Goal: Task Accomplishment & Management: Use online tool/utility

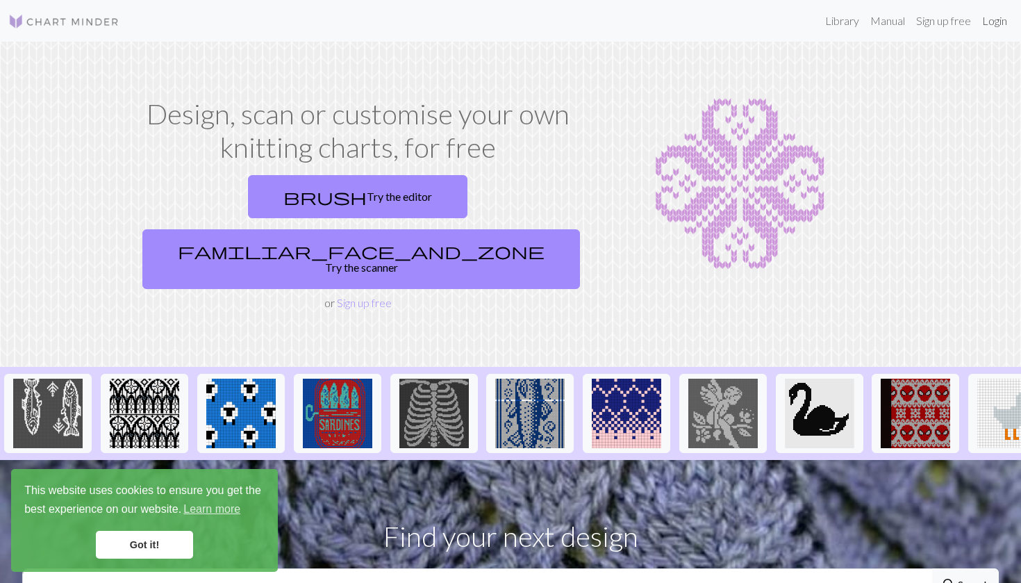
click at [997, 22] on link "Login" at bounding box center [994, 21] width 36 height 28
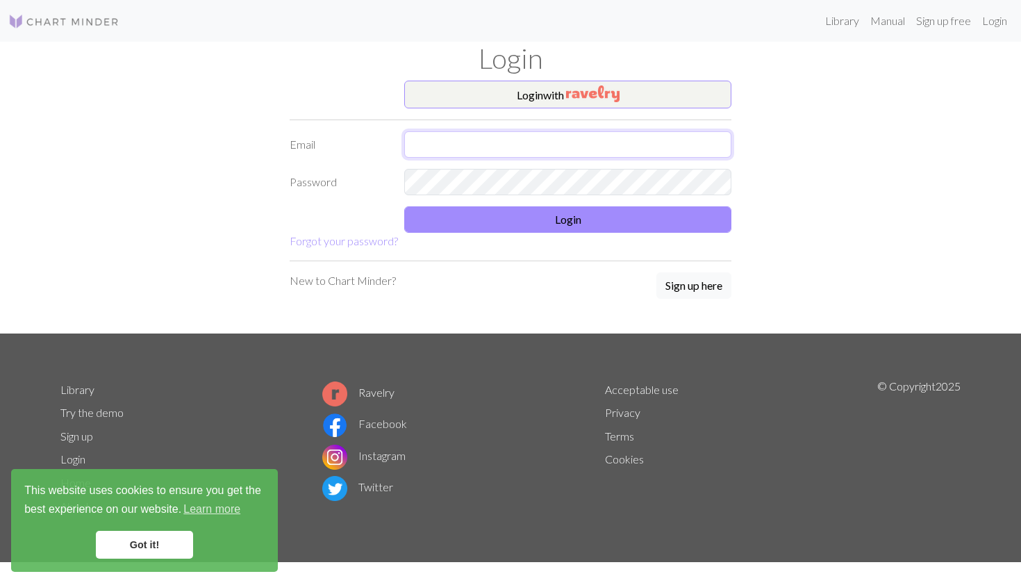
click at [715, 144] on input "text" at bounding box center [567, 144] width 327 height 26
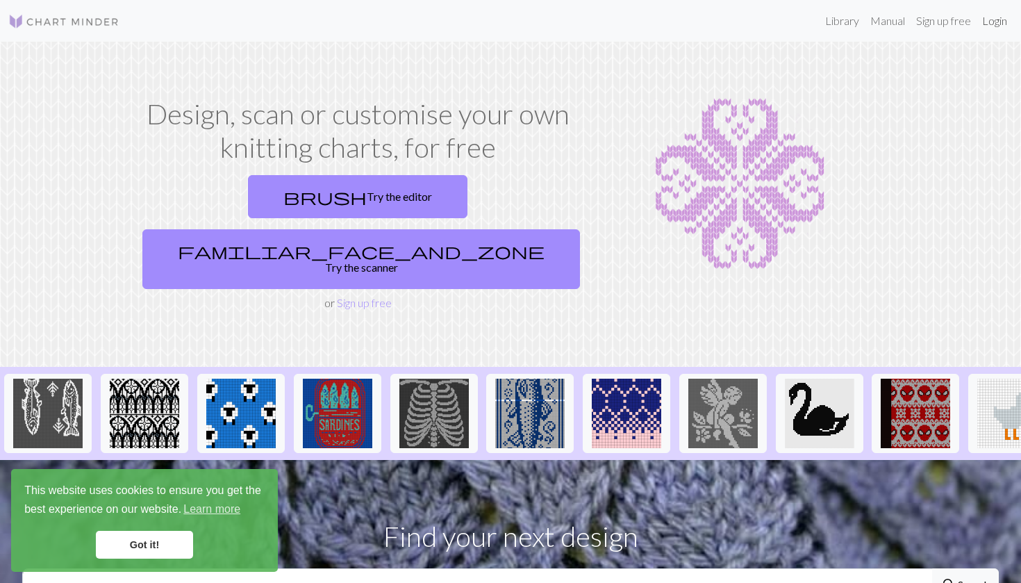
click at [1004, 24] on link "Login" at bounding box center [994, 21] width 36 height 28
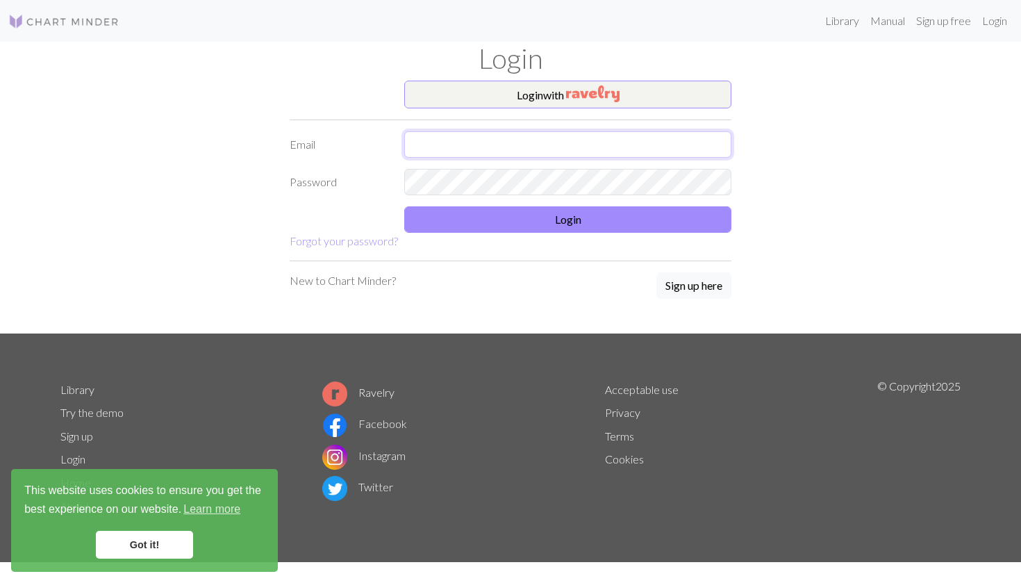
click at [712, 140] on input "text" at bounding box center [567, 144] width 327 height 26
type input "emmi.mattsson99@gmail.com"
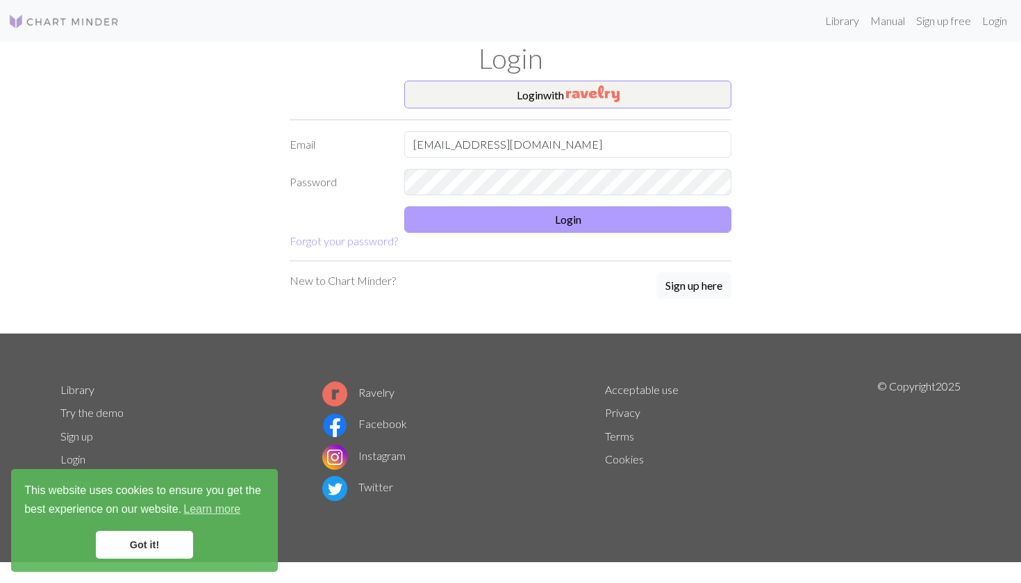
click at [583, 221] on button "Login" at bounding box center [567, 219] width 327 height 26
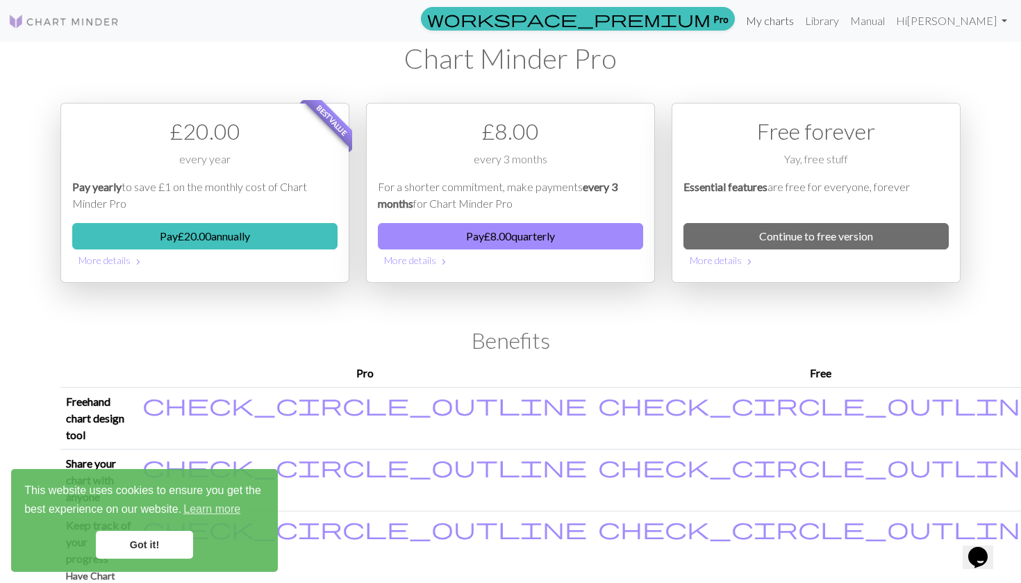
click at [788, 24] on link "My charts" at bounding box center [769, 21] width 59 height 28
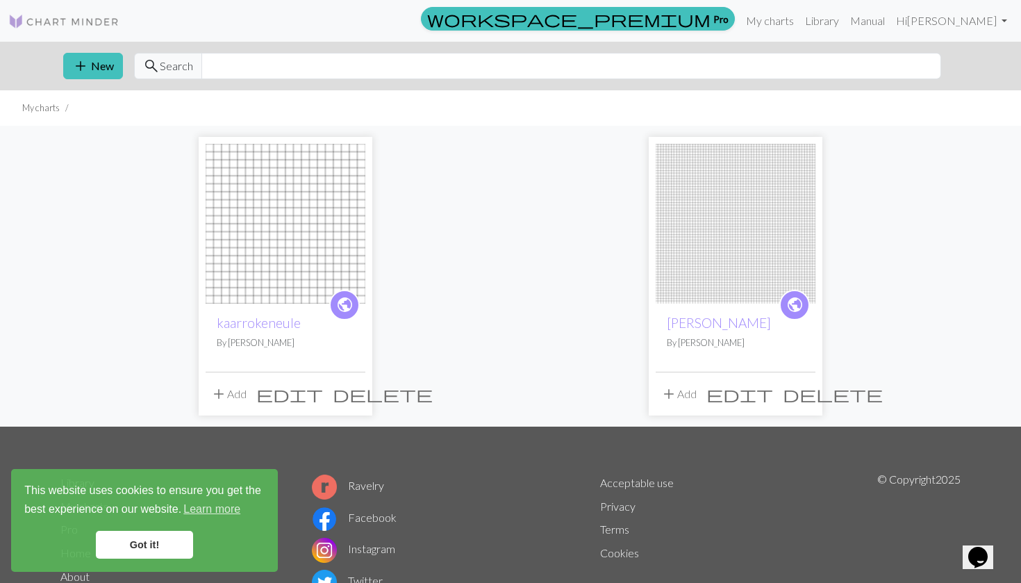
click at [285, 185] on img at bounding box center [286, 224] width 160 height 160
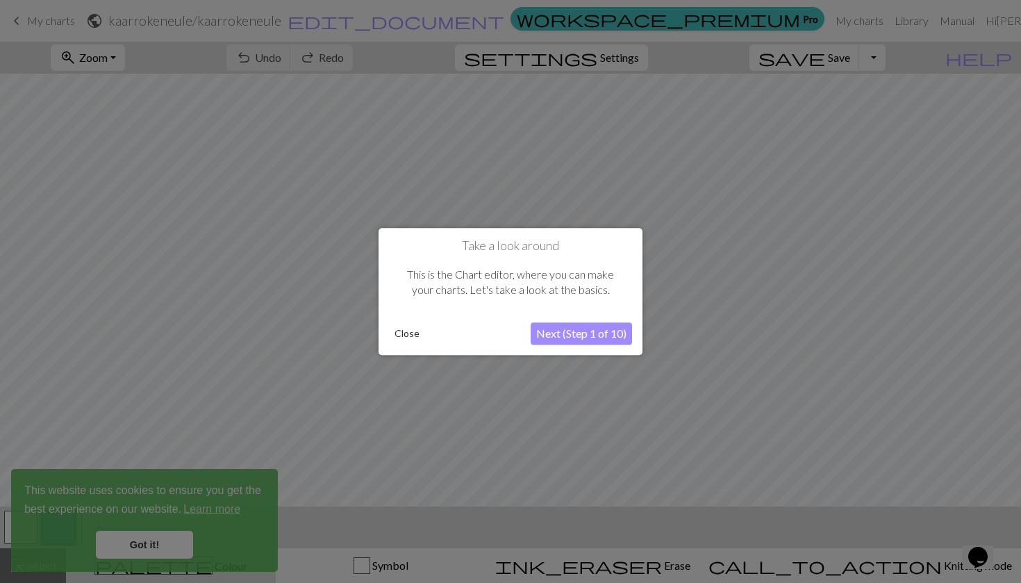
click at [413, 333] on button "Close" at bounding box center [407, 333] width 36 height 21
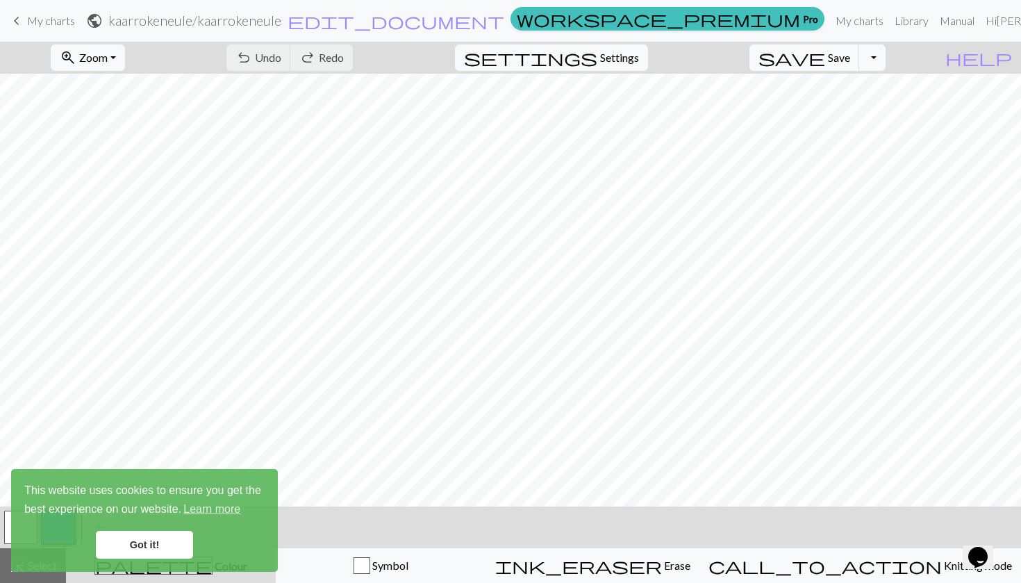
click at [147, 540] on link "Got it!" at bounding box center [144, 545] width 97 height 28
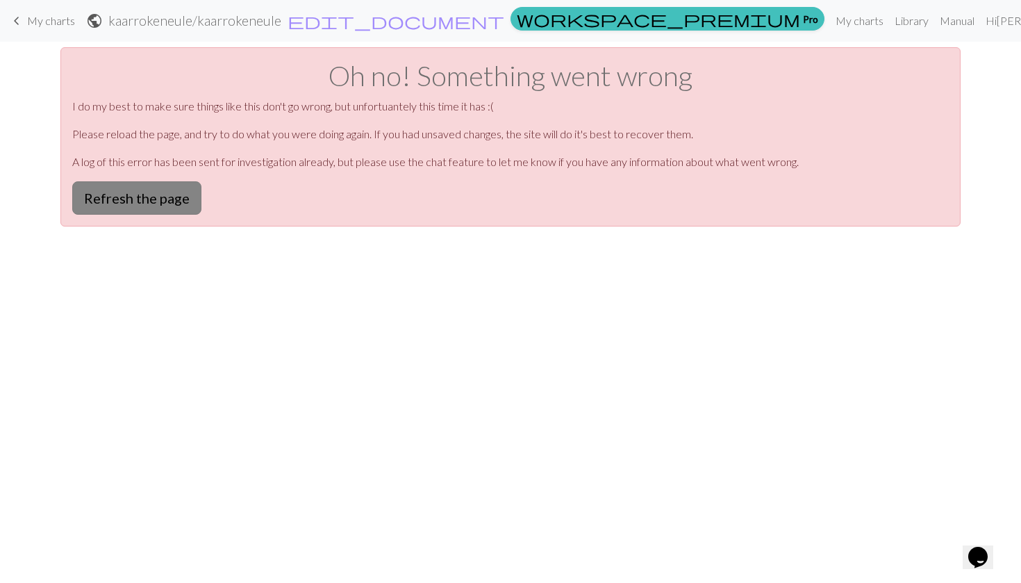
click at [146, 197] on button "Refresh the page" at bounding box center [136, 197] width 129 height 33
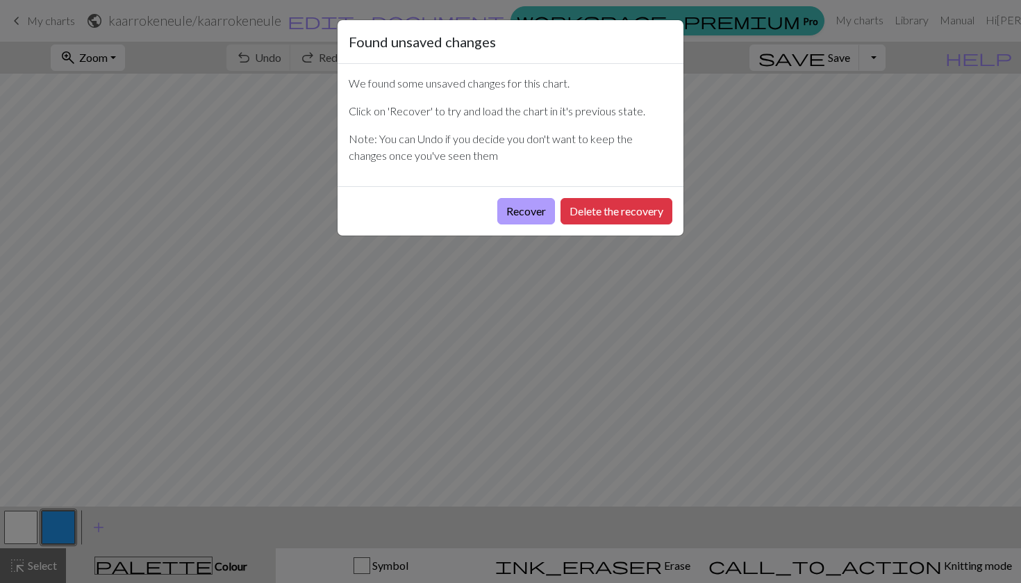
click at [525, 213] on button "Recover" at bounding box center [526, 211] width 58 height 26
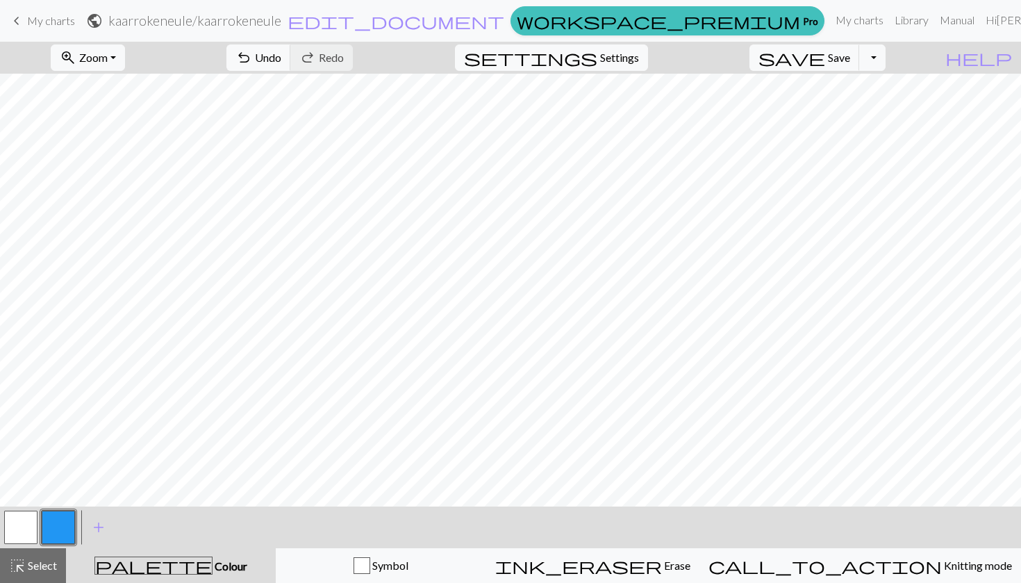
scroll to position [602, 0]
click at [213, 566] on span "Colour" at bounding box center [230, 565] width 35 height 13
click at [102, 523] on span "add" at bounding box center [98, 526] width 17 height 19
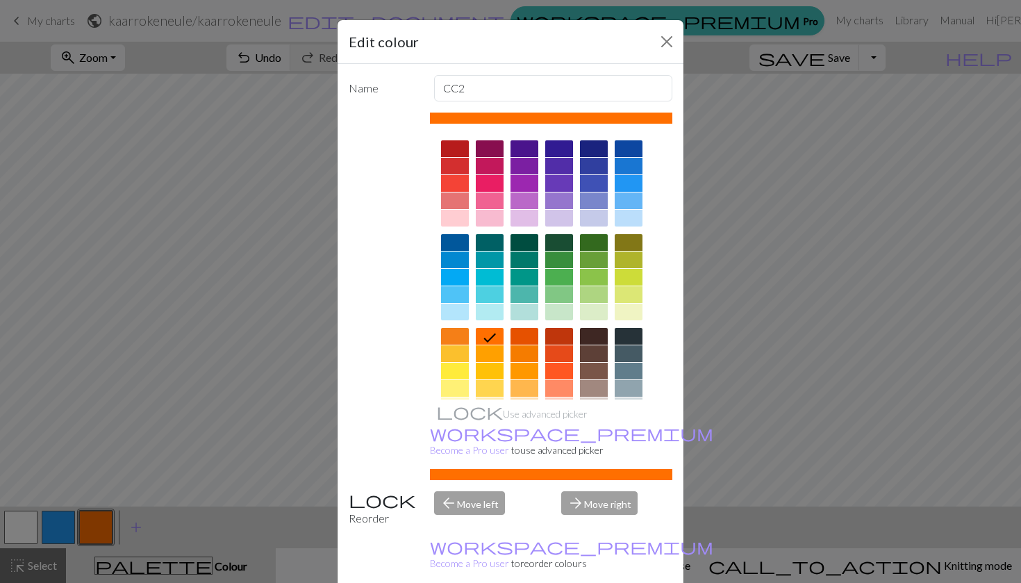
click at [526, 260] on div at bounding box center [524, 259] width 28 height 17
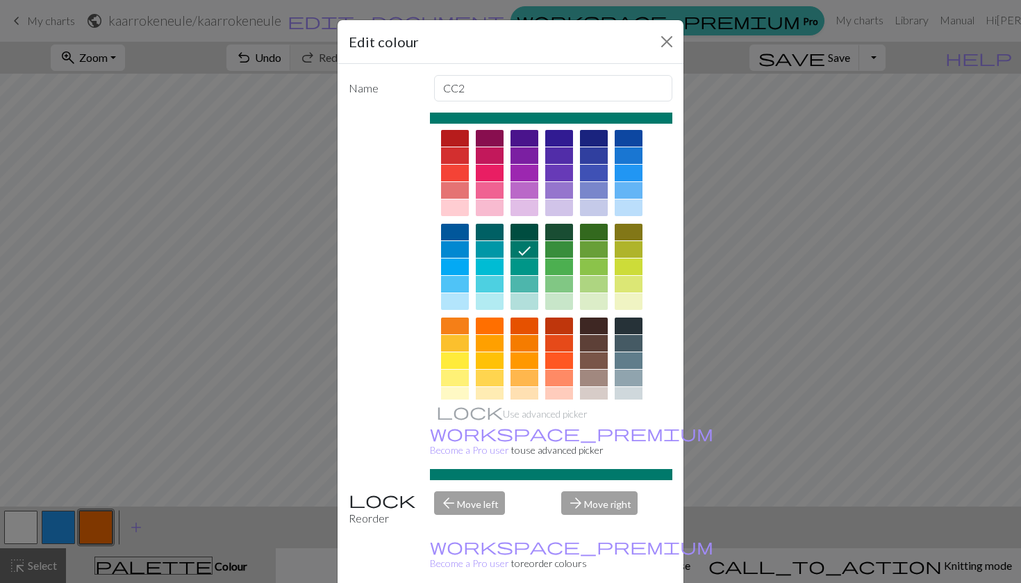
scroll to position [15, 0]
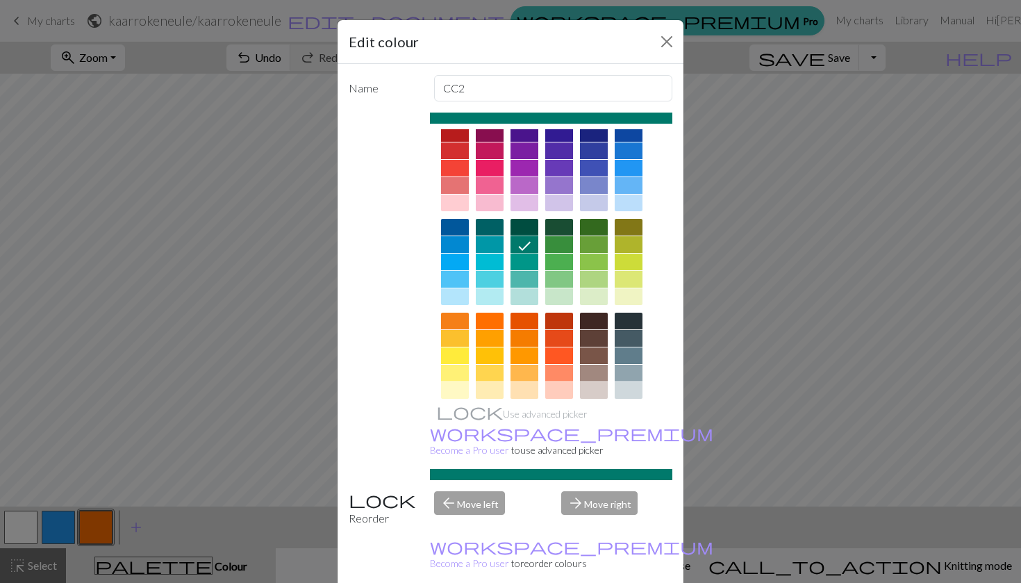
click at [529, 227] on div at bounding box center [524, 227] width 28 height 17
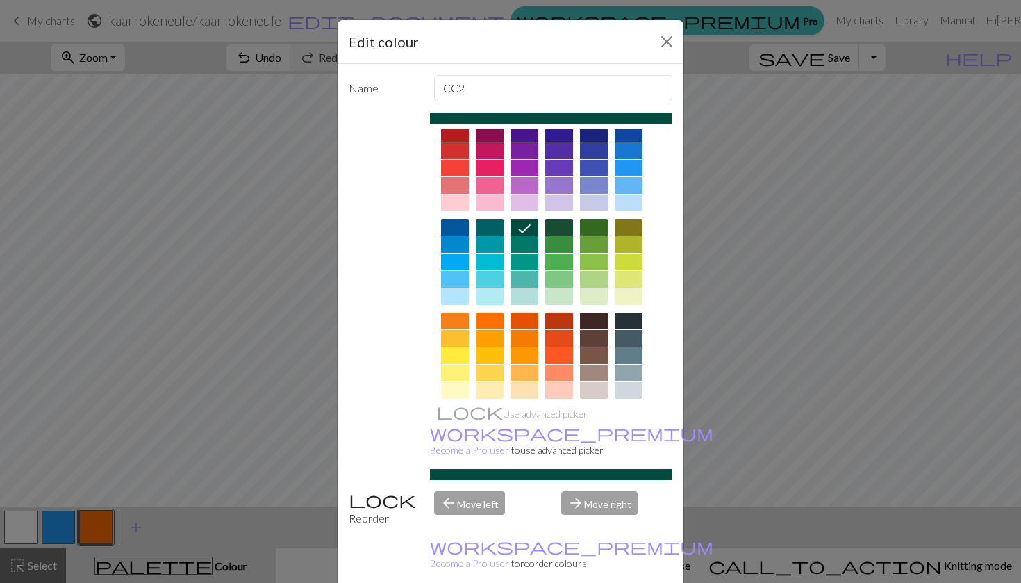
click at [494, 231] on div at bounding box center [490, 227] width 28 height 17
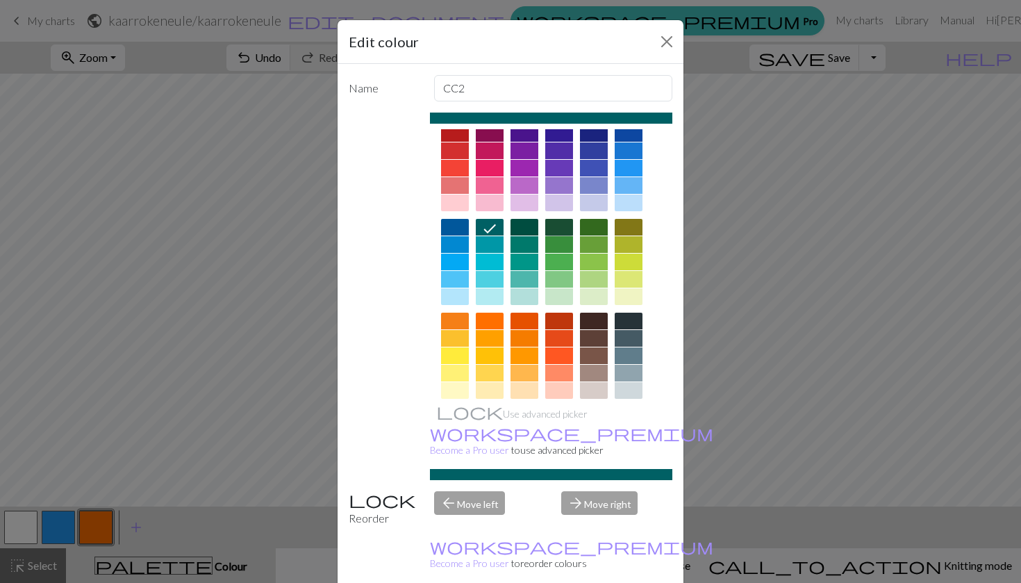
click at [560, 224] on div at bounding box center [559, 227] width 28 height 17
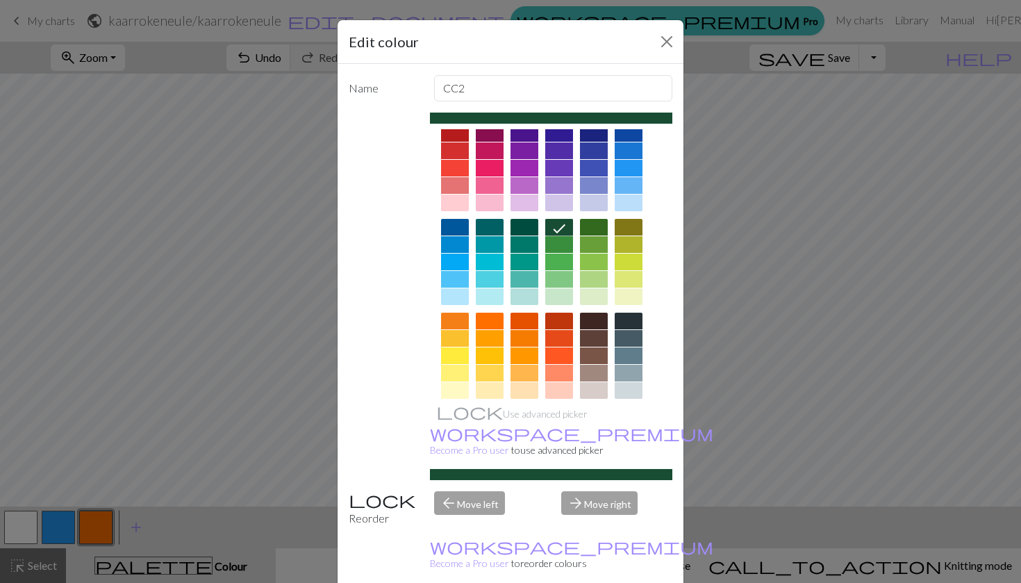
click at [590, 226] on div at bounding box center [594, 227] width 28 height 17
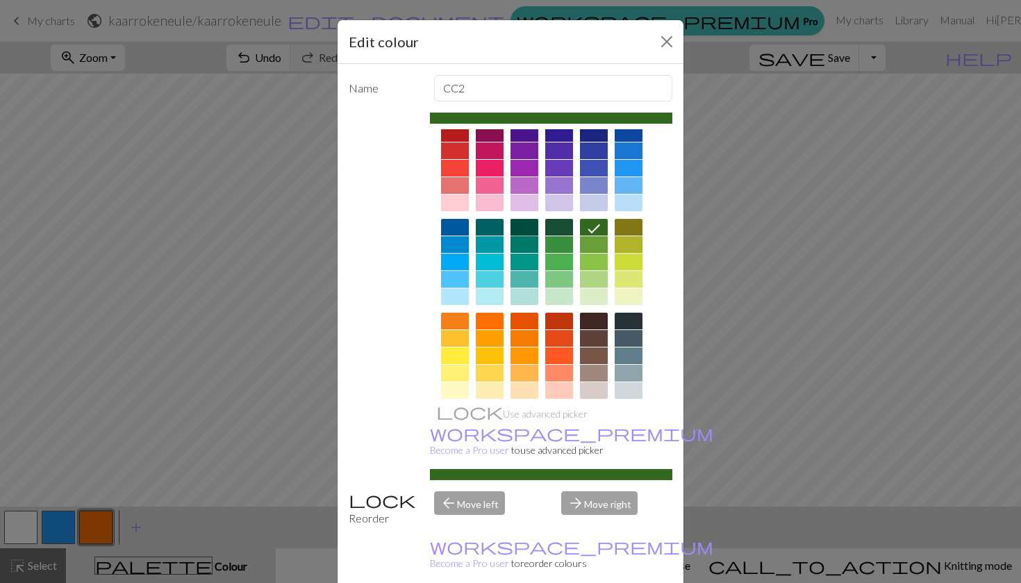
click at [526, 228] on div at bounding box center [524, 227] width 28 height 17
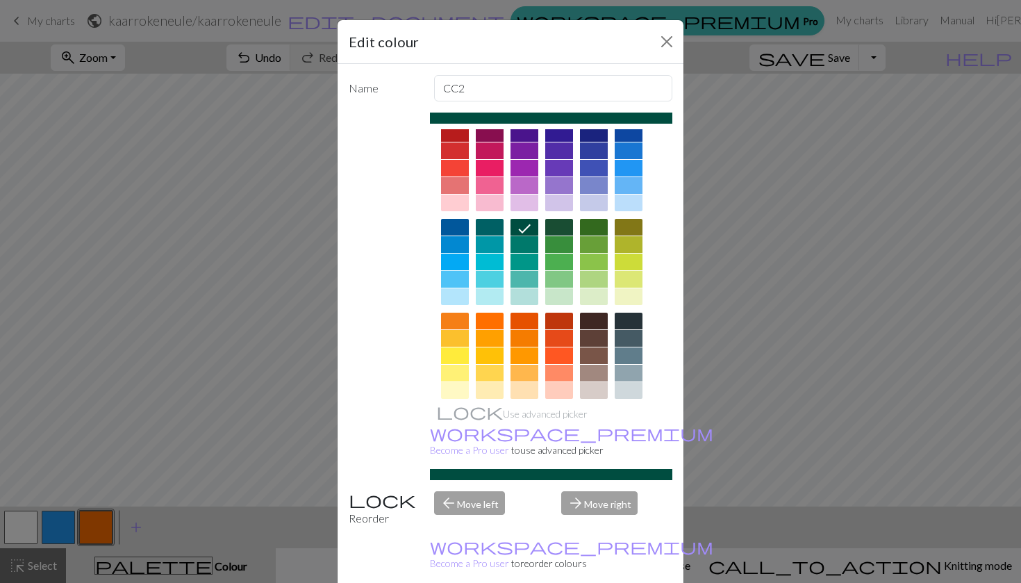
click at [526, 243] on div at bounding box center [524, 244] width 28 height 17
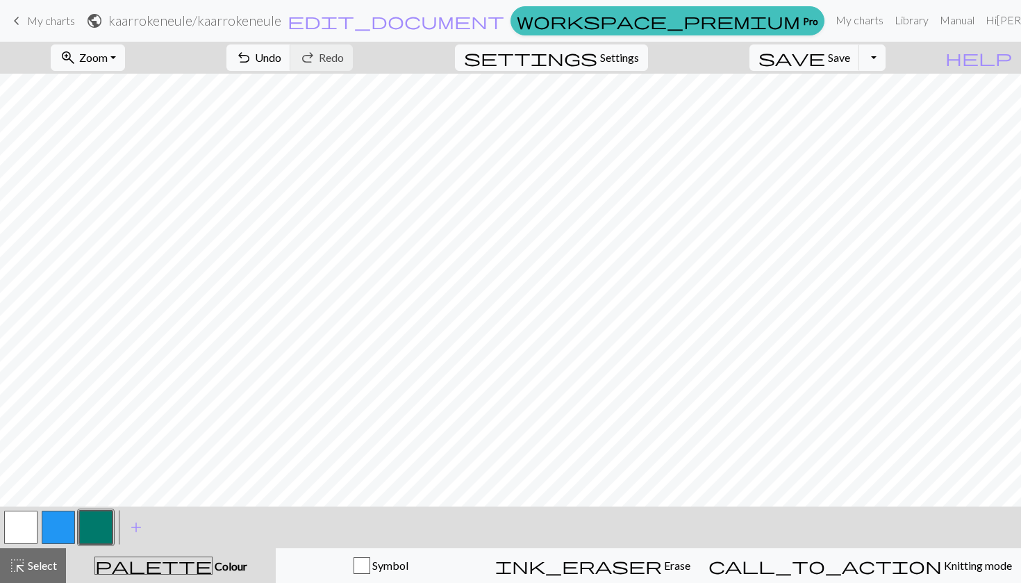
click at [58, 530] on button "button" at bounding box center [58, 526] width 33 height 33
click at [63, 524] on button "button" at bounding box center [58, 526] width 33 height 33
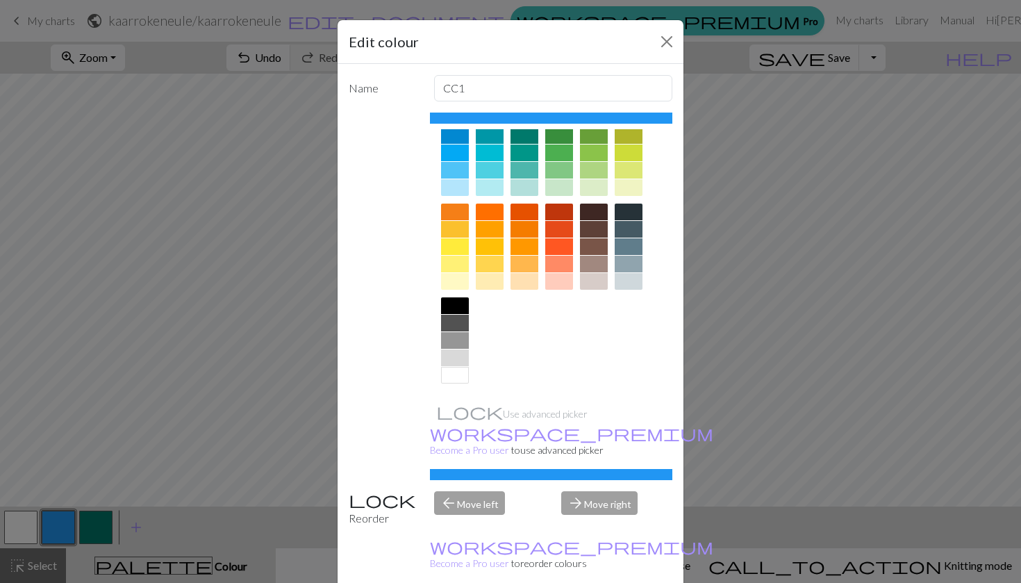
scroll to position [124, 0]
click at [460, 310] on div at bounding box center [455, 305] width 28 height 17
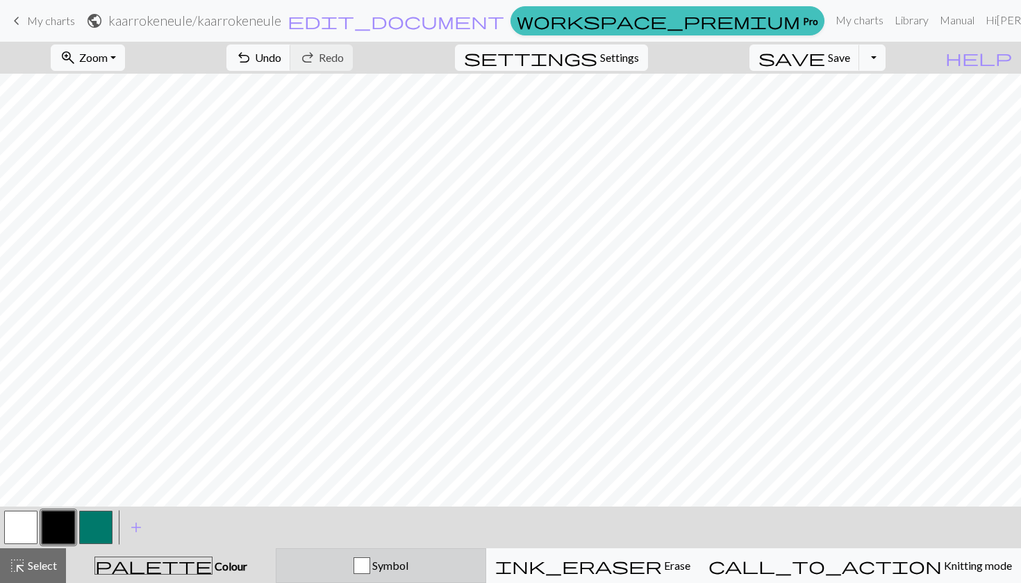
drag, startPoint x: 589, startPoint y: 573, endPoint x: 317, endPoint y: 573, distance: 272.3
click at [322, 573] on div "highlight_alt Select Select palette Colour Colour Symbol ink_eraser Erase Erase…" at bounding box center [510, 565] width 1021 height 35
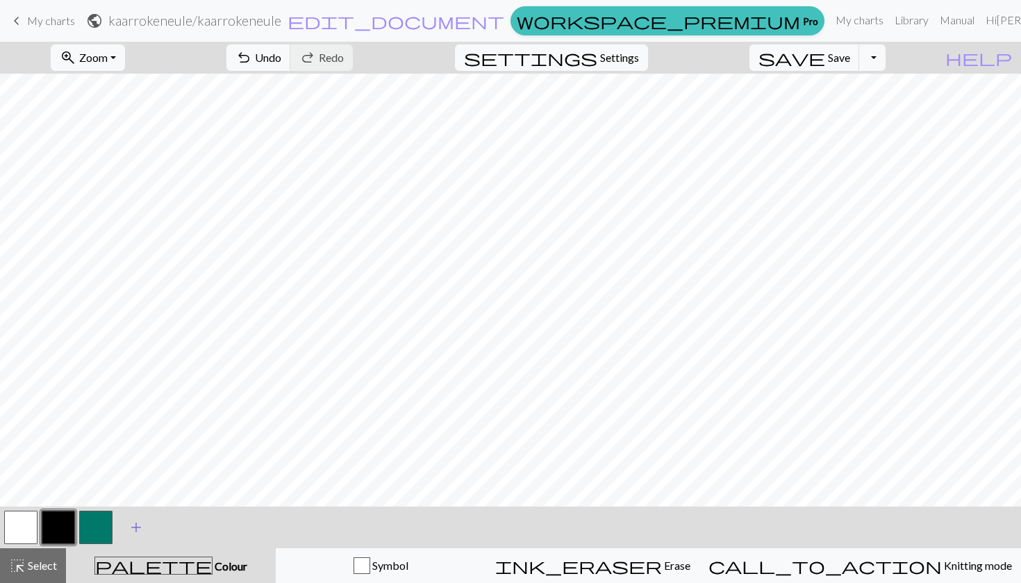
click at [140, 524] on span "add" at bounding box center [136, 526] width 17 height 19
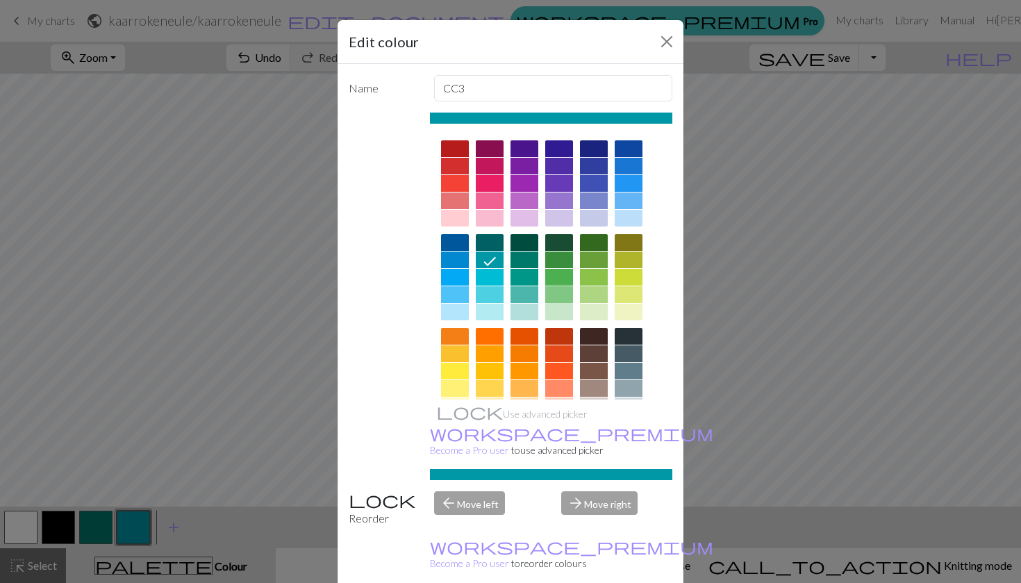
click at [561, 296] on div at bounding box center [559, 294] width 28 height 17
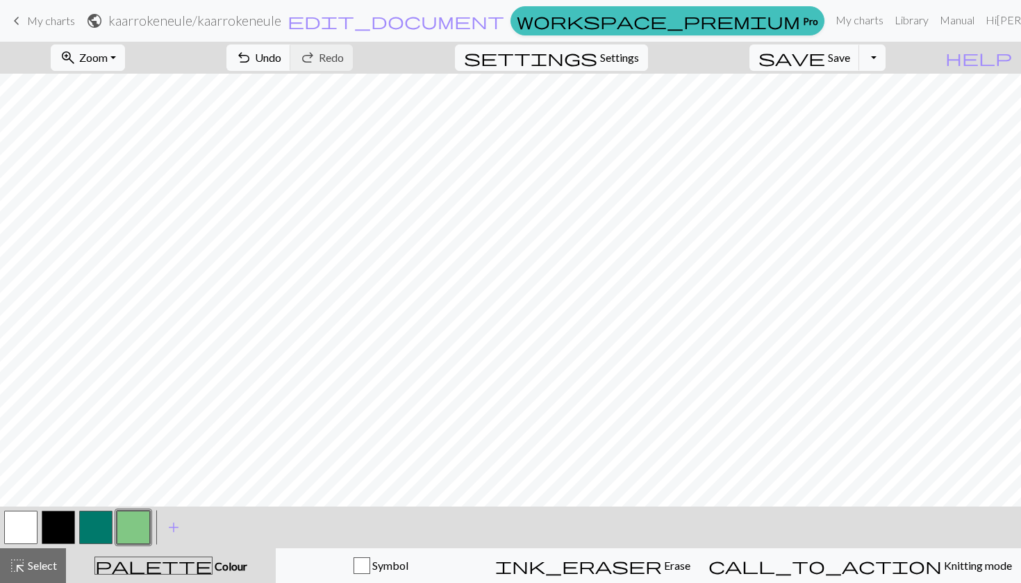
click at [103, 522] on button "button" at bounding box center [95, 526] width 33 height 33
click at [137, 534] on button "button" at bounding box center [133, 526] width 33 height 33
click at [135, 523] on button "button" at bounding box center [133, 526] width 33 height 33
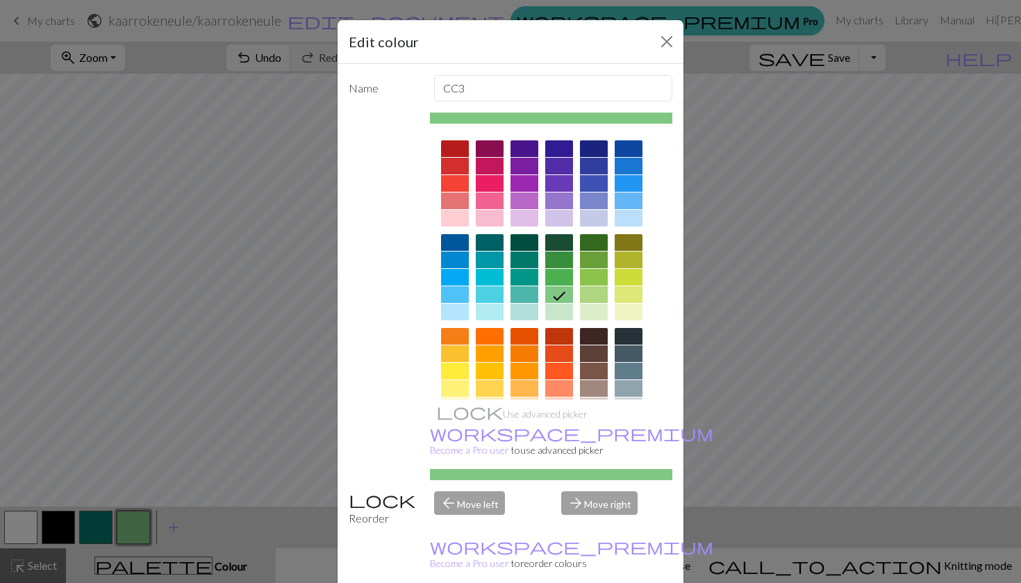
click at [521, 294] on div at bounding box center [524, 294] width 28 height 17
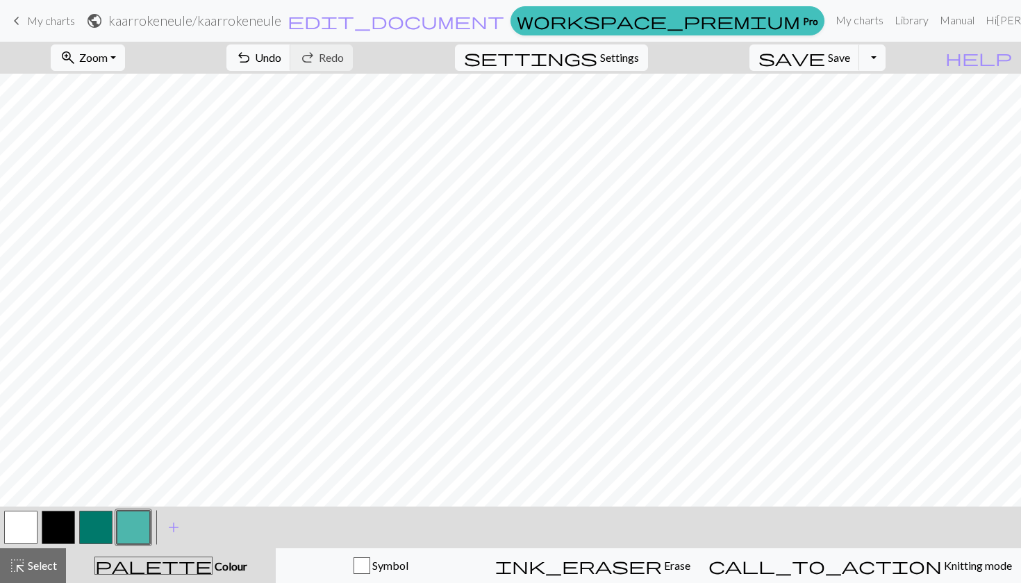
click at [133, 525] on button "button" at bounding box center [133, 526] width 33 height 33
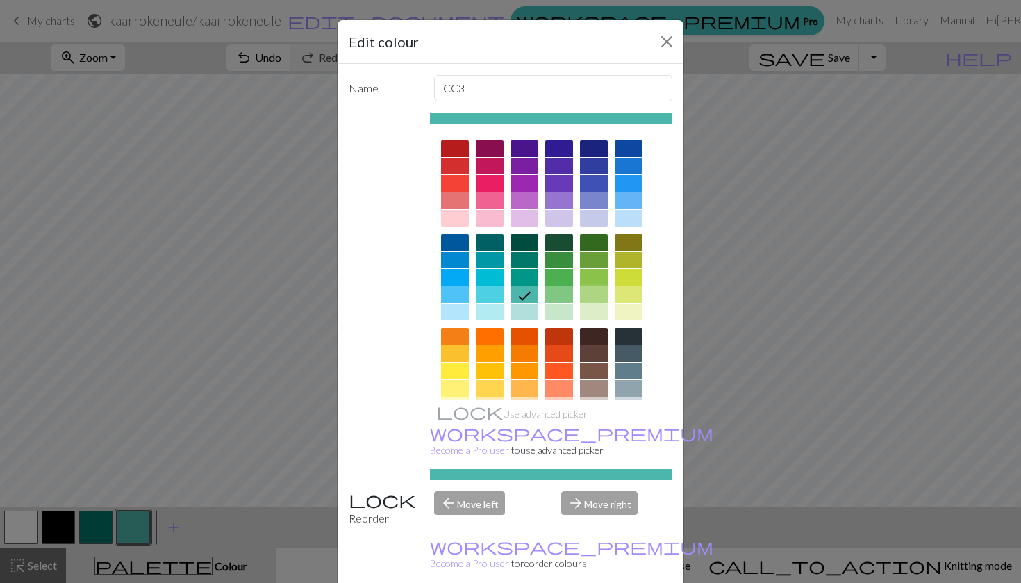
click at [590, 292] on div at bounding box center [594, 294] width 28 height 17
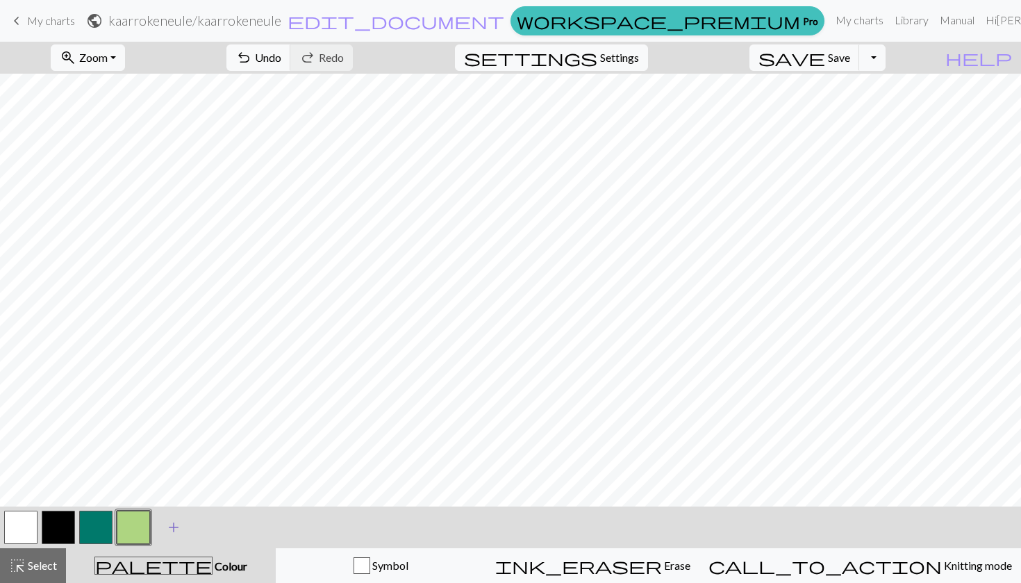
click at [174, 526] on span "add" at bounding box center [173, 526] width 17 height 19
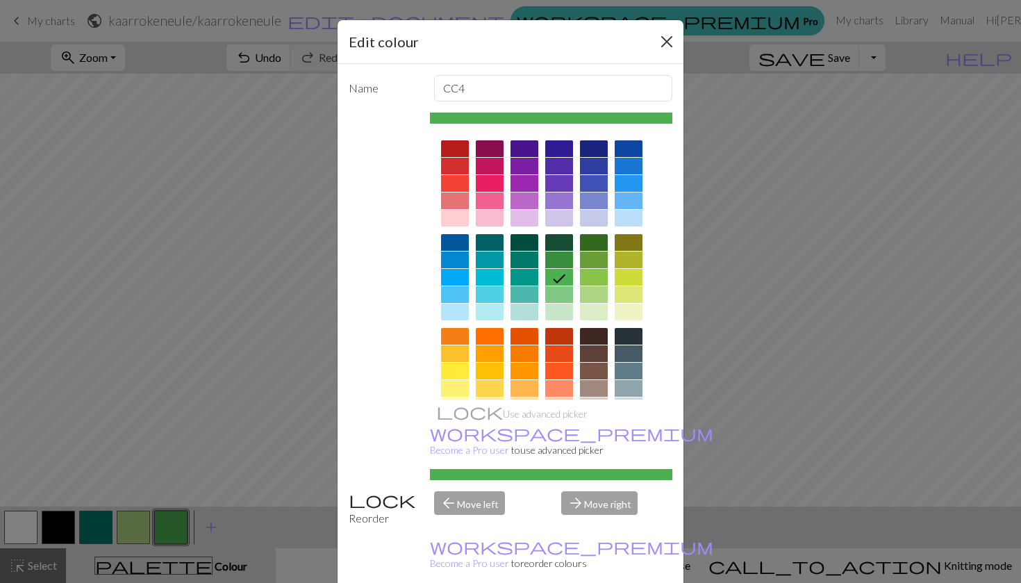
click at [665, 33] on button "Close" at bounding box center [667, 42] width 22 height 22
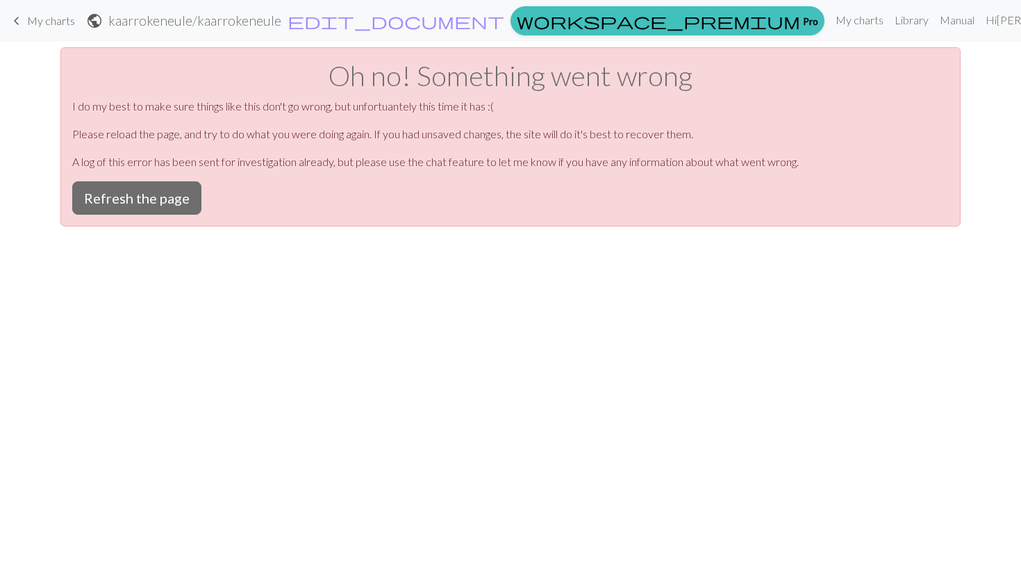
scroll to position [0, 0]
click at [169, 200] on button "Refresh the page" at bounding box center [136, 197] width 129 height 33
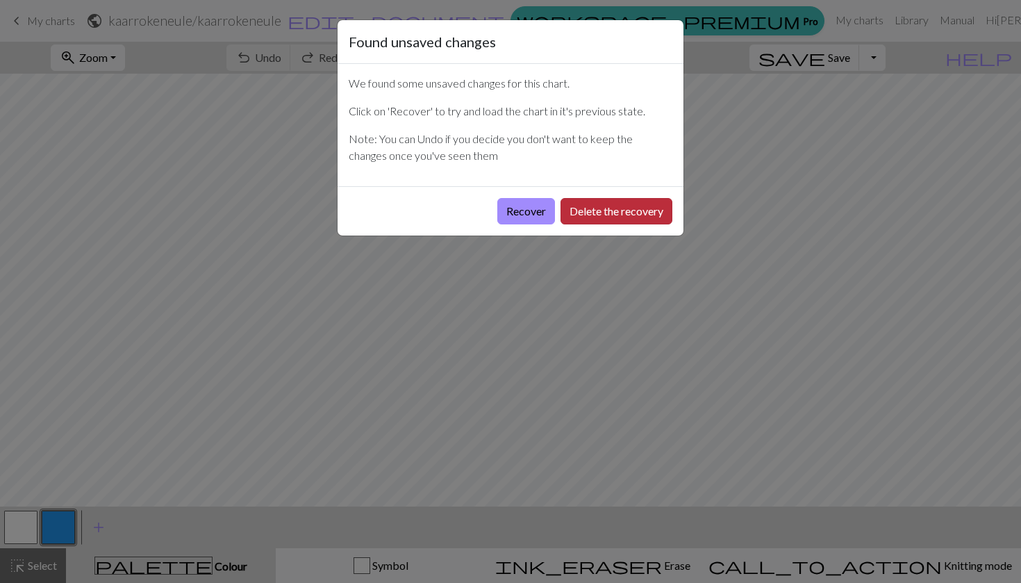
click at [590, 214] on button "Delete the recovery" at bounding box center [616, 211] width 112 height 26
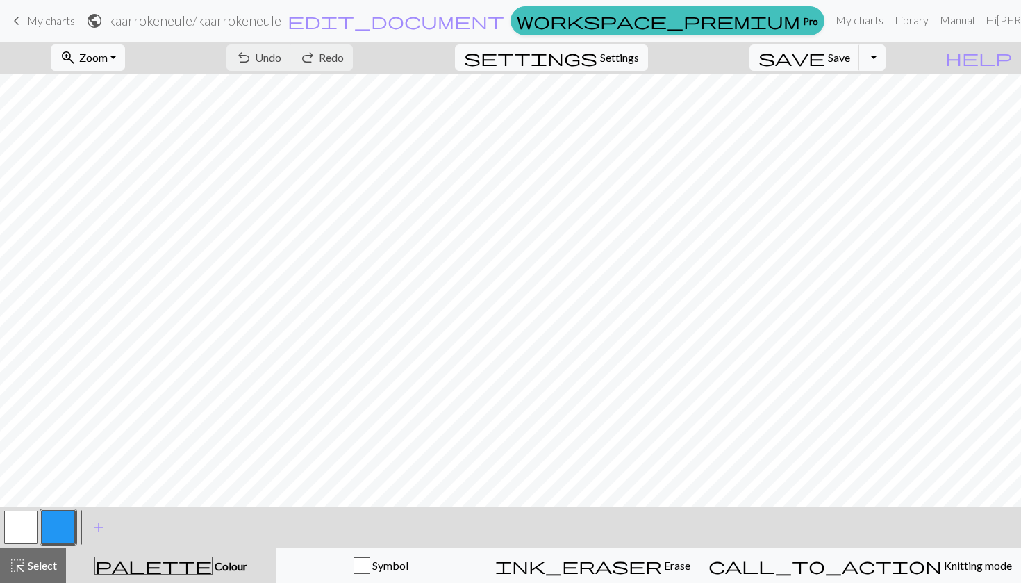
scroll to position [602, 0]
click at [102, 529] on span "add" at bounding box center [98, 526] width 17 height 19
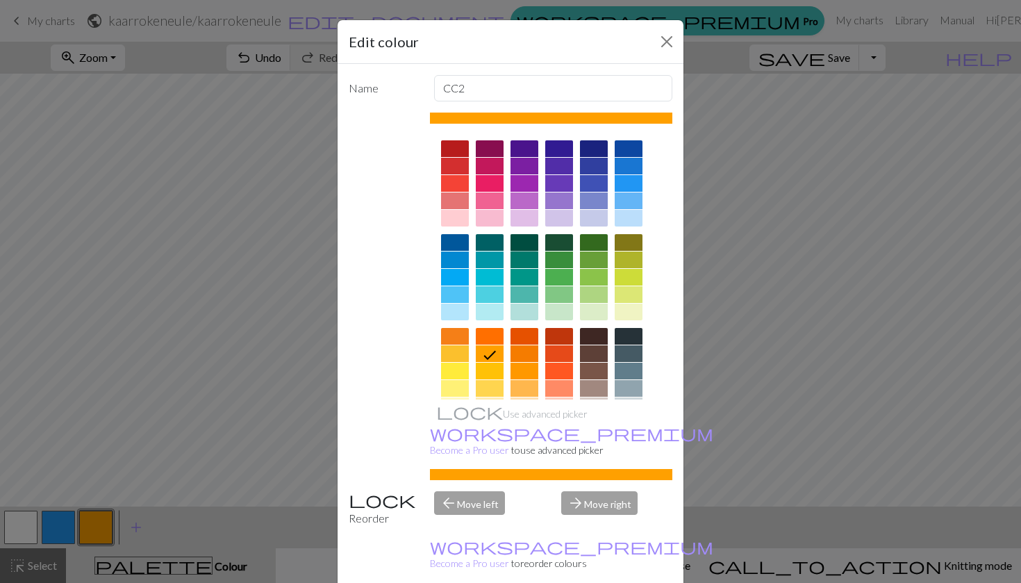
click at [528, 244] on div at bounding box center [524, 242] width 28 height 17
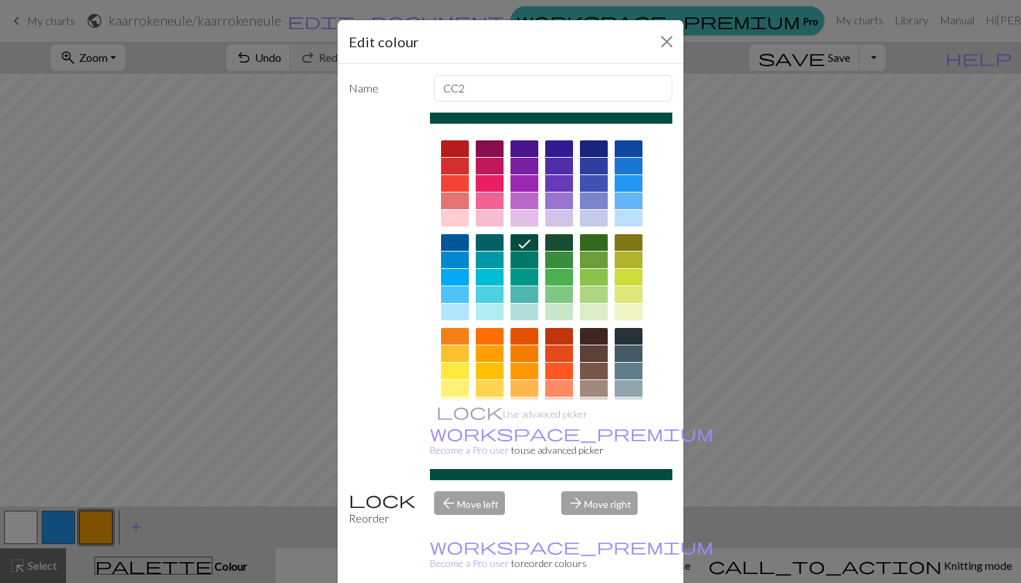
click at [529, 261] on div at bounding box center [524, 259] width 28 height 17
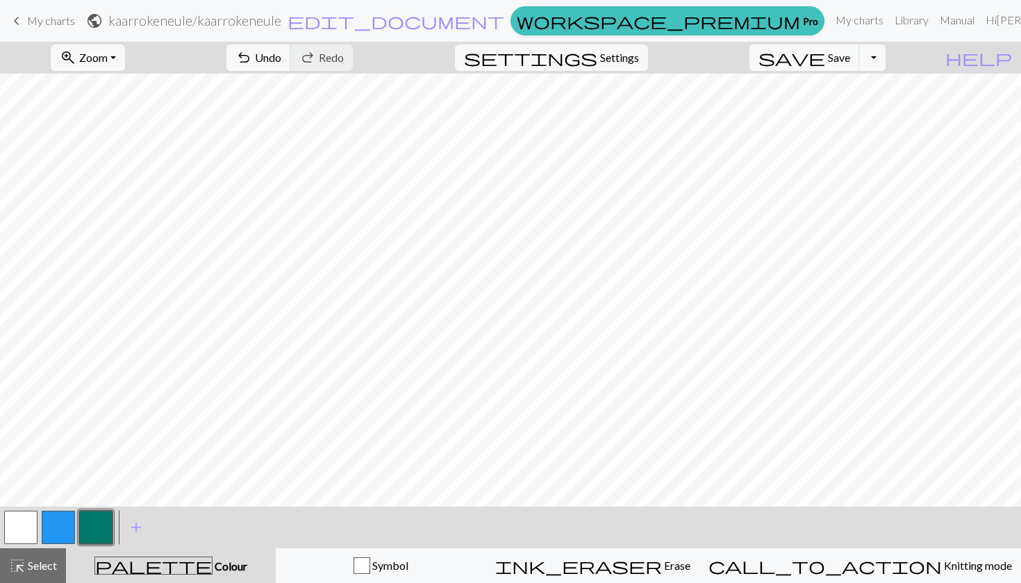
click at [55, 531] on button "button" at bounding box center [58, 526] width 33 height 33
click at [64, 520] on button "button" at bounding box center [58, 526] width 33 height 33
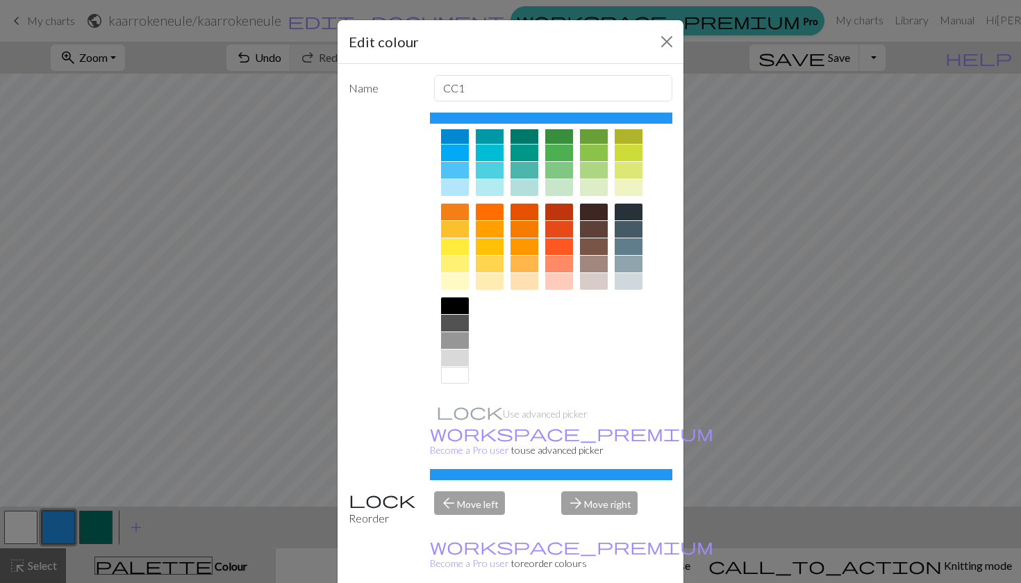
scroll to position [124, 0]
click at [451, 308] on div at bounding box center [455, 305] width 28 height 17
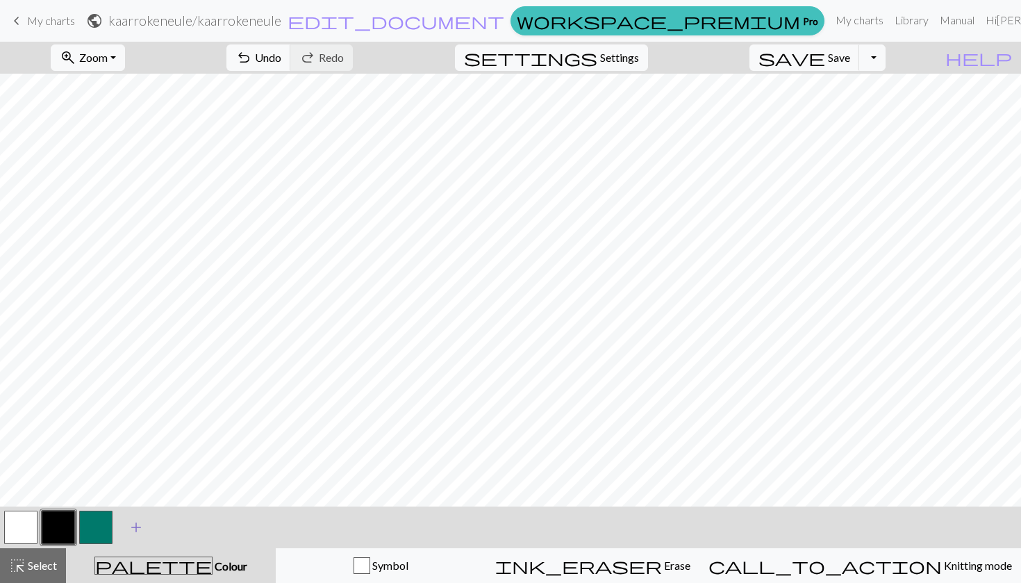
click at [135, 521] on span "add" at bounding box center [136, 526] width 17 height 19
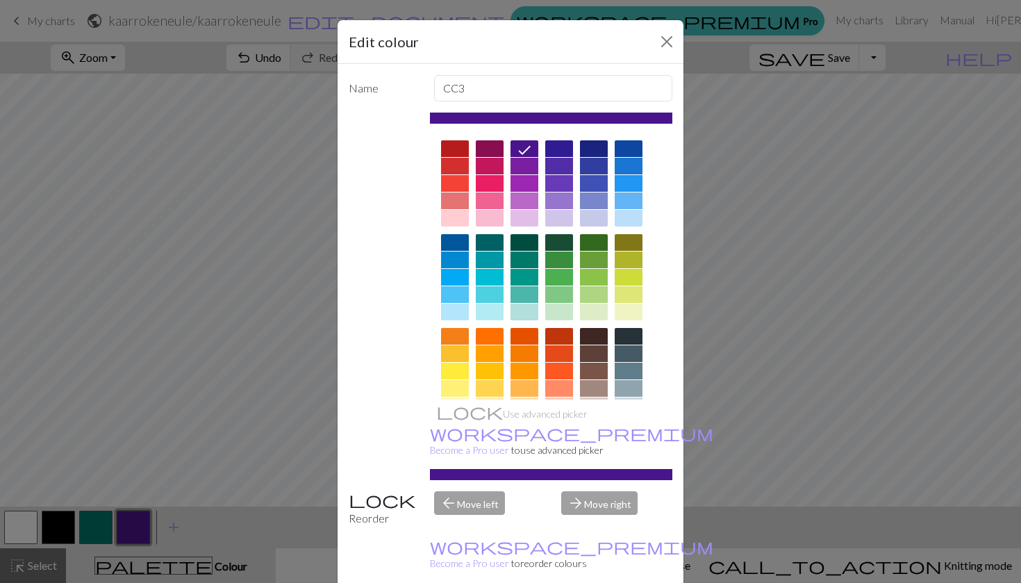
click at [566, 294] on div at bounding box center [559, 294] width 28 height 17
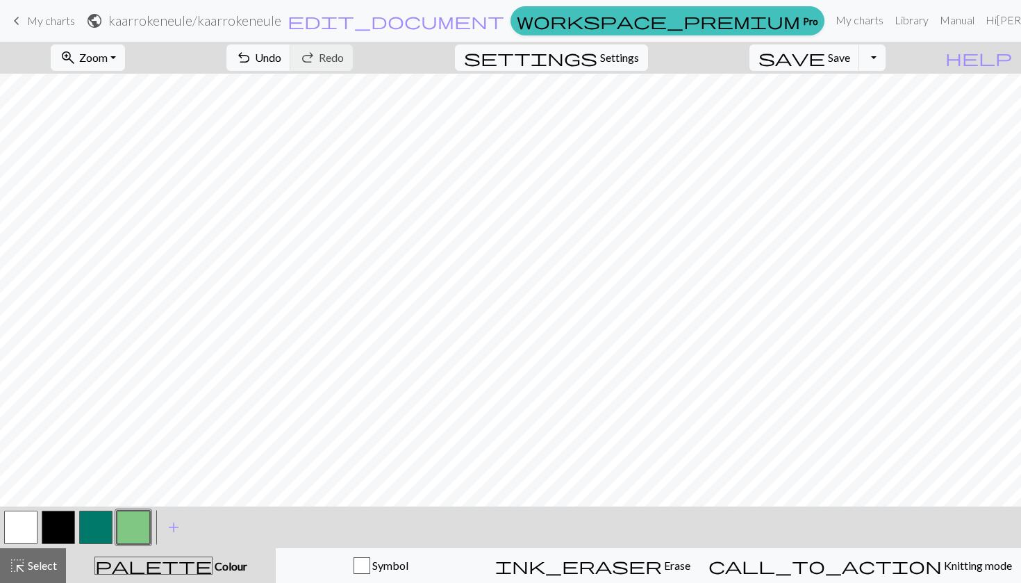
scroll to position [0, 0]
click at [97, 529] on button "button" at bounding box center [95, 526] width 33 height 33
click at [56, 518] on button "button" at bounding box center [58, 526] width 33 height 33
click at [89, 524] on button "button" at bounding box center [95, 526] width 33 height 33
click at [22, 526] on button "button" at bounding box center [20, 526] width 33 height 33
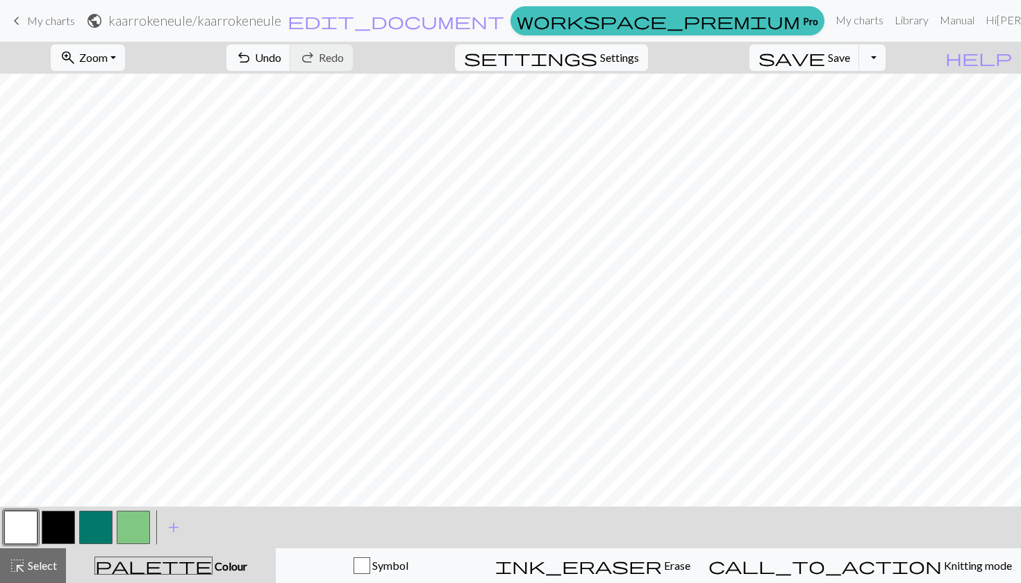
click at [58, 525] on button "button" at bounding box center [58, 526] width 33 height 33
click at [97, 529] on button "button" at bounding box center [95, 526] width 33 height 33
click at [32, 520] on button "button" at bounding box center [20, 526] width 33 height 33
click at [131, 534] on button "button" at bounding box center [133, 526] width 33 height 33
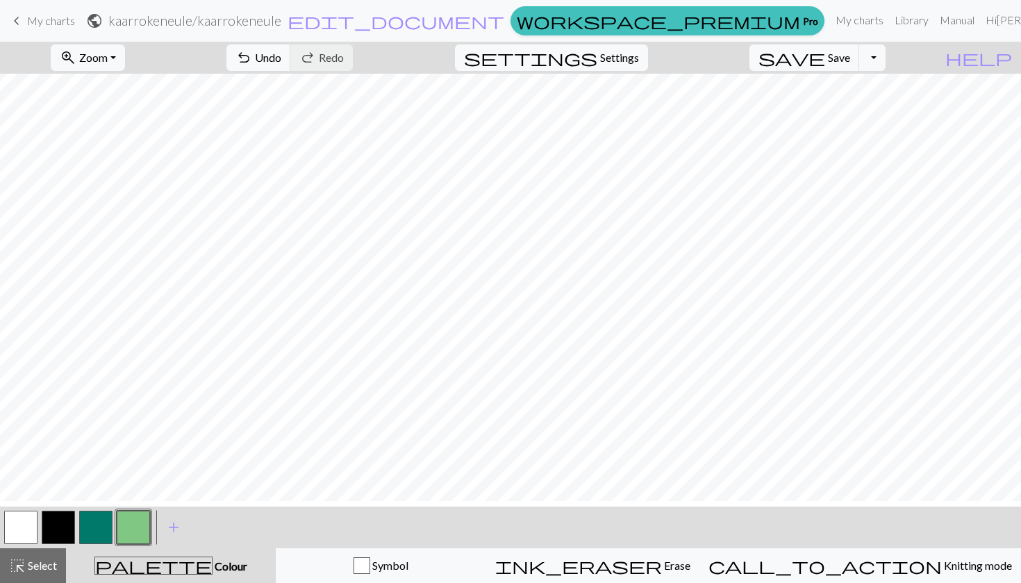
scroll to position [0, 0]
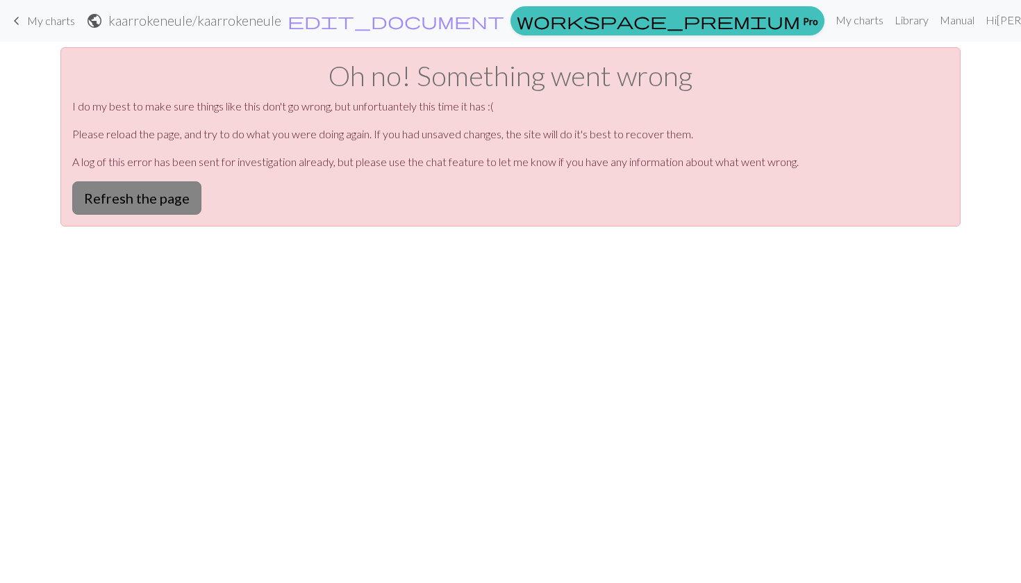
click at [141, 194] on button "Refresh the page" at bounding box center [136, 197] width 129 height 33
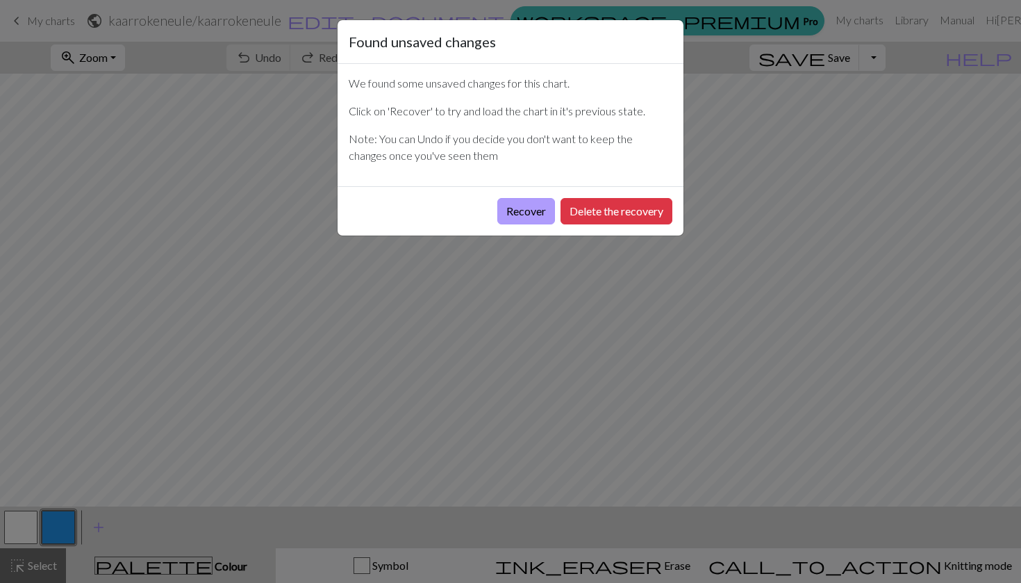
click at [537, 211] on button "Recover" at bounding box center [526, 211] width 58 height 26
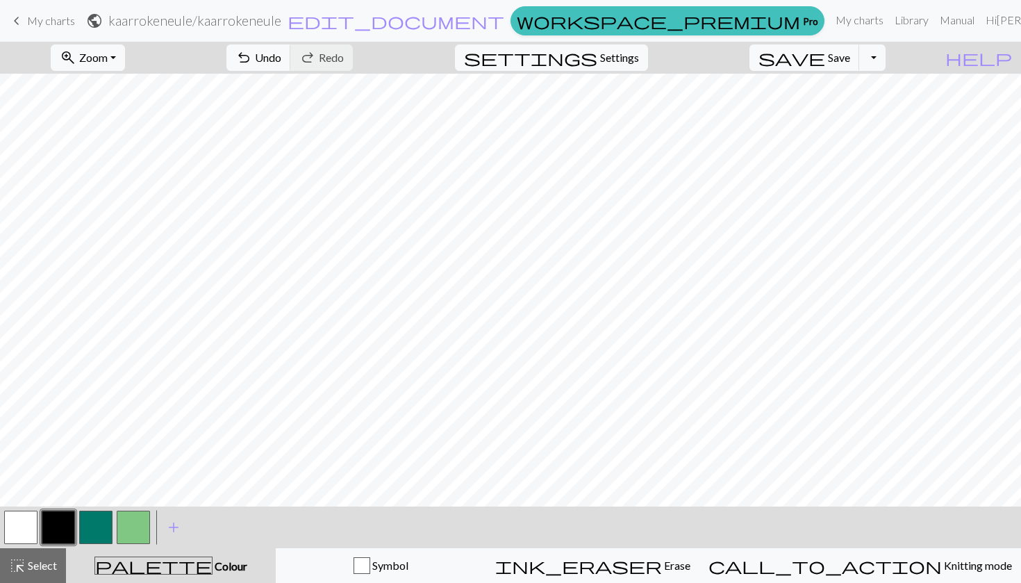
scroll to position [40, 0]
click at [830, 13] on link "My charts" at bounding box center [859, 20] width 59 height 28
click at [860, 65] on button "save Save Save" at bounding box center [804, 57] width 110 height 26
click at [795, 24] on div "Chart saved" at bounding box center [510, 27] width 1021 height 55
click at [830, 20] on link "My charts" at bounding box center [859, 20] width 59 height 28
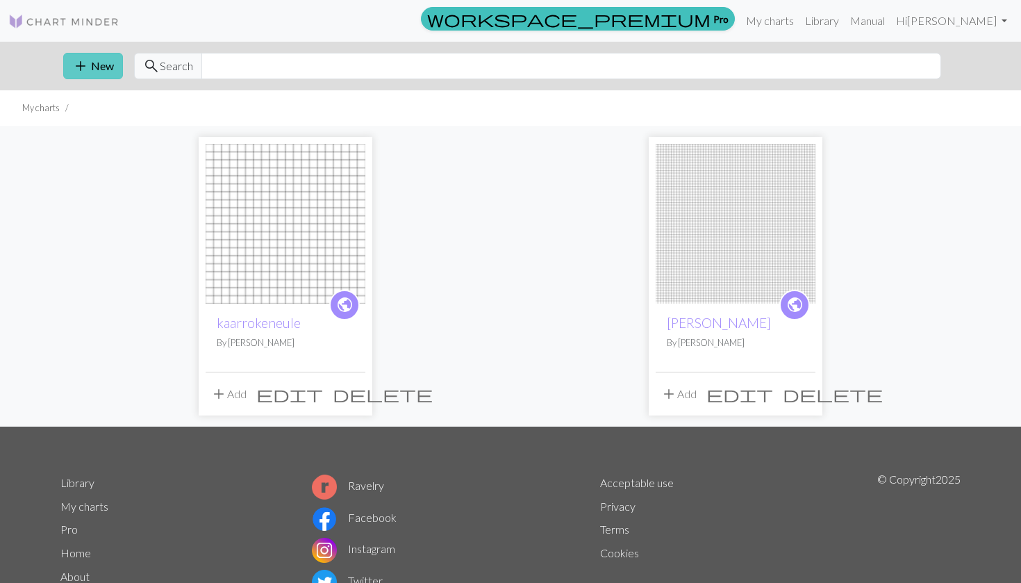
click at [97, 69] on button "add New" at bounding box center [93, 66] width 60 height 26
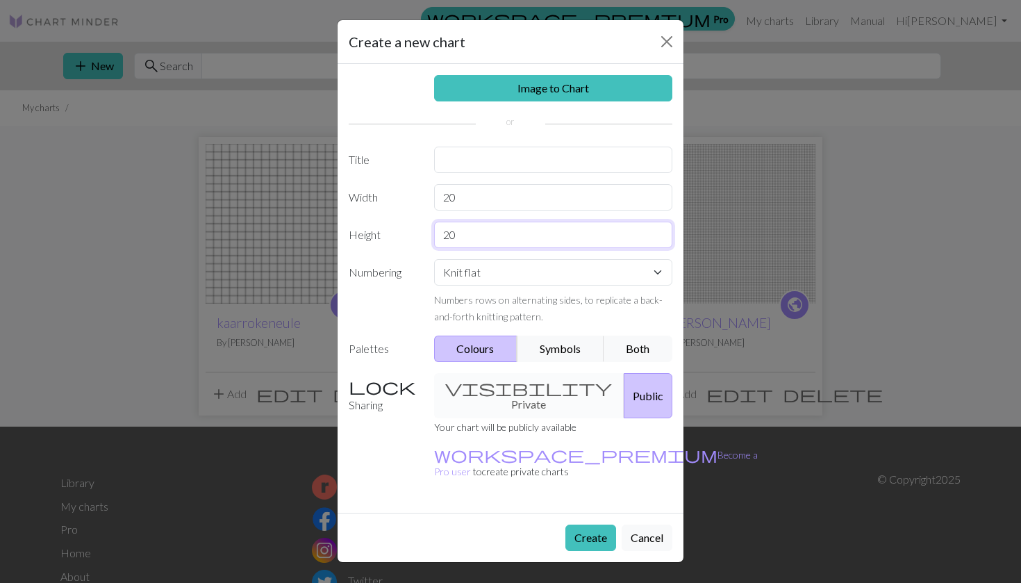
click at [482, 227] on input "20" at bounding box center [553, 235] width 239 height 26
type input "2"
type input "80"
click at [464, 192] on input "20" at bounding box center [553, 197] width 239 height 26
type input "2"
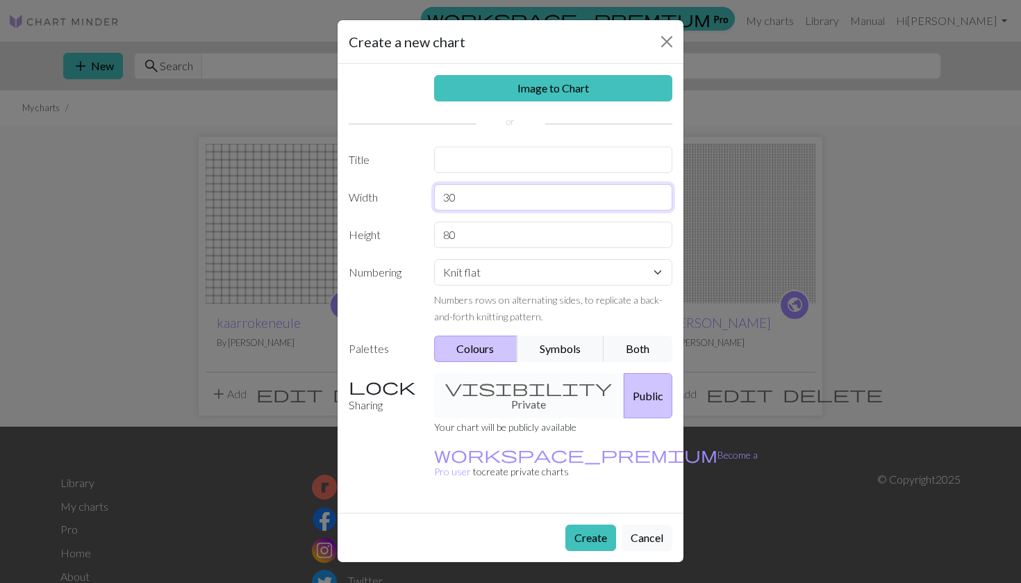
type input "30"
click at [495, 167] on input "text" at bounding box center [553, 160] width 239 height 26
type input "kaarroke 2"
click at [585, 524] on button "Create" at bounding box center [590, 537] width 51 height 26
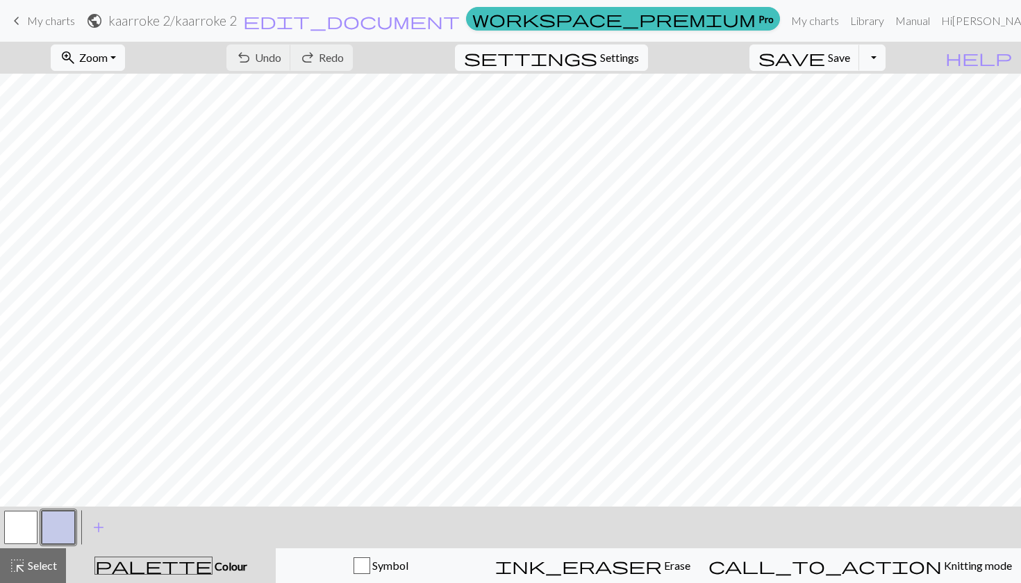
click at [56, 522] on button "button" at bounding box center [58, 526] width 33 height 33
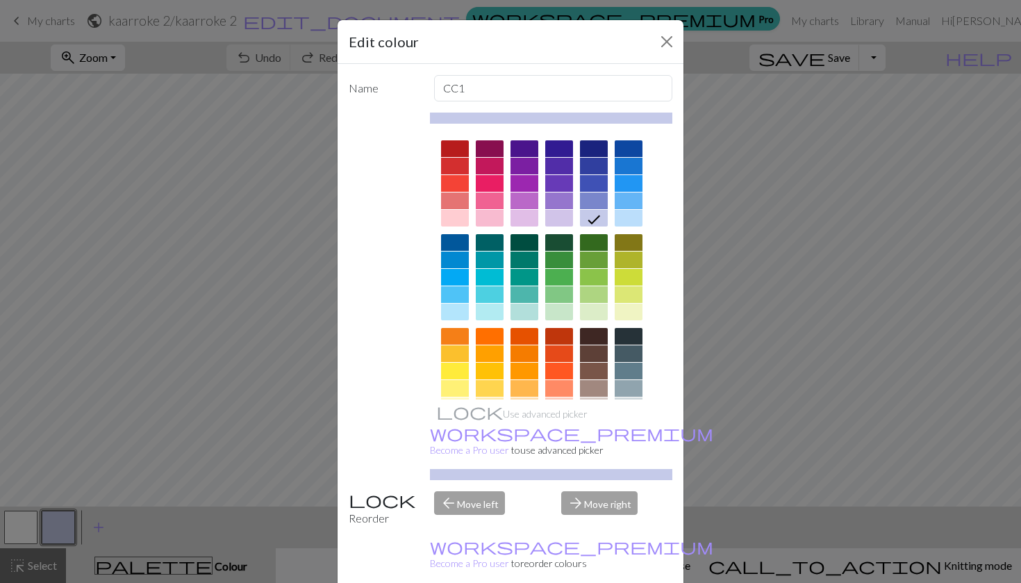
click at [526, 258] on div at bounding box center [524, 259] width 28 height 17
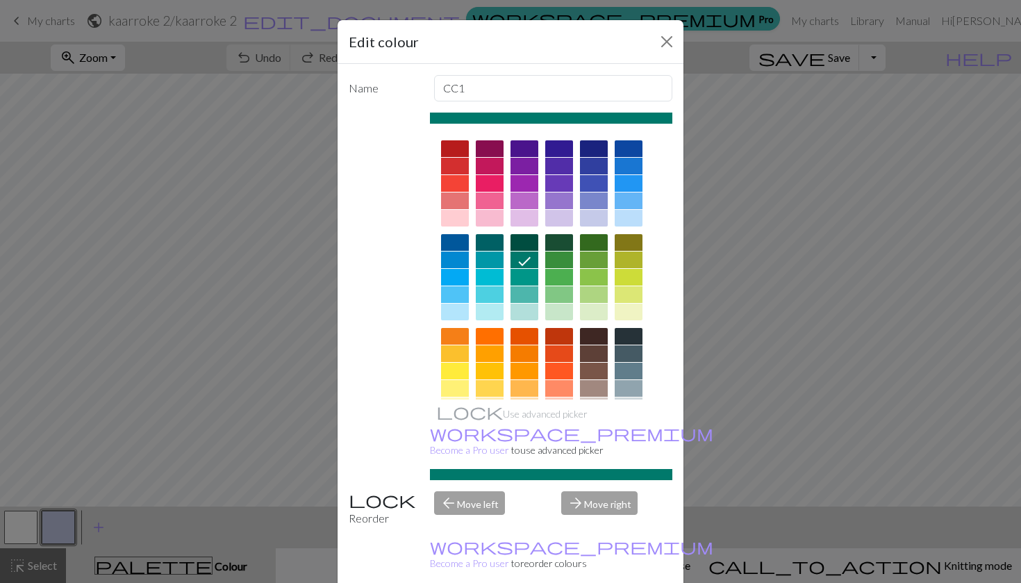
click at [124, 515] on div "Edit colour Name CC1 Use advanced picker workspace_premium Become a Pro user to…" at bounding box center [510, 291] width 1021 height 583
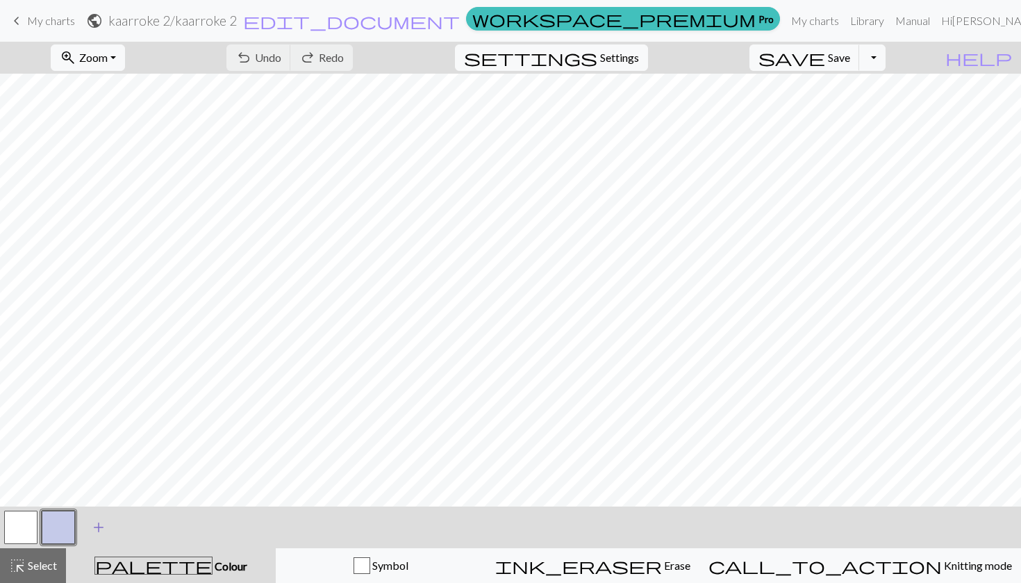
click at [101, 524] on span "add" at bounding box center [98, 526] width 17 height 19
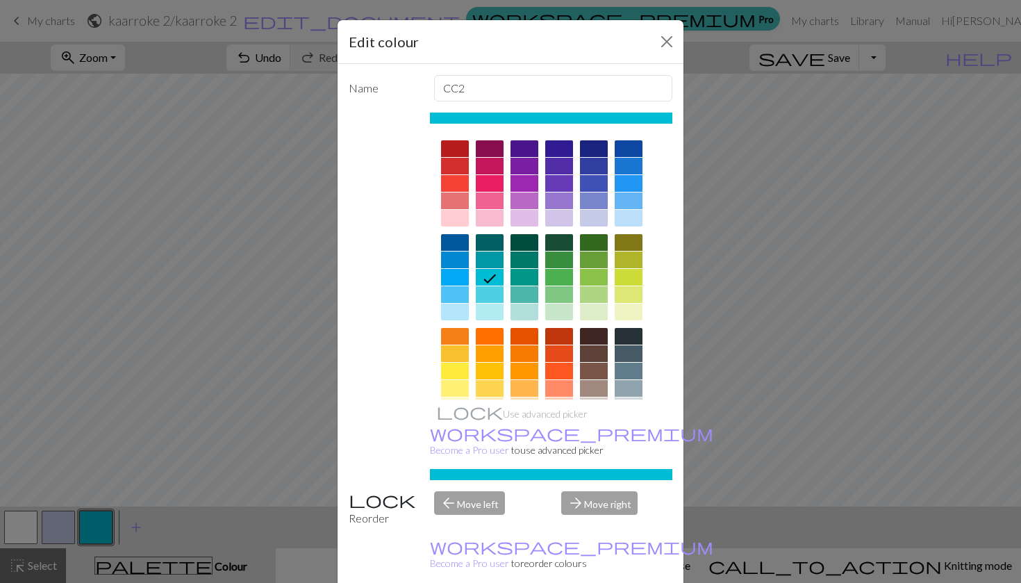
click at [522, 258] on div at bounding box center [524, 259] width 28 height 17
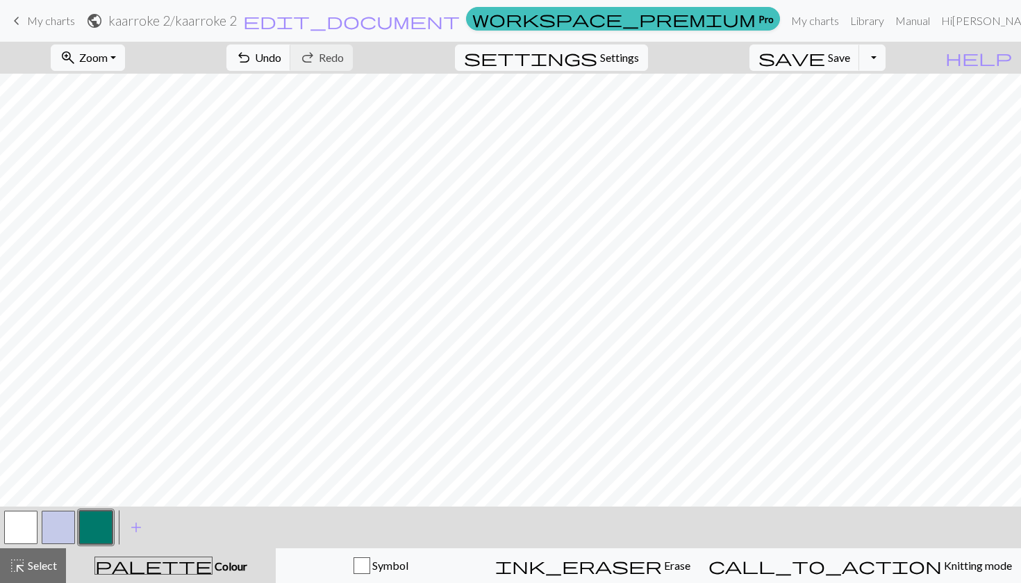
click at [65, 522] on button "button" at bounding box center [58, 526] width 33 height 33
click at [56, 527] on button "button" at bounding box center [58, 526] width 33 height 33
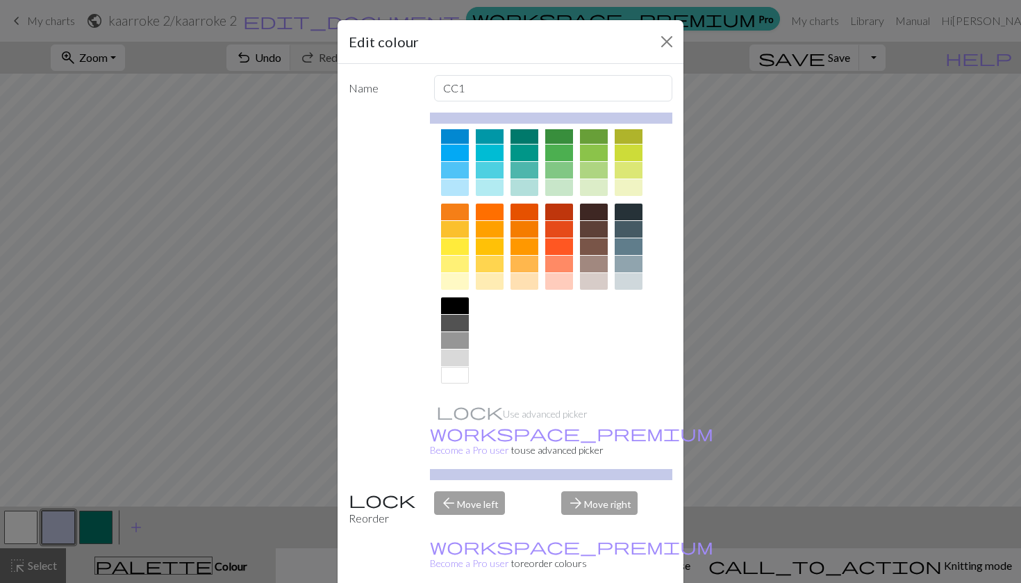
scroll to position [124, 0]
click at [456, 308] on div at bounding box center [455, 305] width 28 height 17
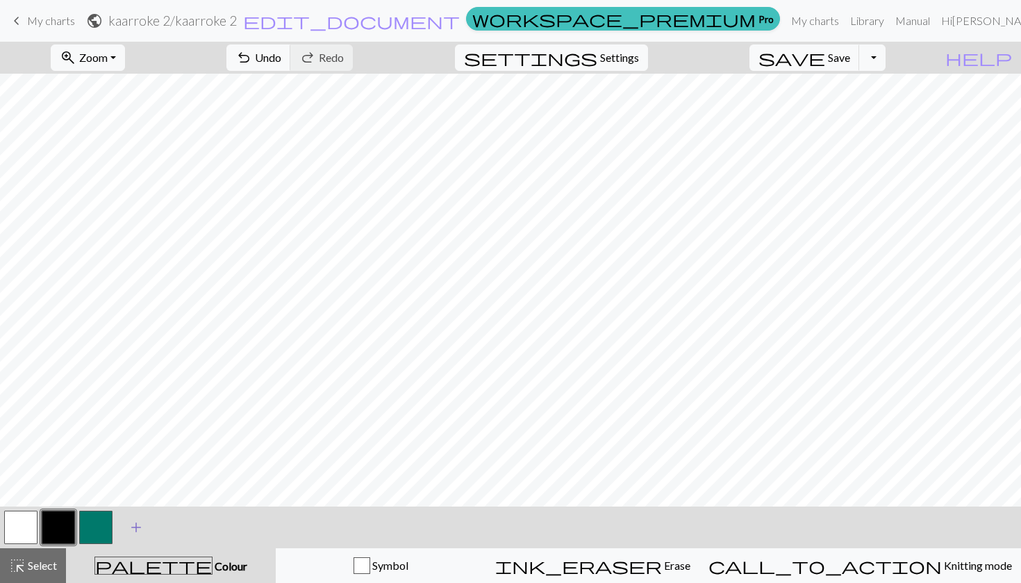
click at [138, 528] on span "add" at bounding box center [136, 526] width 17 height 19
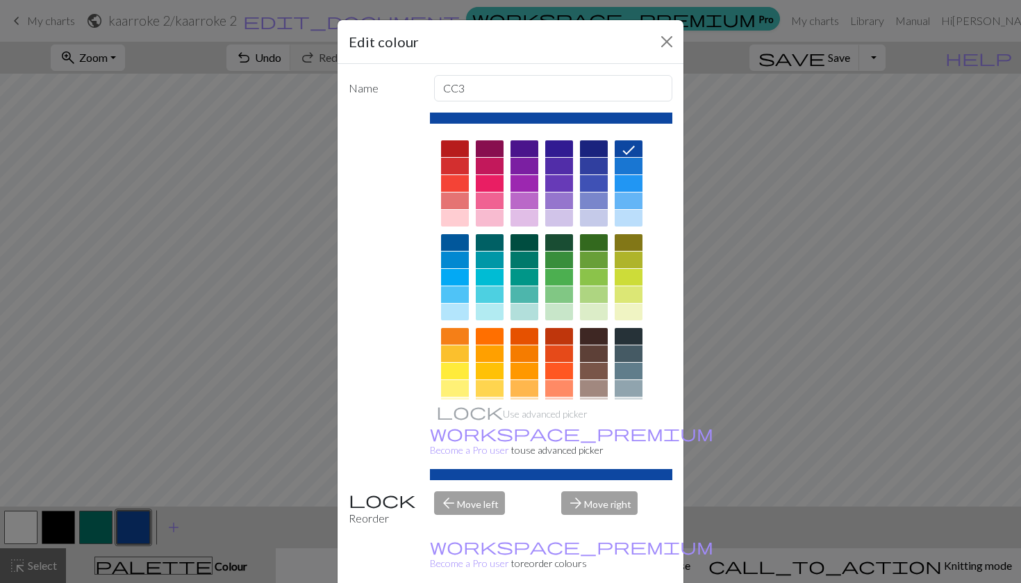
click at [566, 289] on div at bounding box center [559, 294] width 28 height 17
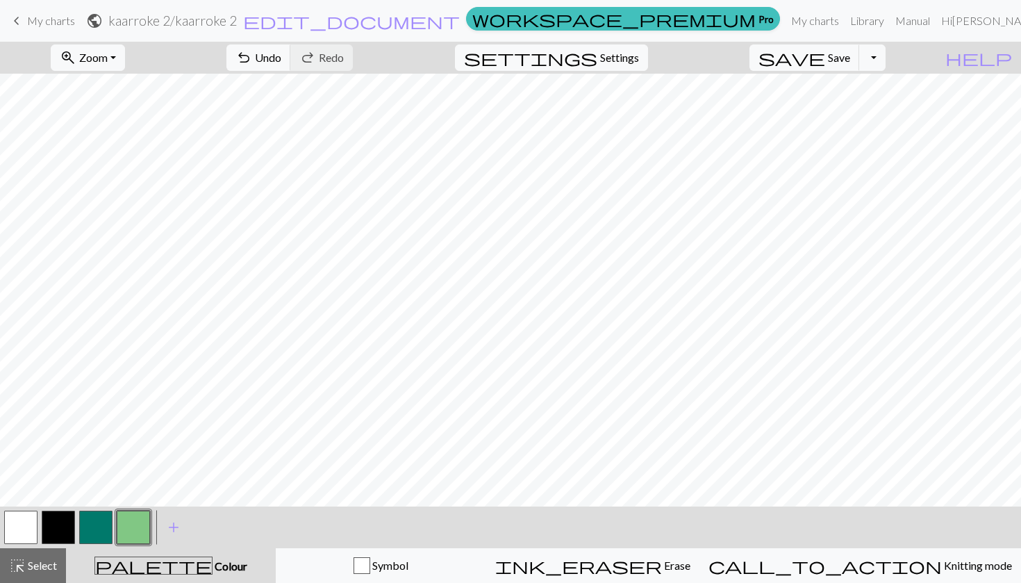
scroll to position [0, 0]
click at [69, 522] on button "button" at bounding box center [58, 526] width 33 height 33
click at [101, 527] on button "button" at bounding box center [95, 526] width 33 height 33
click at [57, 520] on button "button" at bounding box center [58, 526] width 33 height 33
click at [22, 515] on button "button" at bounding box center [20, 526] width 33 height 33
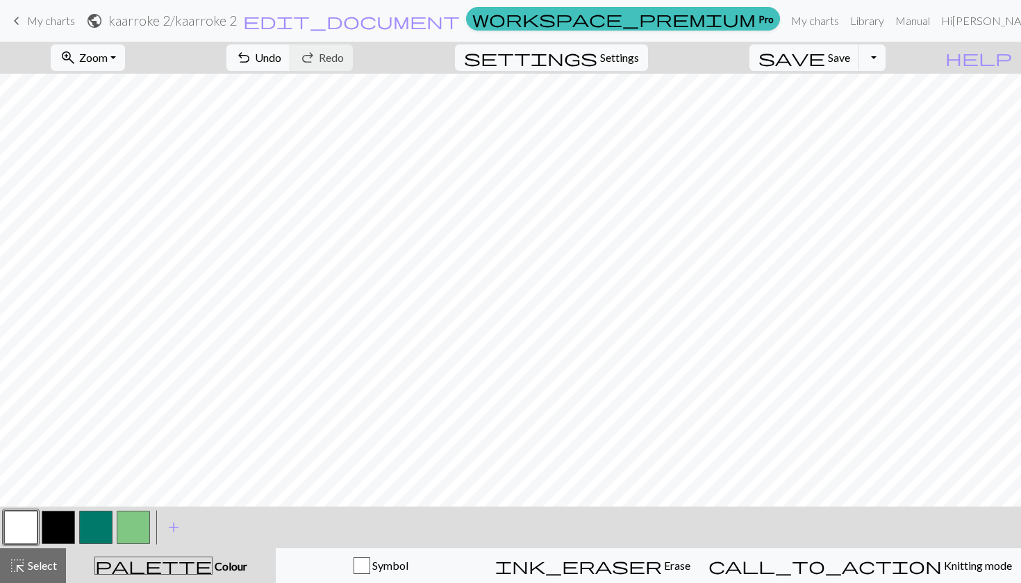
click at [70, 520] on button "button" at bounding box center [58, 526] width 33 height 33
click at [99, 515] on button "button" at bounding box center [95, 526] width 33 height 33
click at [28, 517] on button "button" at bounding box center [20, 526] width 33 height 33
click at [136, 527] on button "button" at bounding box center [133, 526] width 33 height 33
click at [56, 527] on button "button" at bounding box center [58, 526] width 33 height 33
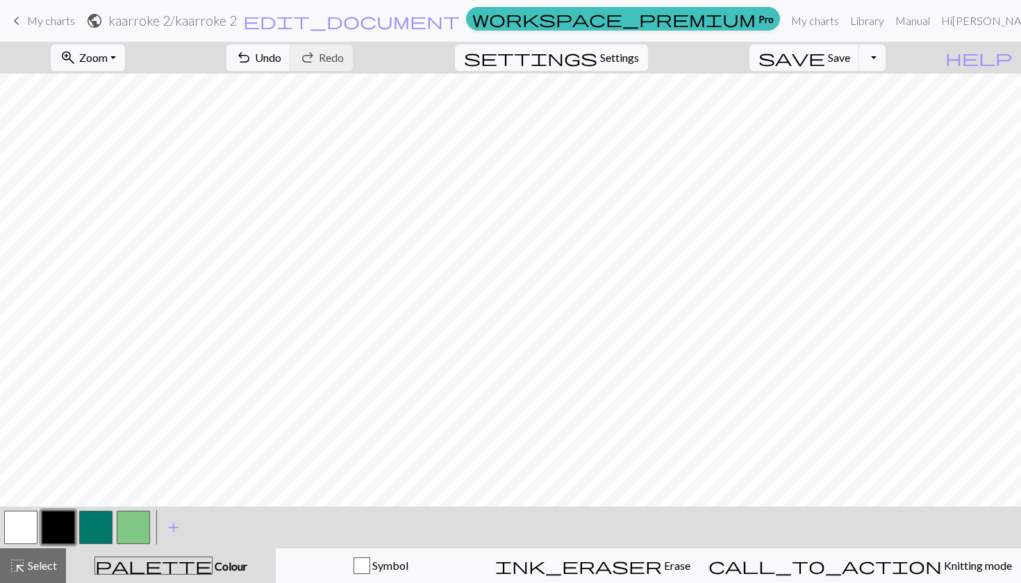
click at [91, 527] on button "button" at bounding box center [95, 526] width 33 height 33
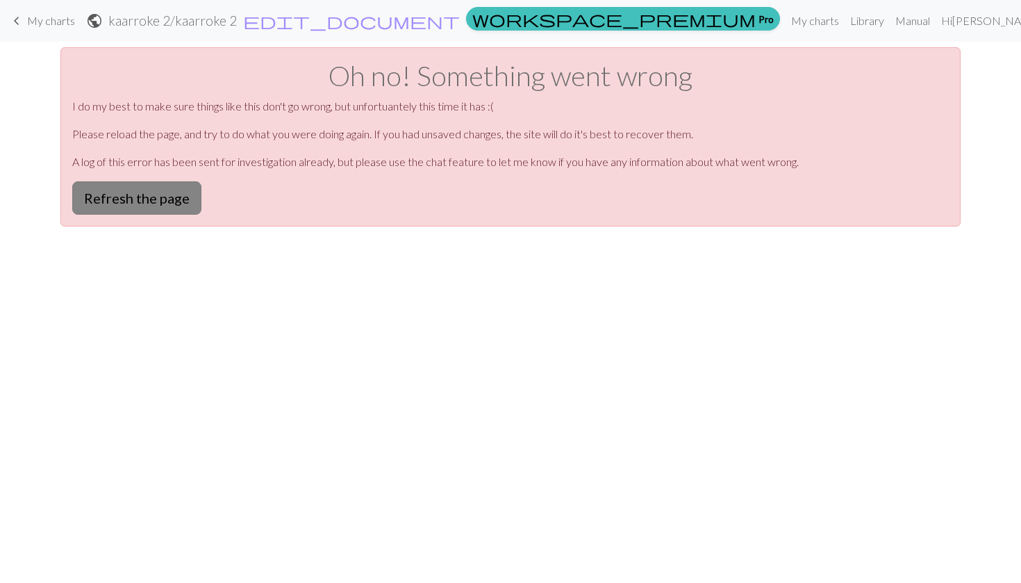
click at [167, 201] on button "Refresh the page" at bounding box center [136, 197] width 129 height 33
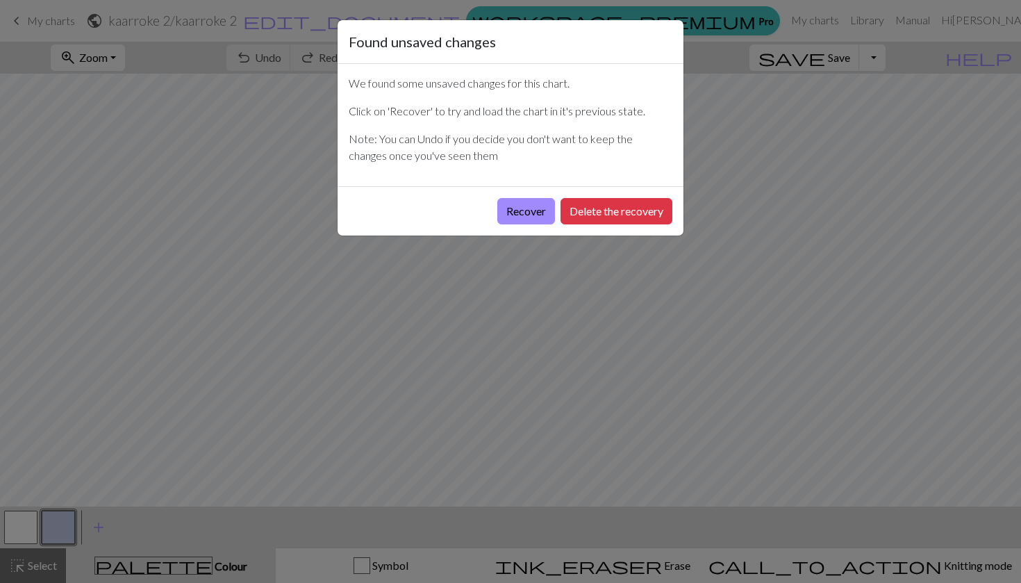
click at [537, 213] on button "Recover" at bounding box center [526, 211] width 58 height 26
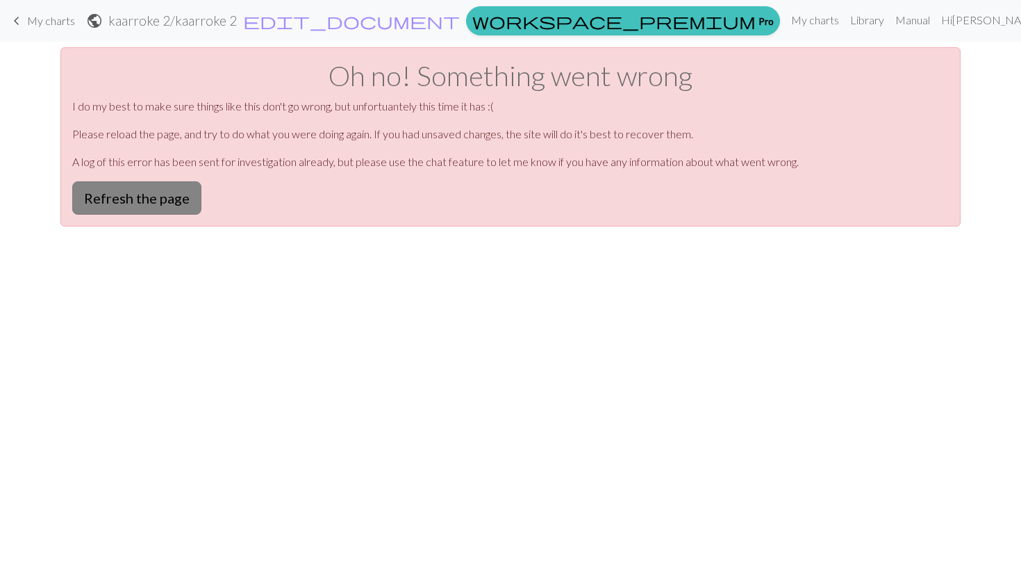
click at [158, 206] on button "Refresh the page" at bounding box center [136, 197] width 129 height 33
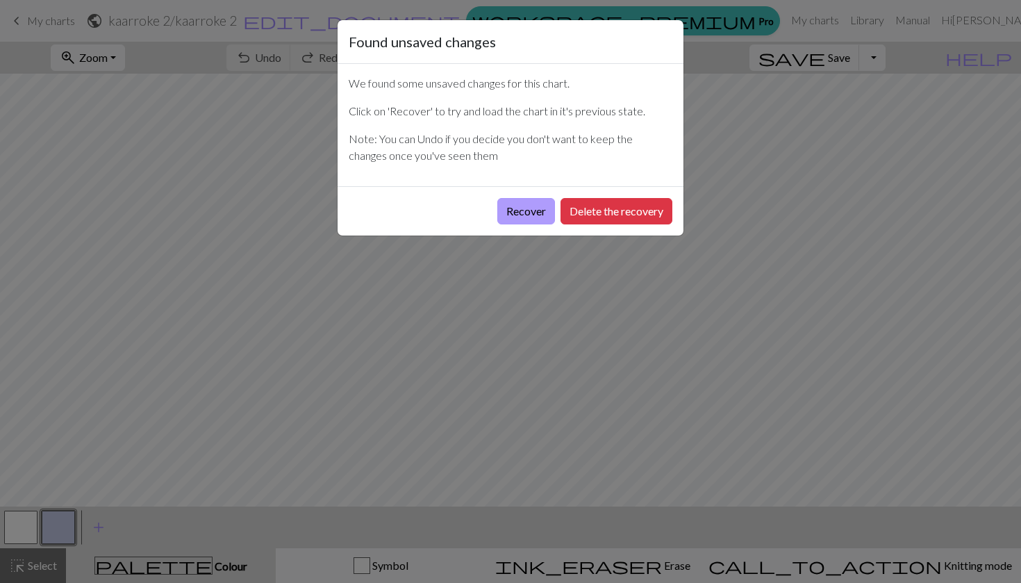
click at [532, 207] on button "Recover" at bounding box center [526, 211] width 58 height 26
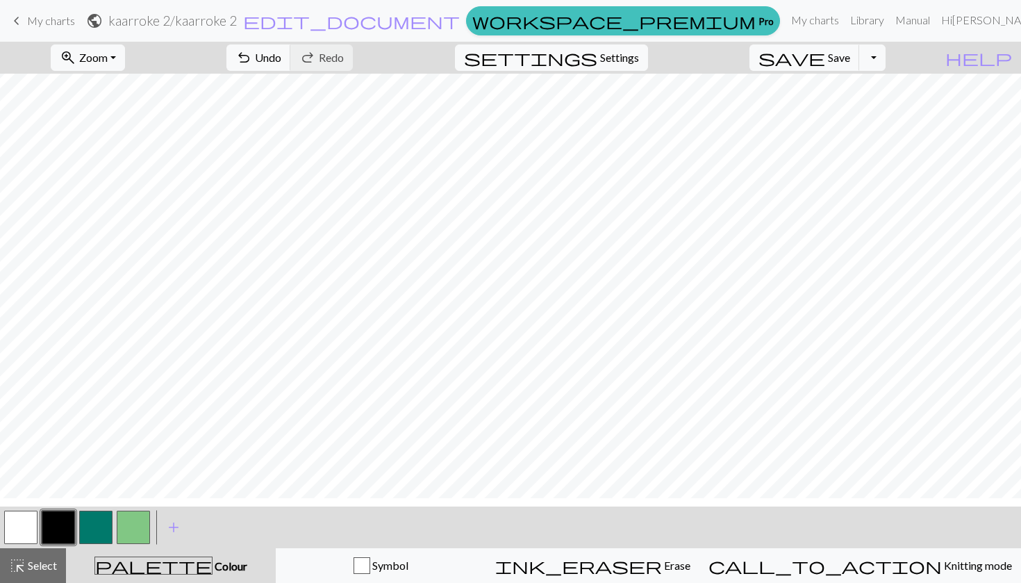
scroll to position [272, 0]
click at [20, 533] on button "button" at bounding box center [20, 526] width 33 height 33
click at [56, 526] on button "button" at bounding box center [58, 526] width 33 height 33
click at [19, 529] on button "button" at bounding box center [20, 526] width 33 height 33
click at [62, 522] on button "button" at bounding box center [58, 526] width 33 height 33
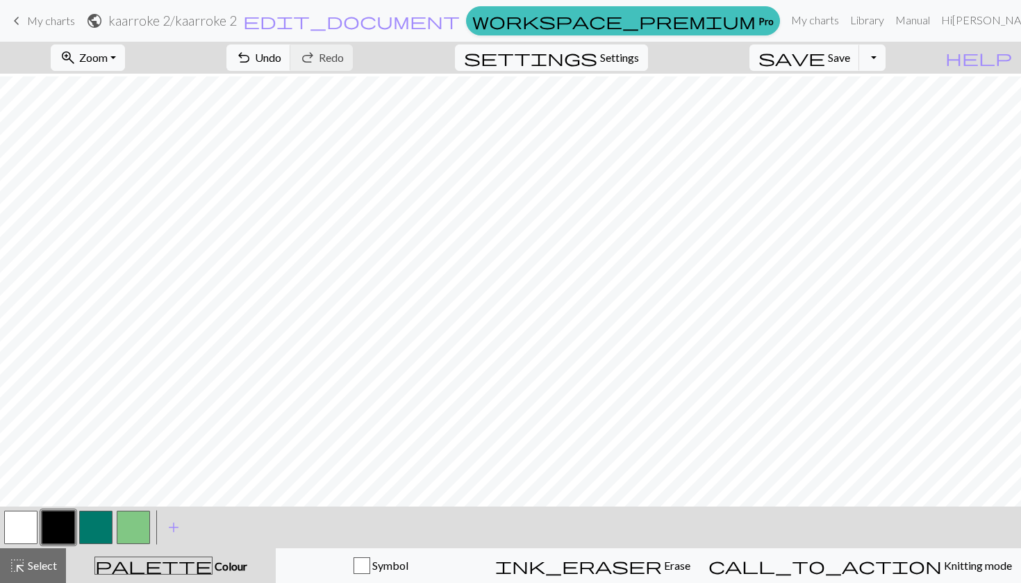
scroll to position [200, 0]
click at [19, 531] on button "button" at bounding box center [20, 526] width 33 height 33
click at [101, 522] on button "button" at bounding box center [95, 526] width 33 height 33
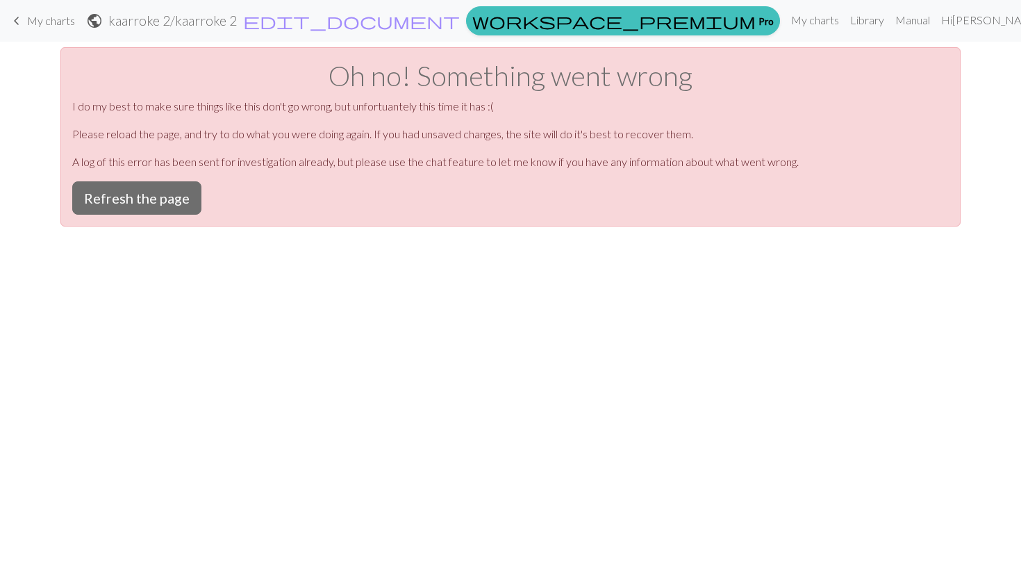
scroll to position [0, 0]
click at [147, 192] on button "Refresh the page" at bounding box center [136, 197] width 129 height 33
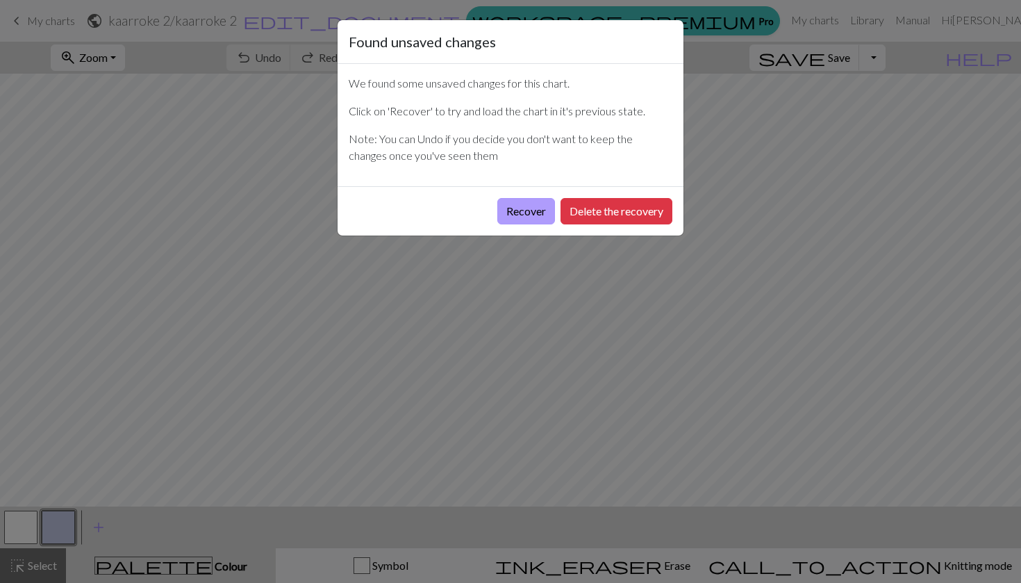
click at [532, 214] on button "Recover" at bounding box center [526, 211] width 58 height 26
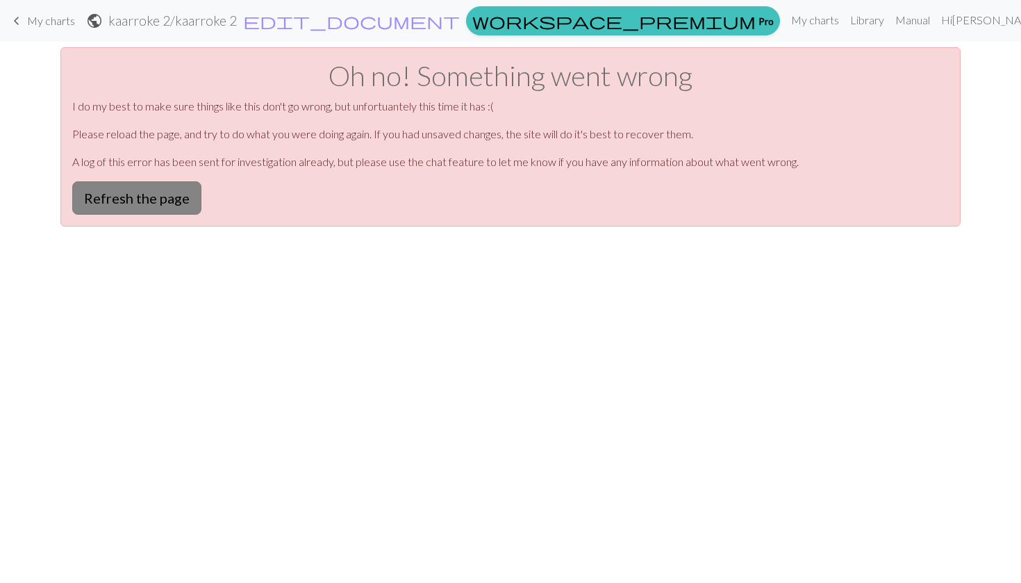
click at [115, 205] on button "Refresh the page" at bounding box center [136, 197] width 129 height 33
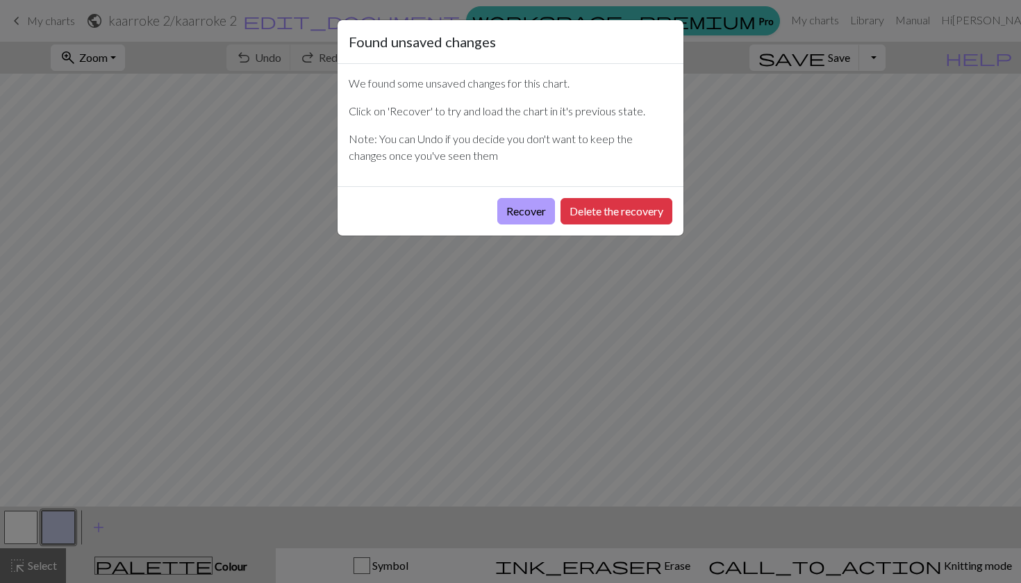
click at [521, 212] on button "Recover" at bounding box center [526, 211] width 58 height 26
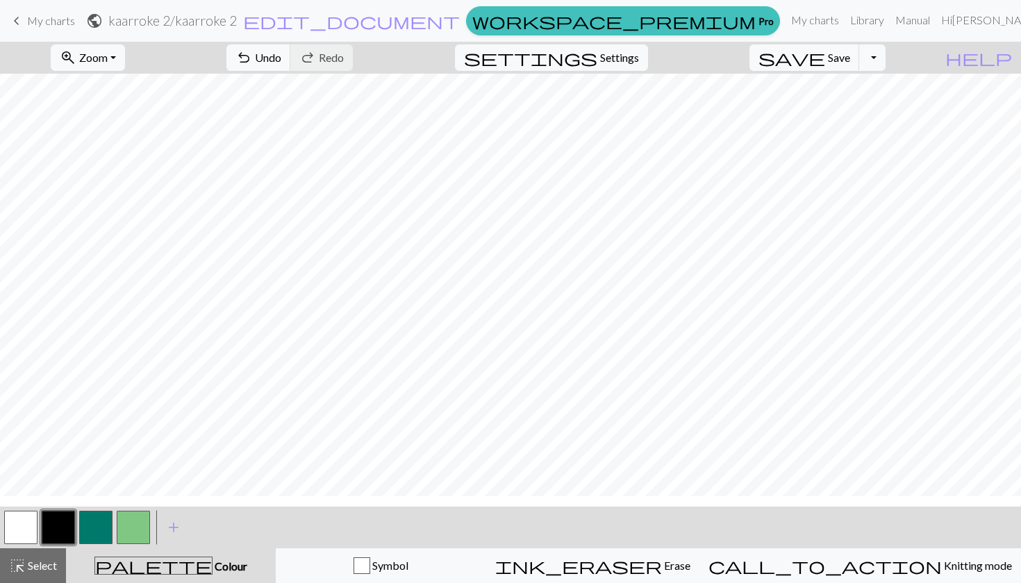
scroll to position [195, 0]
click at [103, 520] on button "button" at bounding box center [95, 526] width 33 height 33
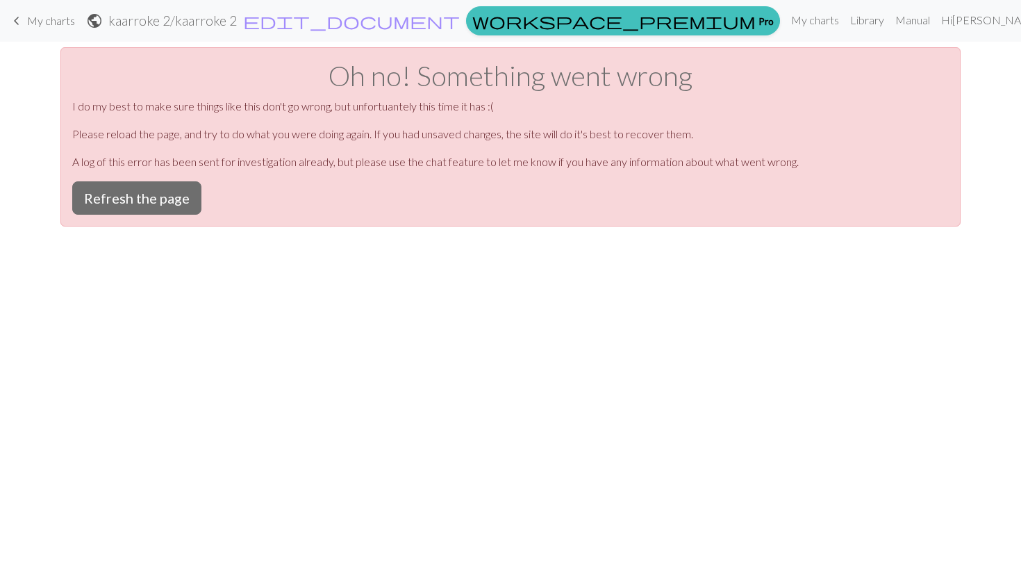
scroll to position [0, 0]
click at [144, 201] on button "Refresh the page" at bounding box center [136, 197] width 129 height 33
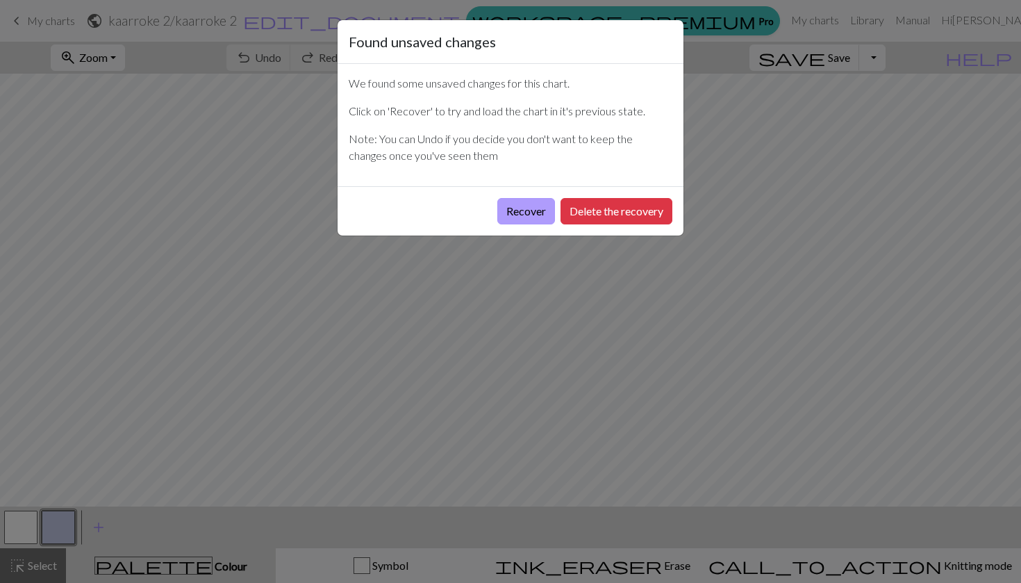
click at [537, 204] on button "Recover" at bounding box center [526, 211] width 58 height 26
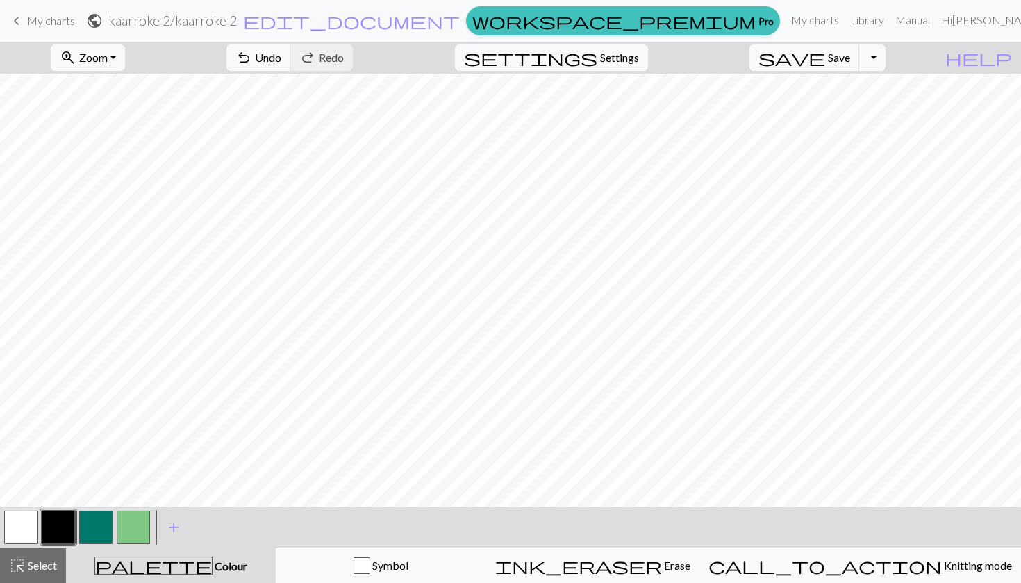
scroll to position [226, 0]
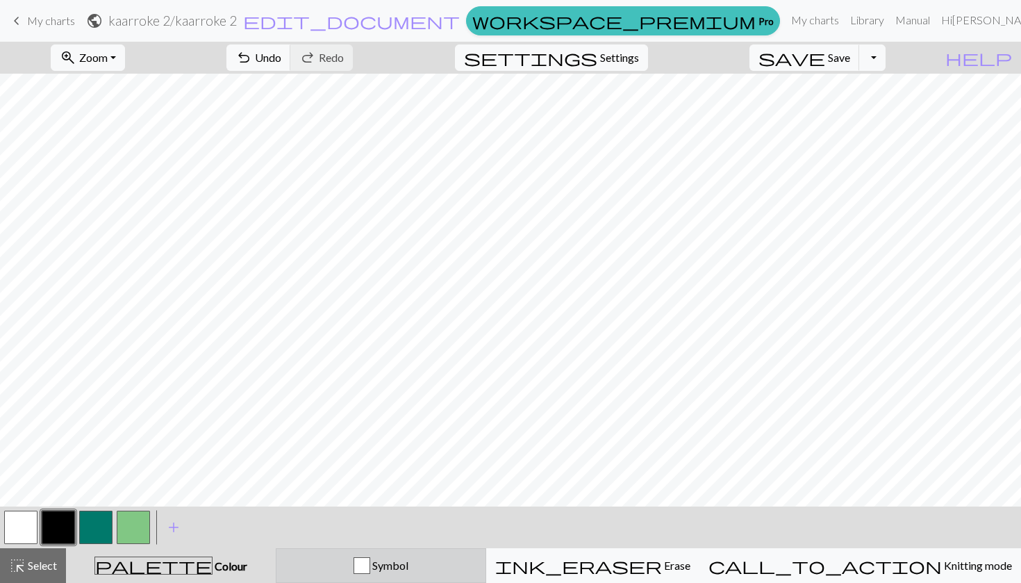
click at [408, 562] on span "Symbol" at bounding box center [389, 564] width 38 height 13
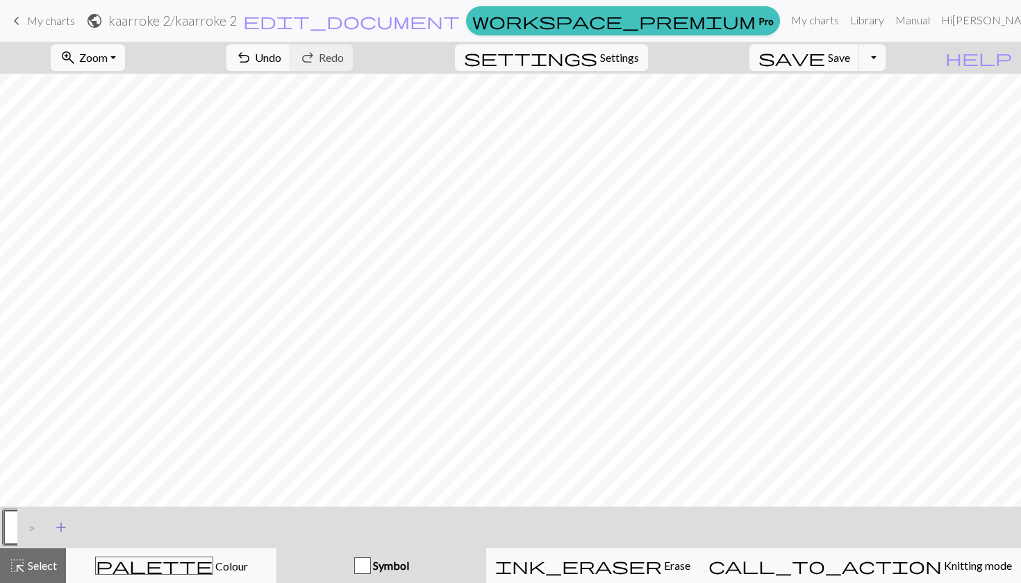
click at [62, 524] on span "add" at bounding box center [61, 526] width 17 height 19
click at [60, 524] on button "button" at bounding box center [58, 526] width 33 height 33
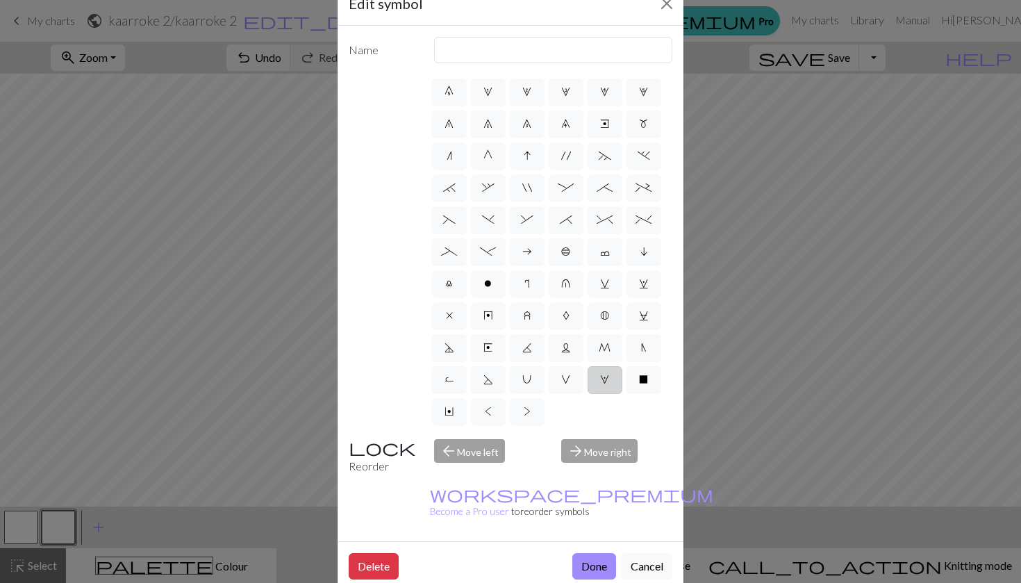
scroll to position [38, 0]
click at [490, 158] on span "G" at bounding box center [487, 156] width 9 height 11
click at [490, 242] on input "G" at bounding box center [487, 246] width 9 height 9
radio input "true"
type input "psso"
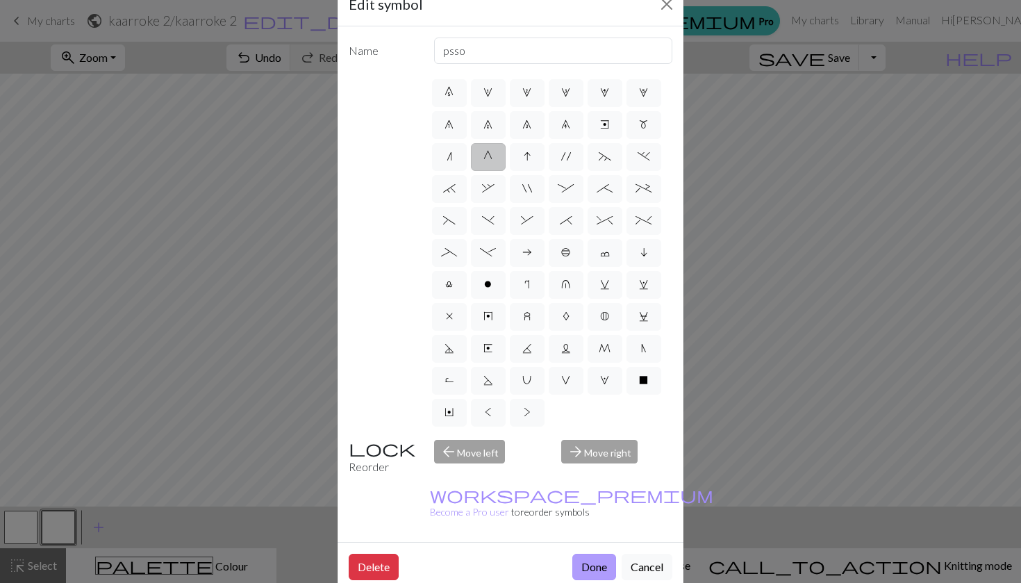
click at [592, 554] on button "Done" at bounding box center [594, 567] width 44 height 26
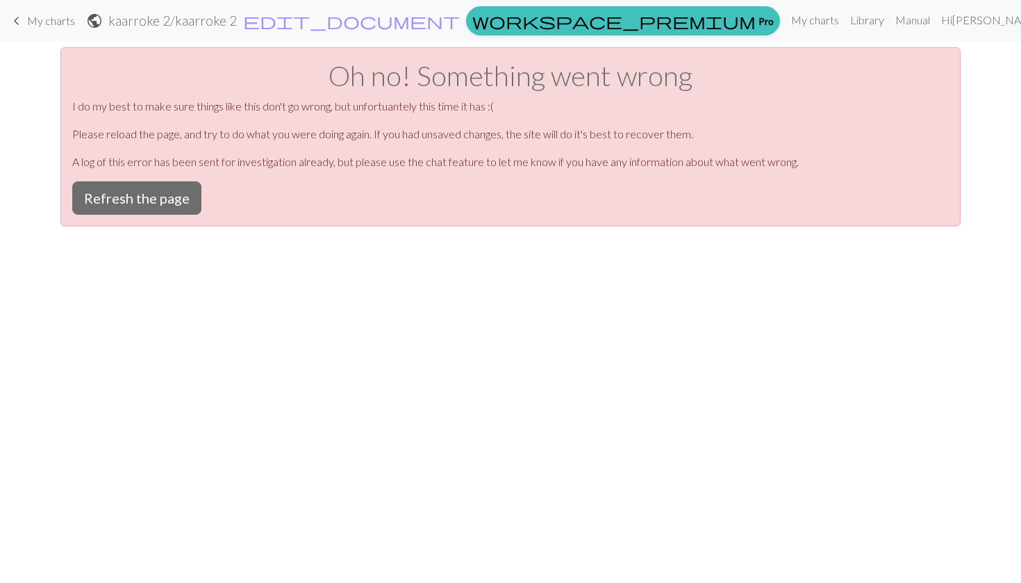
scroll to position [0, 0]
click at [158, 206] on button "Refresh the page" at bounding box center [136, 197] width 129 height 33
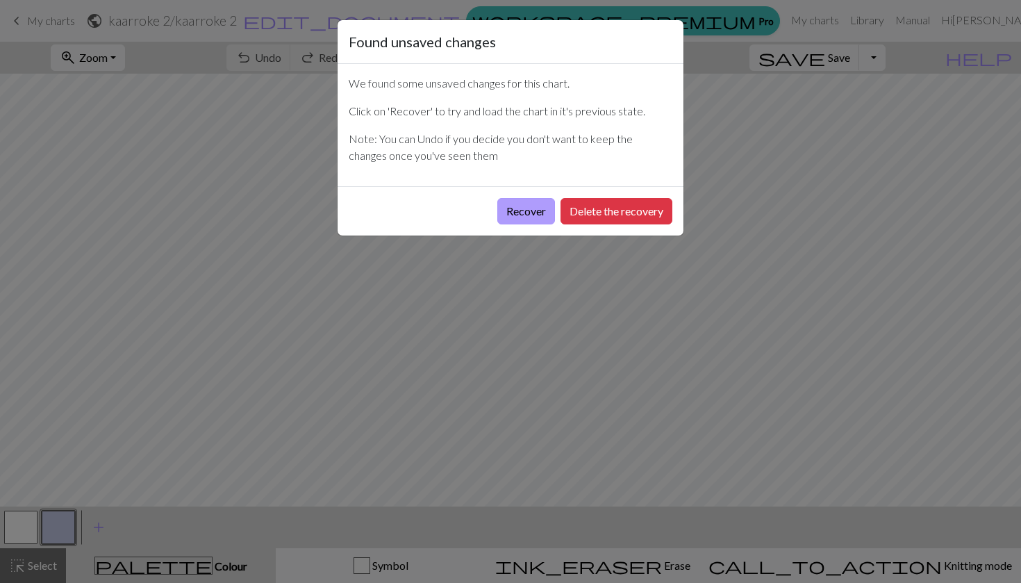
click at [521, 213] on button "Recover" at bounding box center [526, 211] width 58 height 26
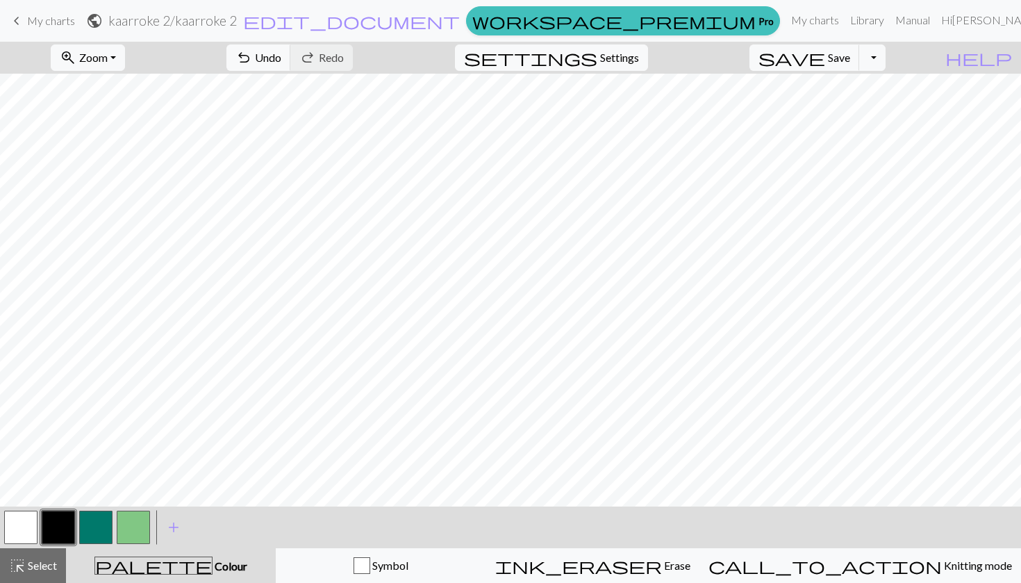
scroll to position [265, 0]
click at [31, 531] on button "button" at bounding box center [20, 526] width 33 height 33
click at [58, 522] on button "button" at bounding box center [58, 526] width 33 height 33
click at [17, 523] on button "button" at bounding box center [20, 526] width 33 height 33
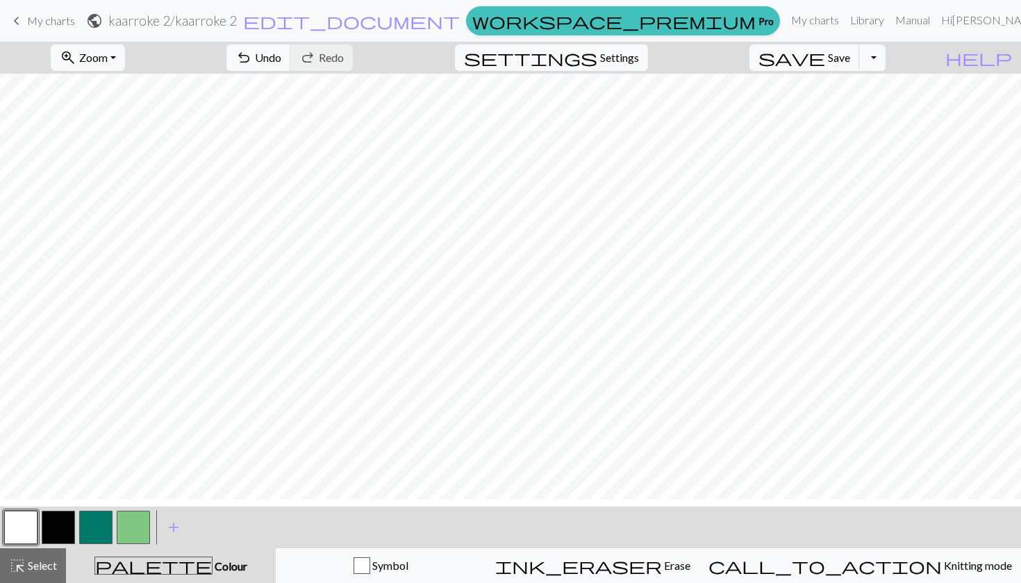
scroll to position [292, 0]
click at [55, 529] on button "button" at bounding box center [58, 526] width 33 height 33
click at [34, 520] on button "button" at bounding box center [20, 526] width 33 height 33
click at [64, 527] on button "button" at bounding box center [58, 526] width 33 height 33
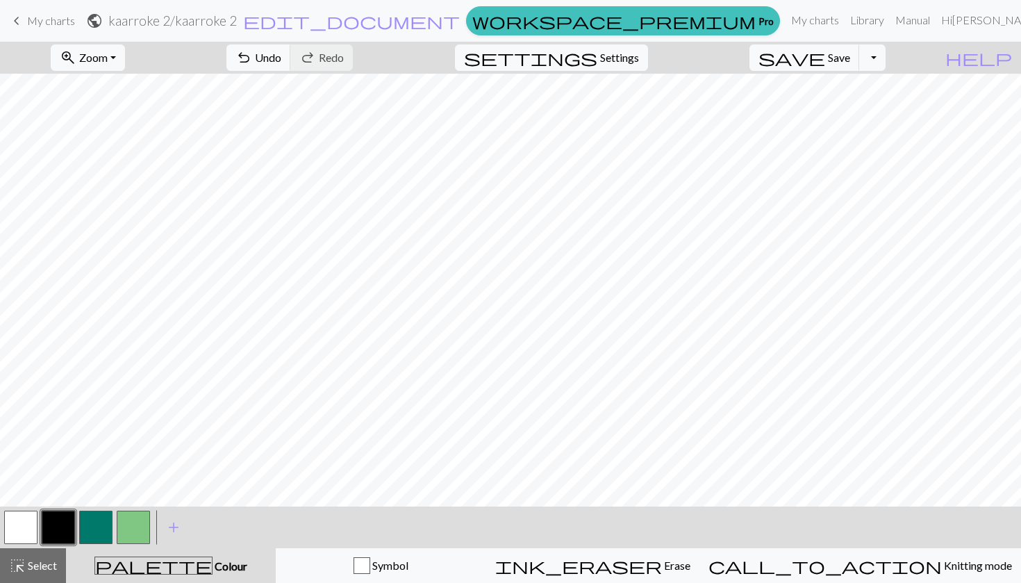
click at [16, 531] on button "button" at bounding box center [20, 526] width 33 height 33
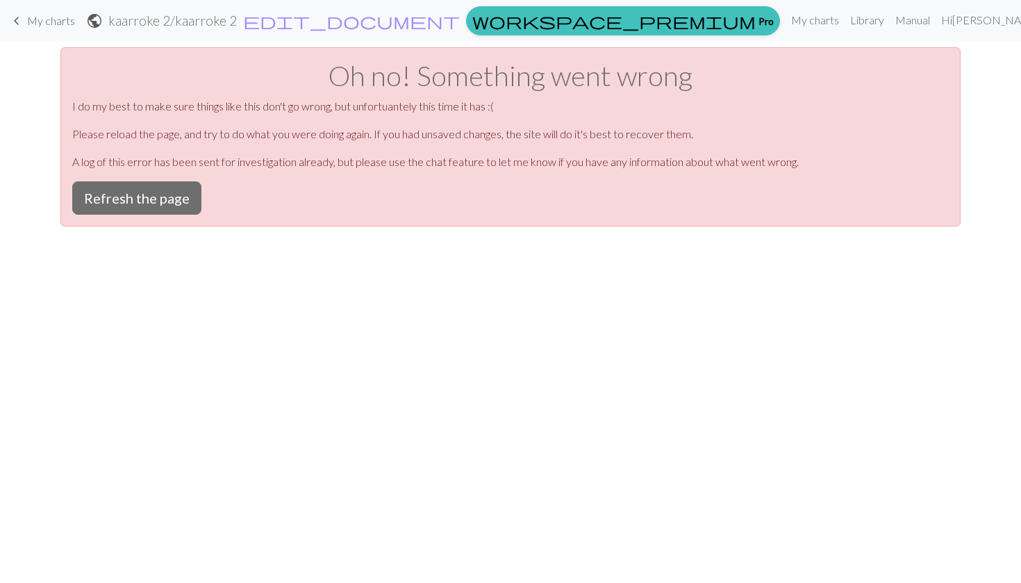
scroll to position [0, 0]
click at [136, 192] on button "Refresh the page" at bounding box center [136, 197] width 129 height 33
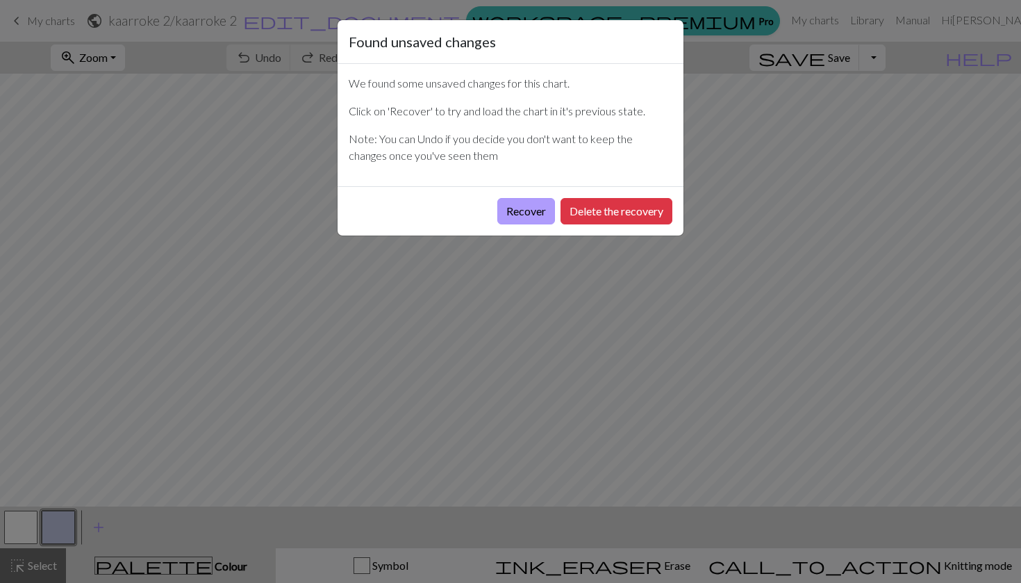
click at [520, 222] on button "Recover" at bounding box center [526, 211] width 58 height 26
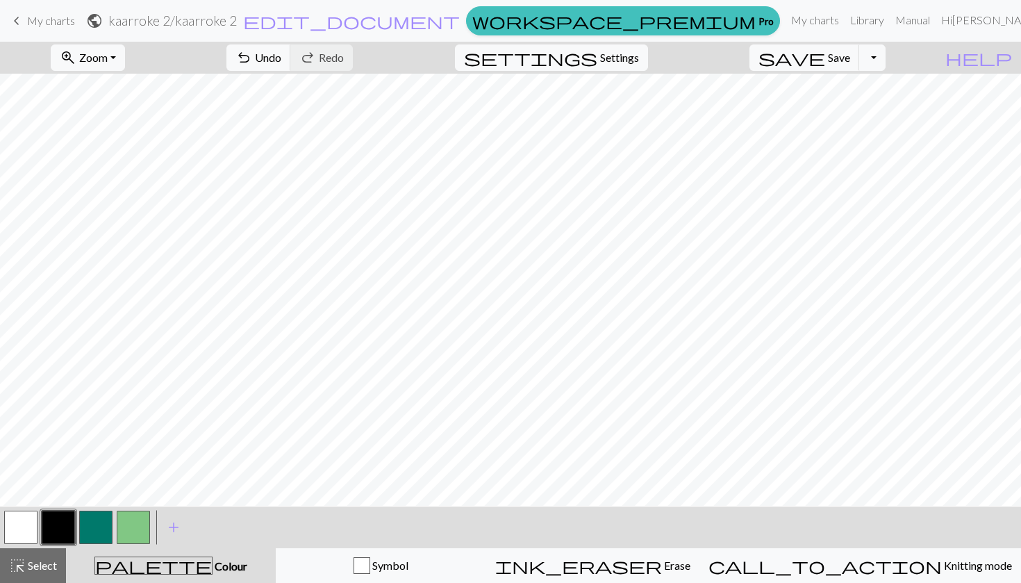
scroll to position [294, 0]
click at [89, 519] on button "button" at bounding box center [95, 526] width 33 height 33
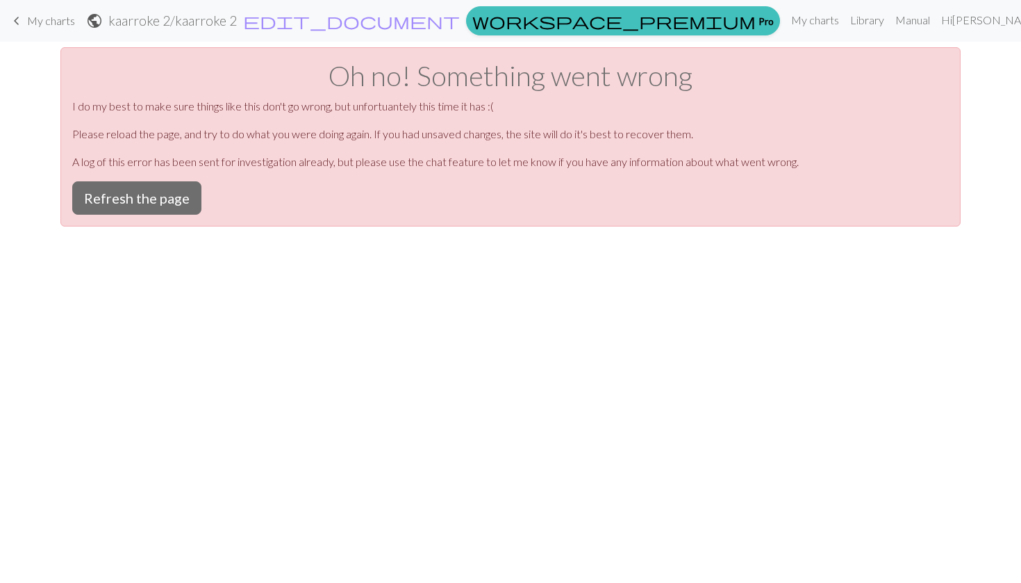
scroll to position [0, 0]
click at [132, 204] on button "Refresh the page" at bounding box center [136, 197] width 129 height 33
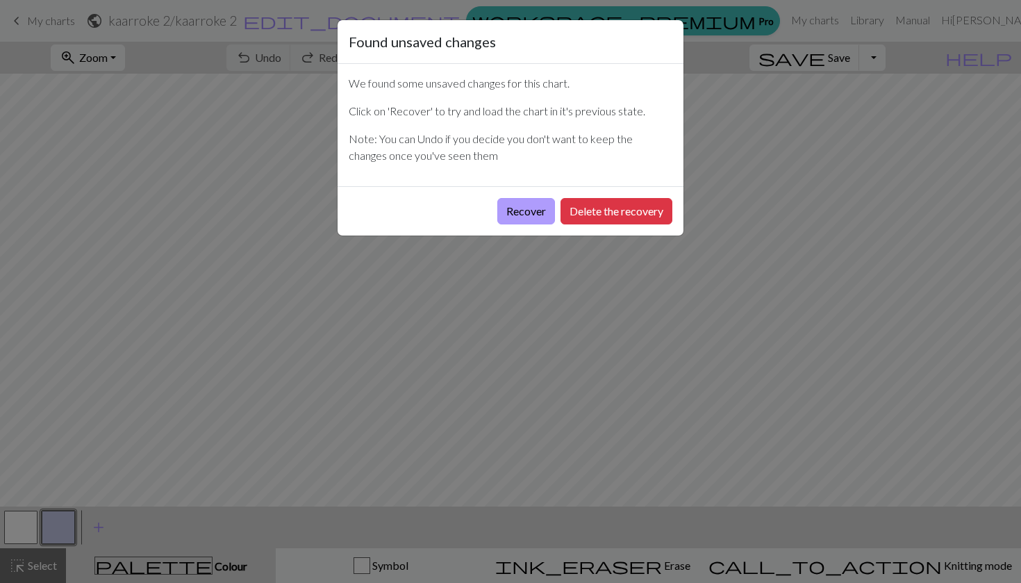
click at [536, 201] on button "Recover" at bounding box center [526, 211] width 58 height 26
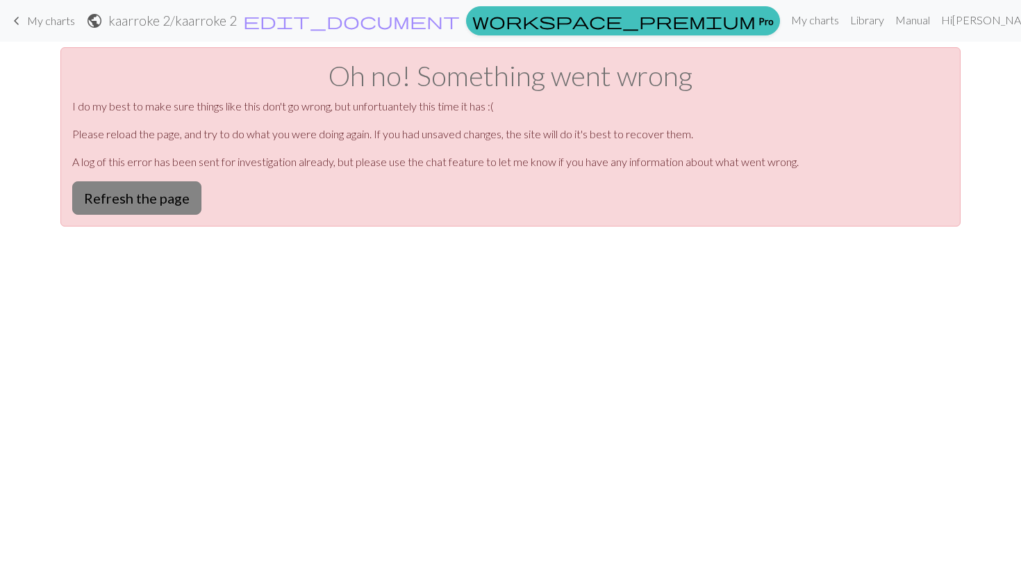
click at [165, 206] on button "Refresh the page" at bounding box center [136, 197] width 129 height 33
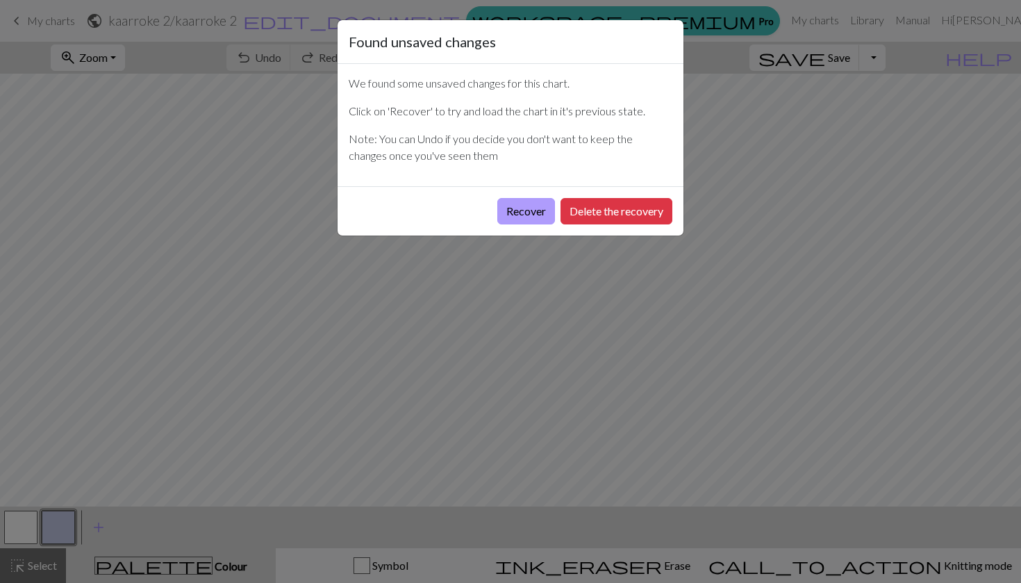
click at [524, 220] on button "Recover" at bounding box center [526, 211] width 58 height 26
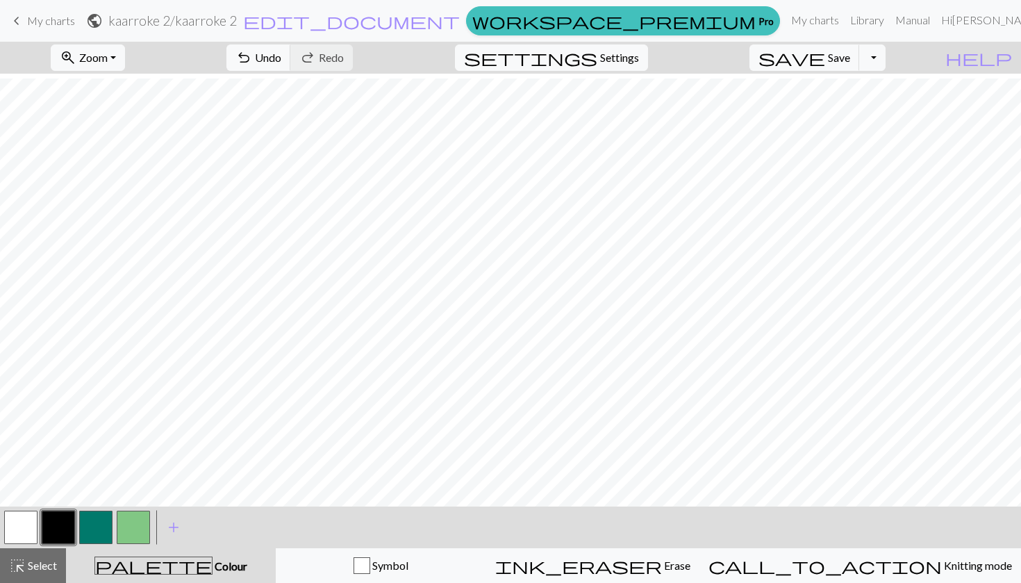
scroll to position [368, 0]
click at [99, 533] on button "button" at bounding box center [95, 526] width 33 height 33
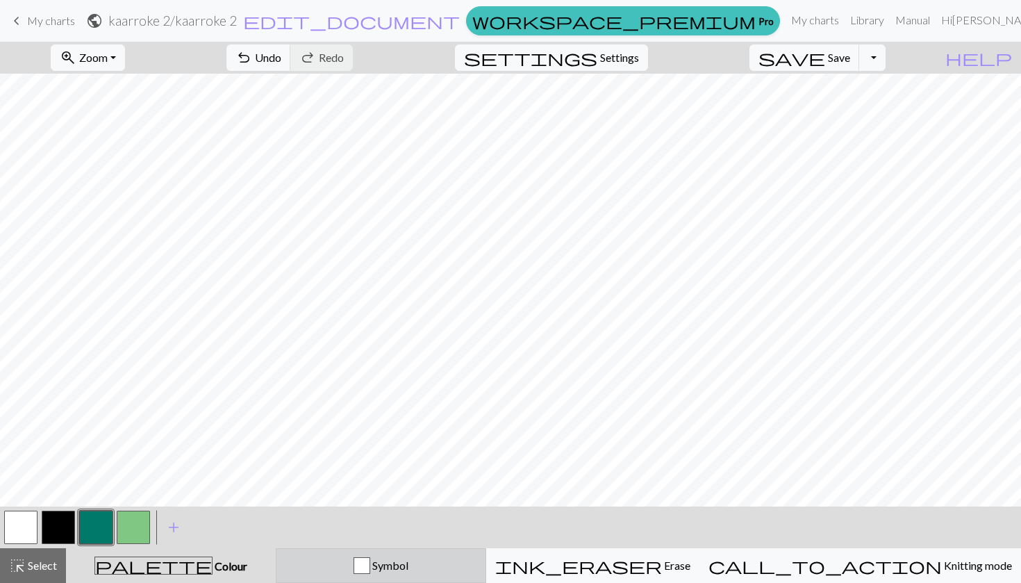
click at [370, 558] on div "button" at bounding box center [362, 565] width 17 height 17
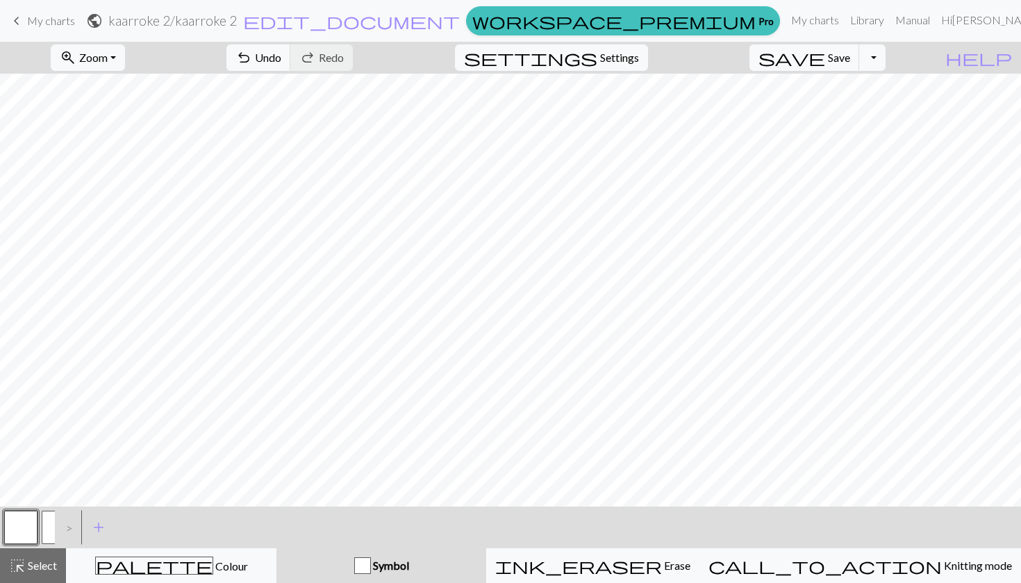
click at [56, 524] on div ">" at bounding box center [66, 527] width 22 height 38
click at [74, 533] on div ">" at bounding box center [66, 527] width 22 height 38
click at [47, 528] on button "G" at bounding box center [58, 526] width 33 height 33
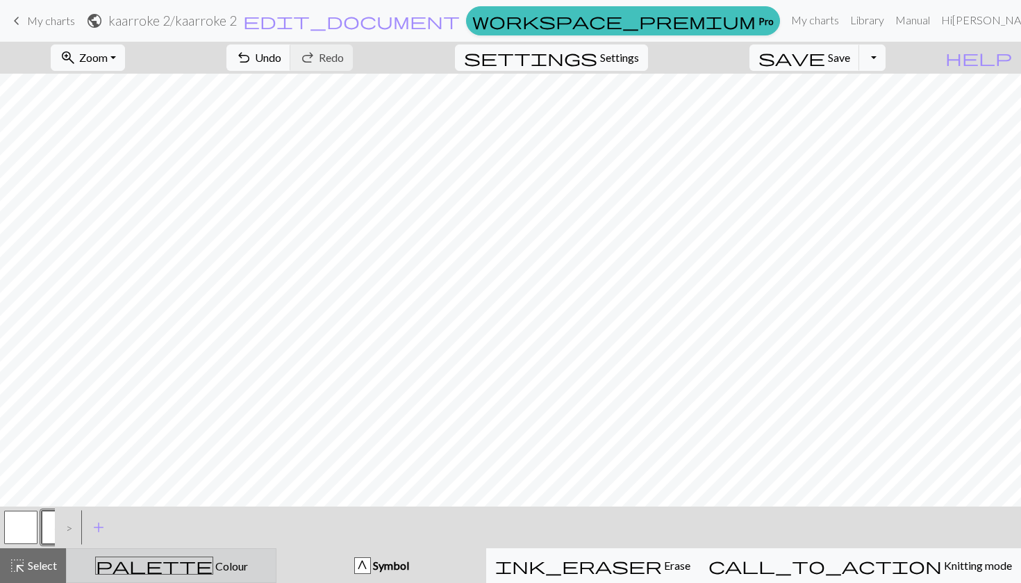
click at [150, 563] on div "palette Colour Colour" at bounding box center [171, 565] width 192 height 18
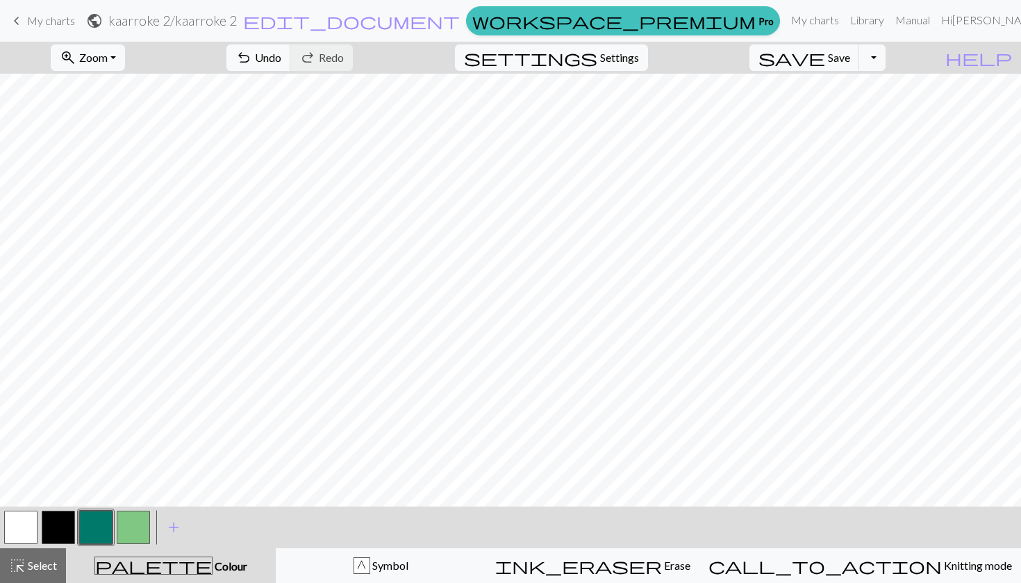
click at [13, 531] on button "button" at bounding box center [20, 526] width 33 height 33
click at [64, 521] on button "button" at bounding box center [58, 526] width 33 height 33
click at [128, 529] on button "button" at bounding box center [133, 526] width 33 height 33
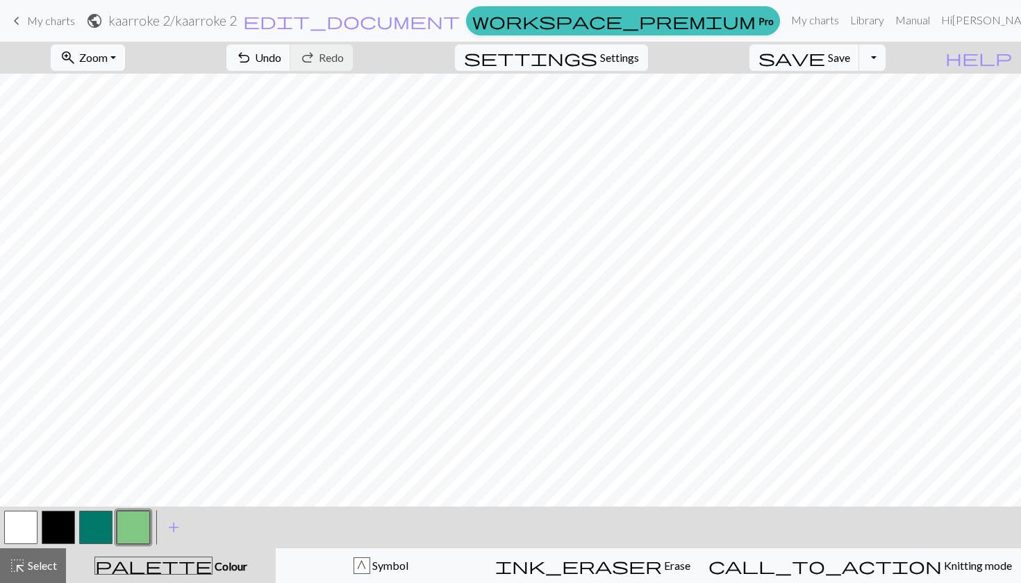
click at [103, 522] on button "button" at bounding box center [95, 526] width 33 height 33
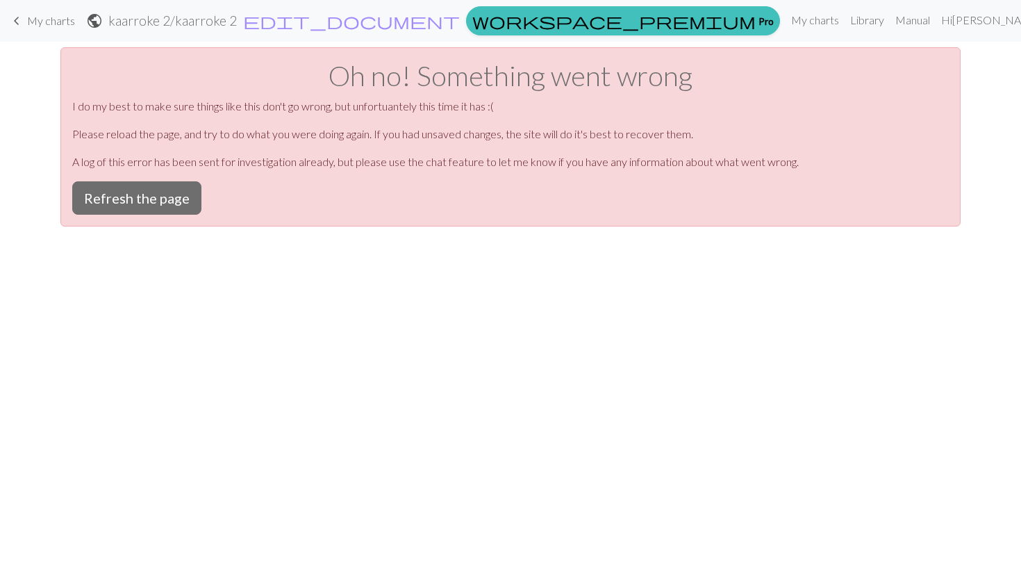
scroll to position [0, 0]
click at [113, 201] on button "Refresh the page" at bounding box center [136, 197] width 129 height 33
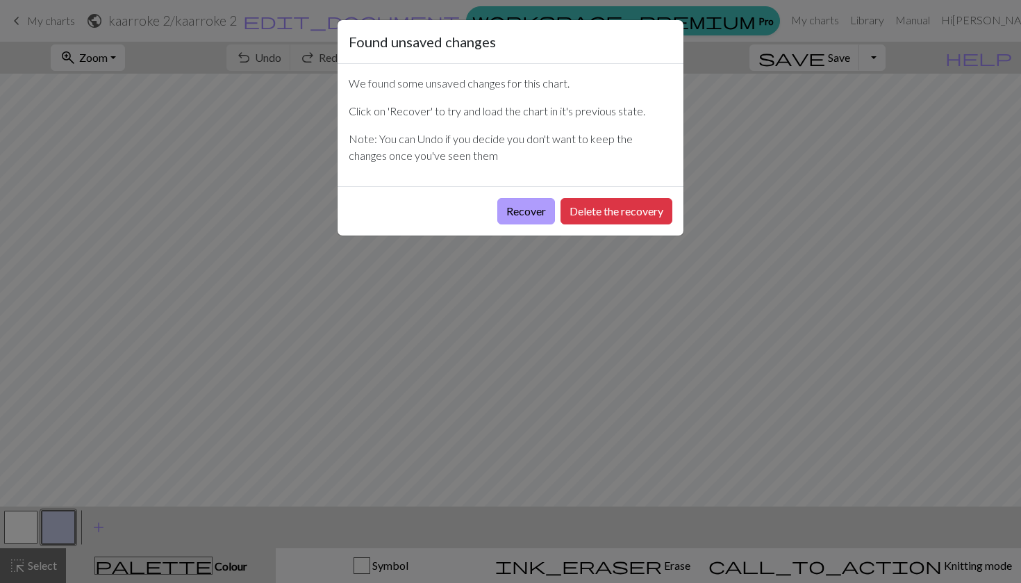
click at [532, 210] on button "Recover" at bounding box center [526, 211] width 58 height 26
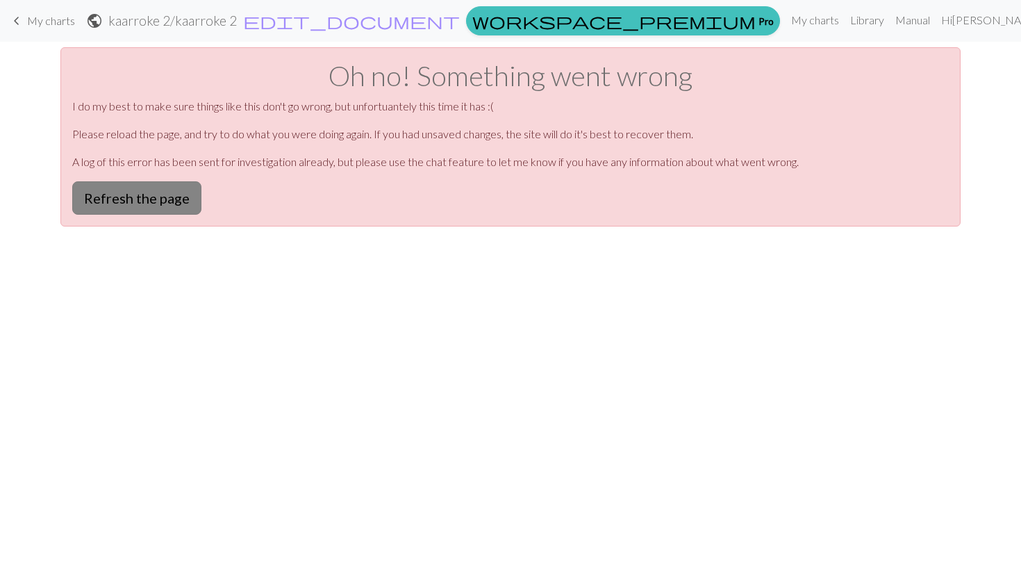
click at [142, 205] on button "Refresh the page" at bounding box center [136, 197] width 129 height 33
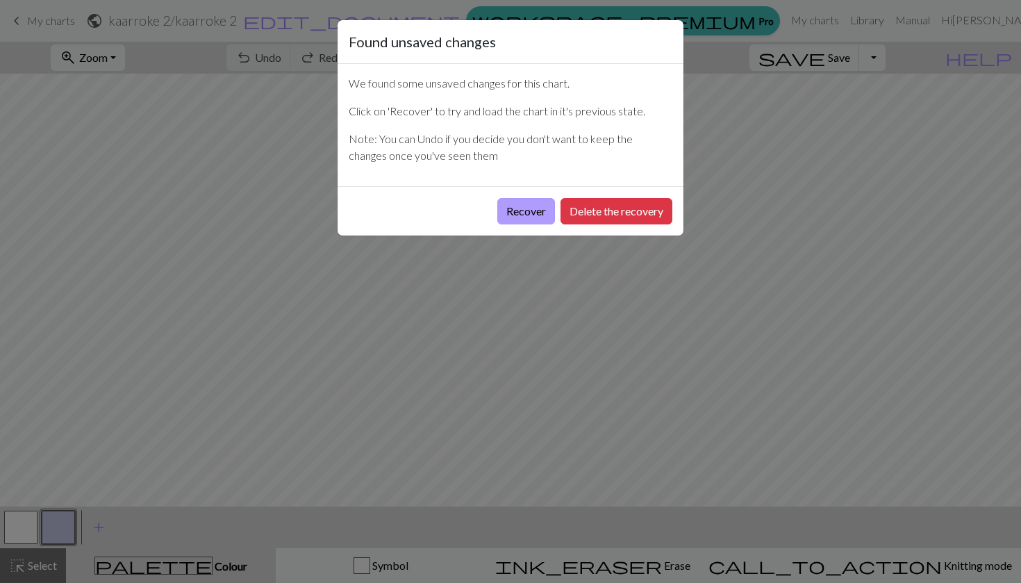
click at [520, 208] on button "Recover" at bounding box center [526, 211] width 58 height 26
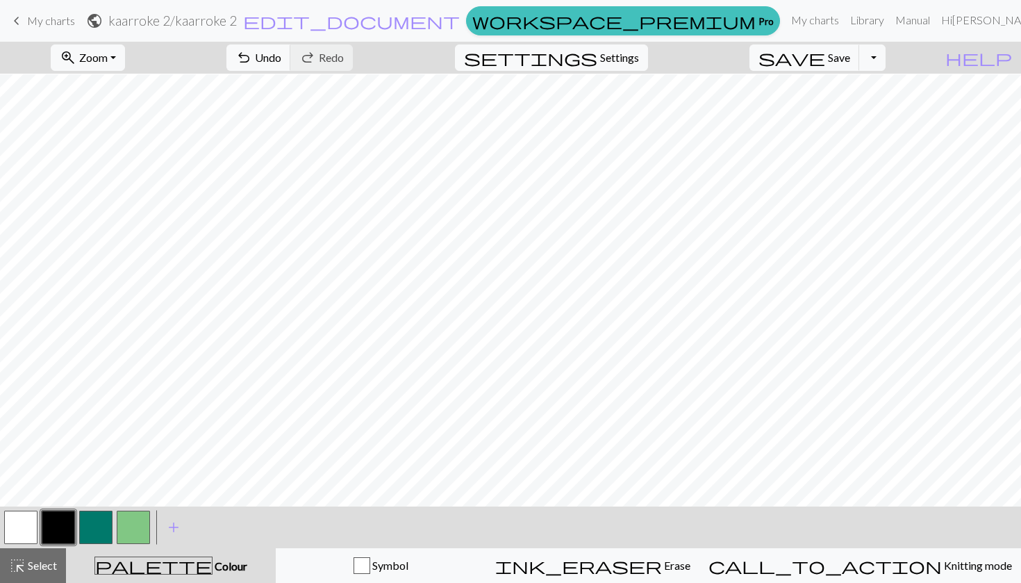
scroll to position [354, 0]
click at [24, 523] on button "button" at bounding box center [20, 526] width 33 height 33
click at [138, 526] on button "button" at bounding box center [133, 526] width 33 height 33
click at [65, 520] on button "button" at bounding box center [58, 526] width 33 height 33
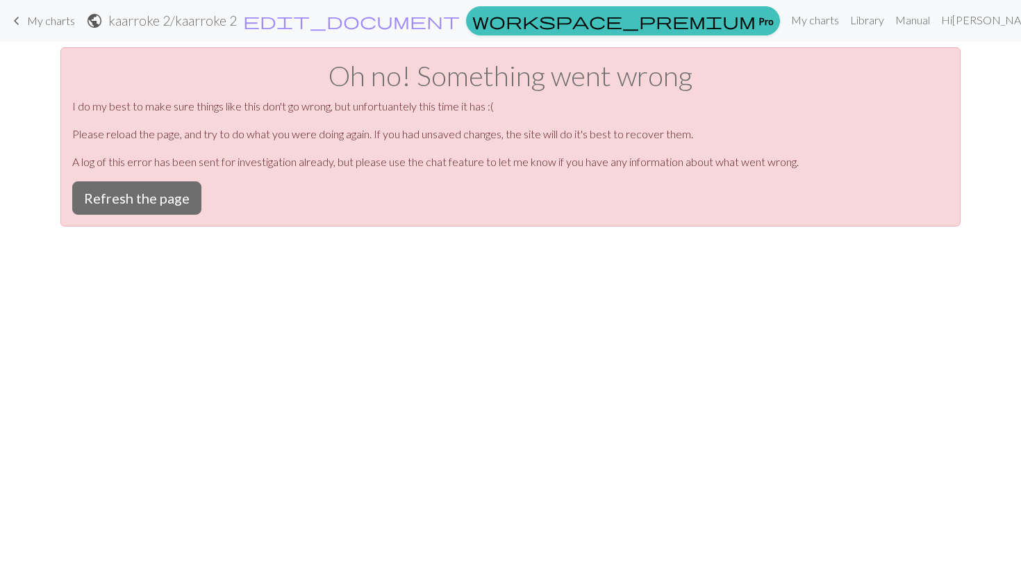
scroll to position [0, 0]
click at [143, 195] on button "Refresh the page" at bounding box center [136, 197] width 129 height 33
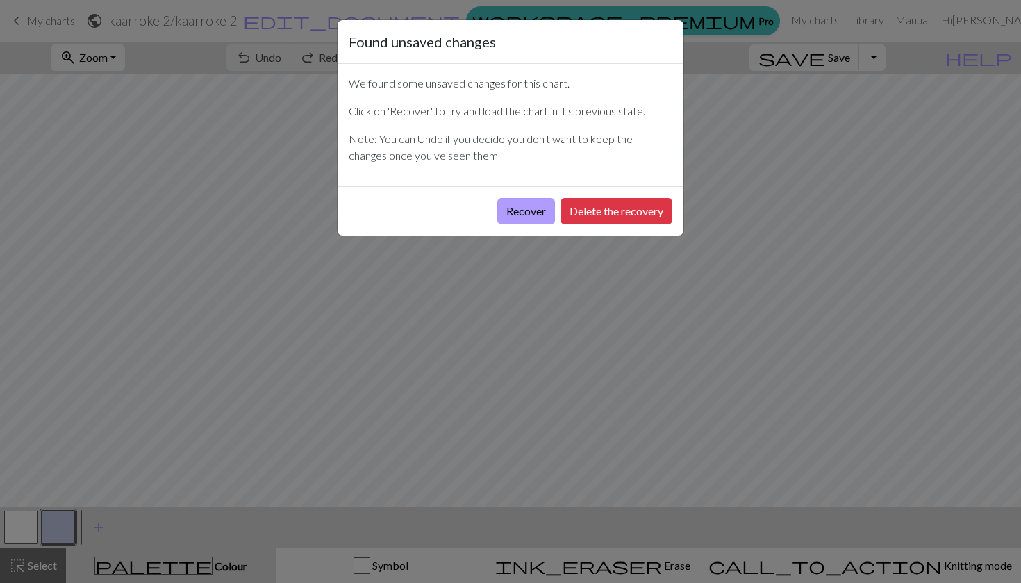
click at [526, 215] on button "Recover" at bounding box center [526, 211] width 58 height 26
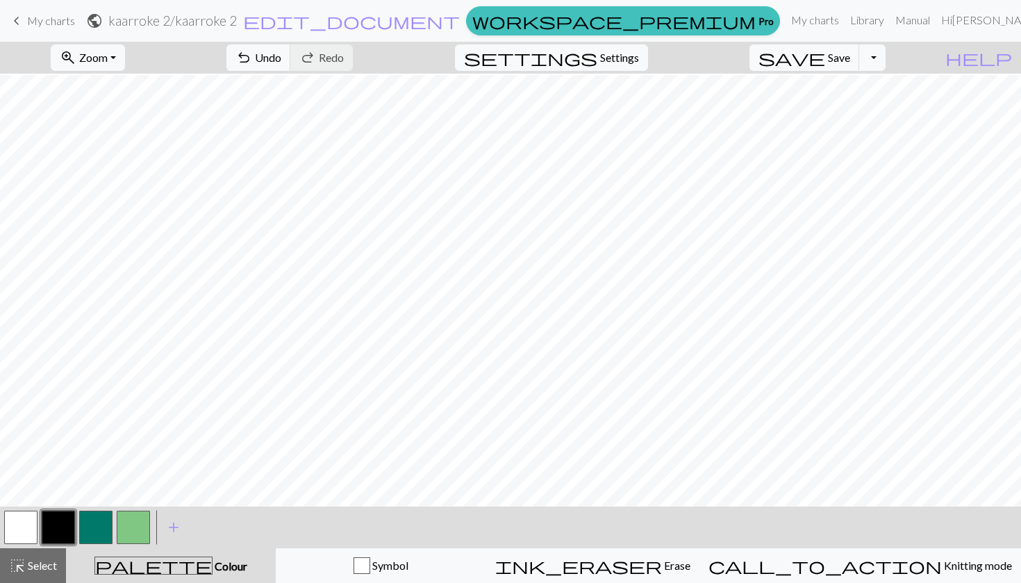
scroll to position [288, 0]
click at [33, 523] on button "button" at bounding box center [20, 526] width 33 height 33
click at [59, 529] on button "button" at bounding box center [58, 526] width 33 height 33
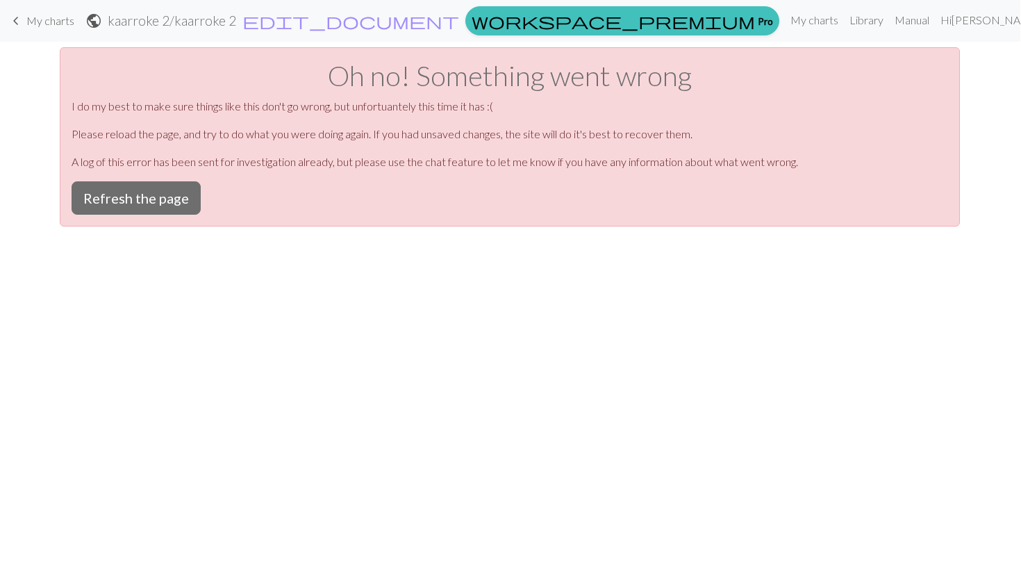
scroll to position [0, 0]
click at [156, 206] on button "Refresh the page" at bounding box center [136, 197] width 129 height 33
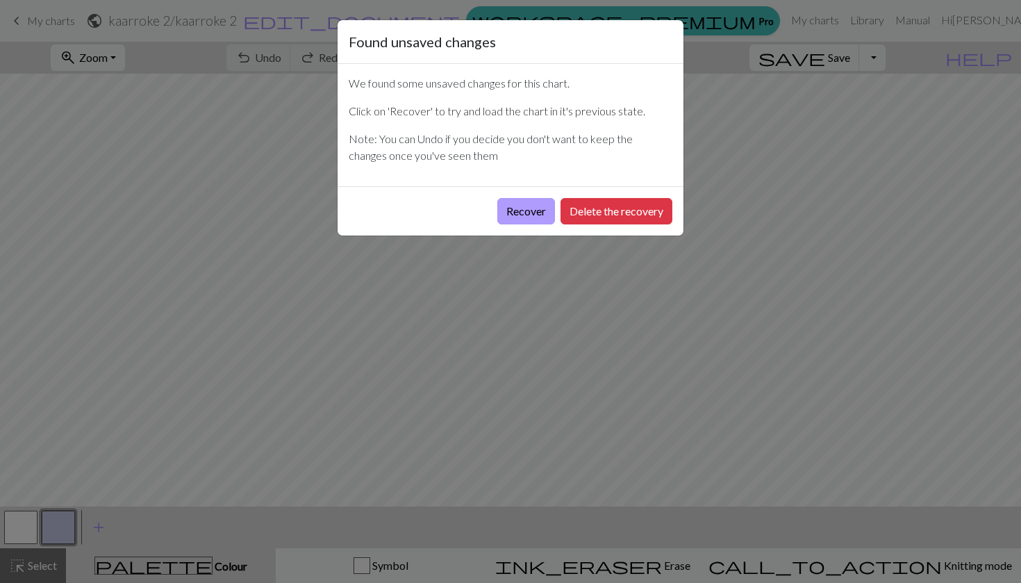
click at [532, 210] on button "Recover" at bounding box center [526, 211] width 58 height 26
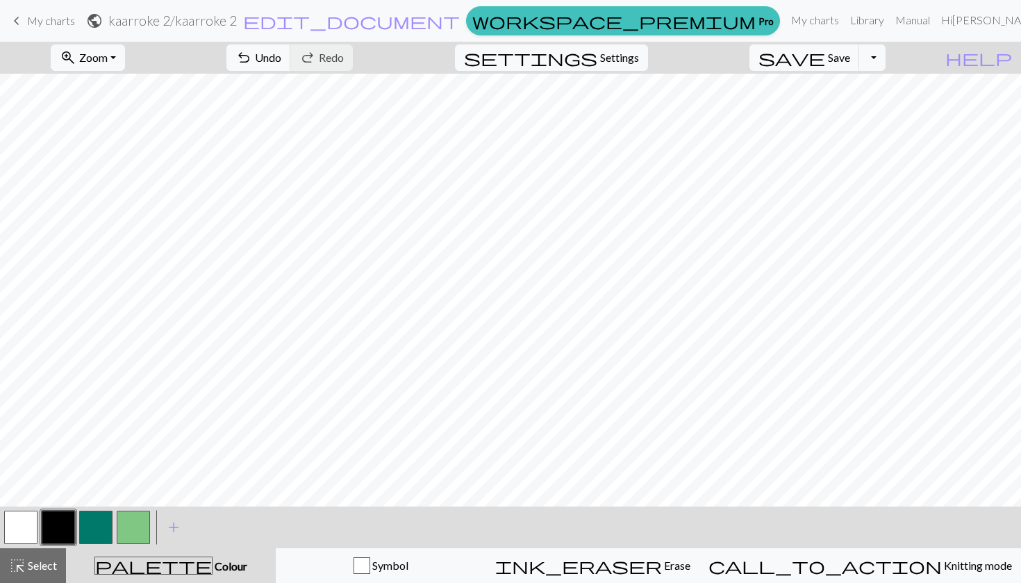
click at [25, 526] on button "button" at bounding box center [20, 526] width 33 height 33
click at [130, 529] on button "button" at bounding box center [133, 526] width 33 height 33
click at [83, 531] on button "button" at bounding box center [95, 526] width 33 height 33
click at [65, 522] on button "button" at bounding box center [58, 526] width 33 height 33
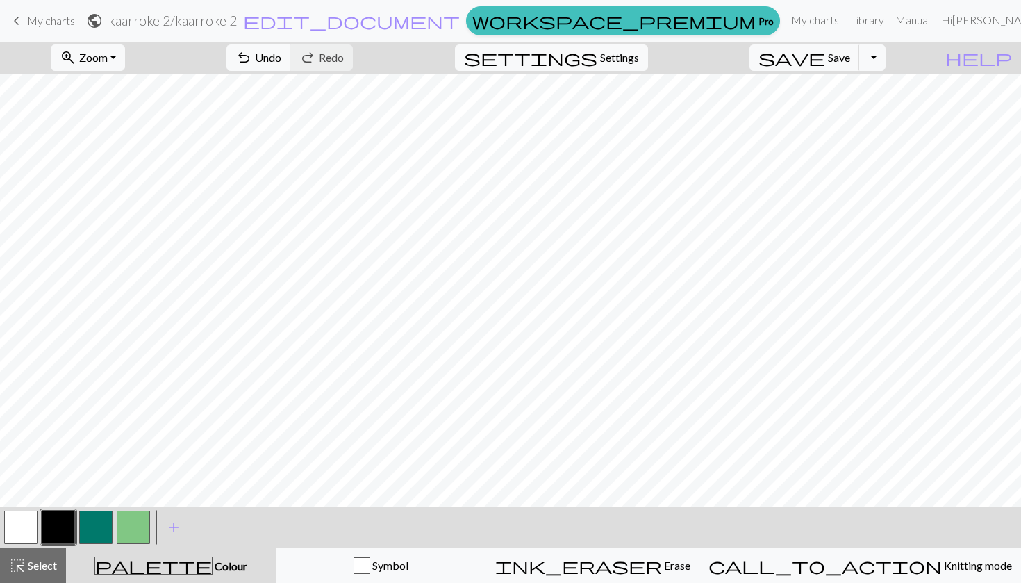
click at [14, 531] on button "button" at bounding box center [20, 526] width 33 height 33
click at [63, 526] on button "button" at bounding box center [58, 526] width 33 height 33
click at [21, 531] on button "button" at bounding box center [20, 526] width 33 height 33
click at [57, 518] on button "button" at bounding box center [58, 526] width 33 height 33
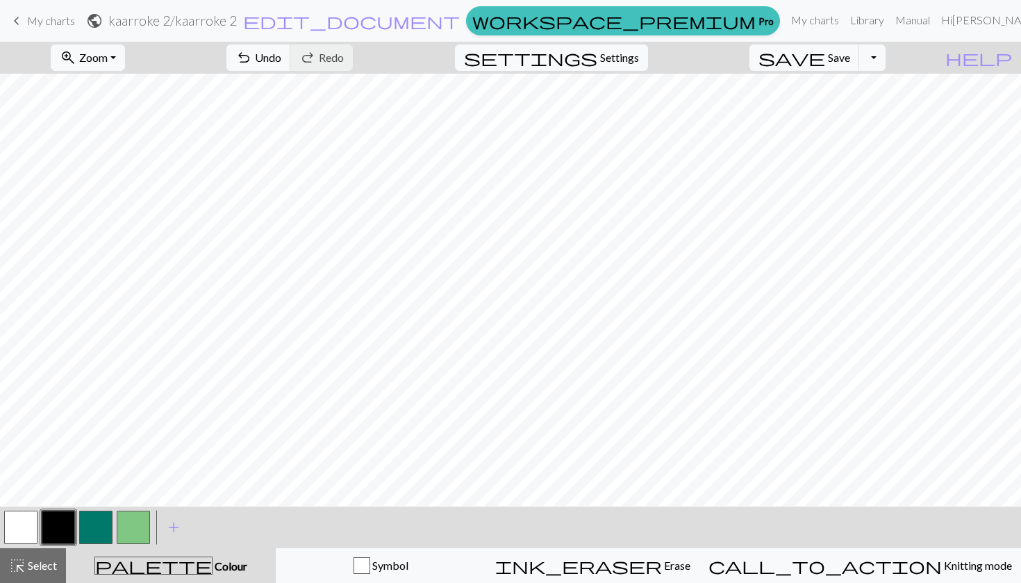
scroll to position [247, 0]
click at [99, 522] on button "button" at bounding box center [95, 526] width 33 height 33
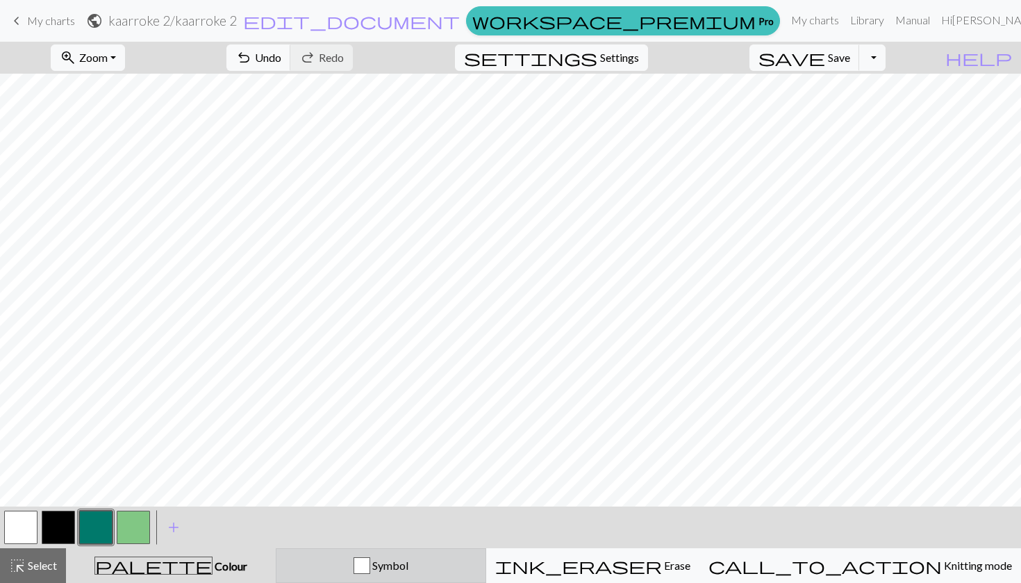
click at [370, 560] on div "button" at bounding box center [362, 565] width 17 height 17
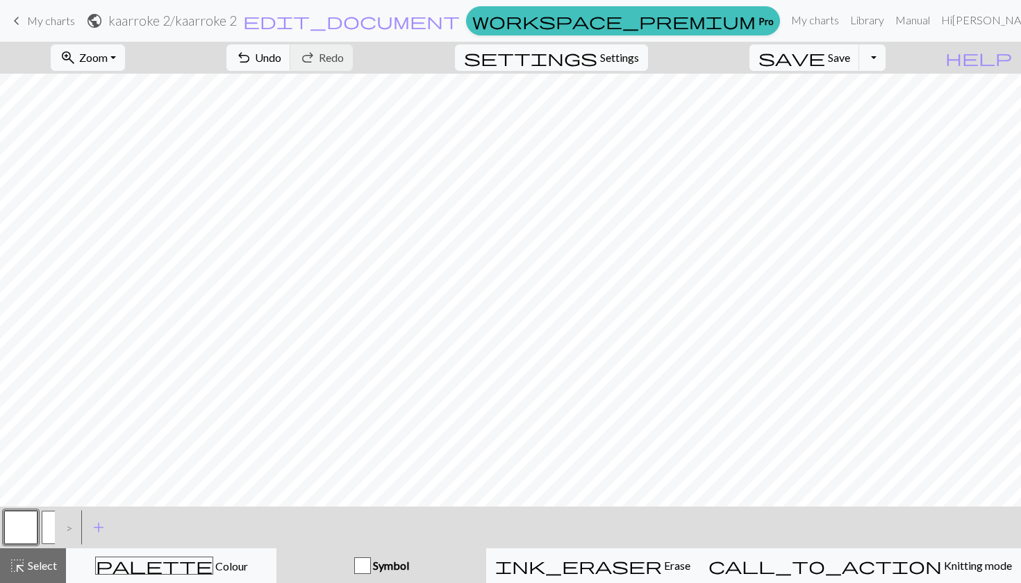
click at [52, 516] on button "G" at bounding box center [58, 526] width 33 height 33
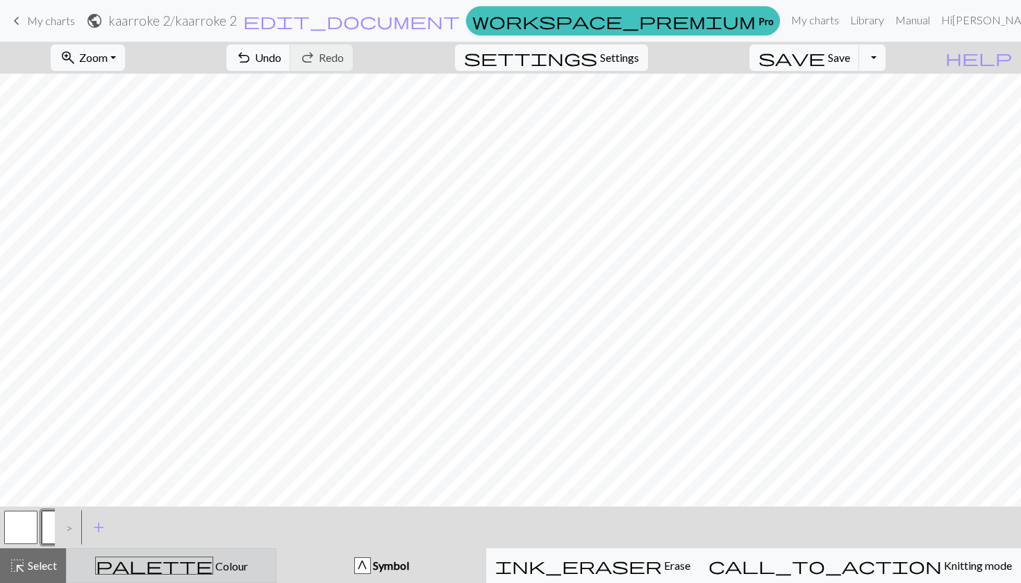
click at [213, 563] on span "Colour" at bounding box center [230, 565] width 35 height 13
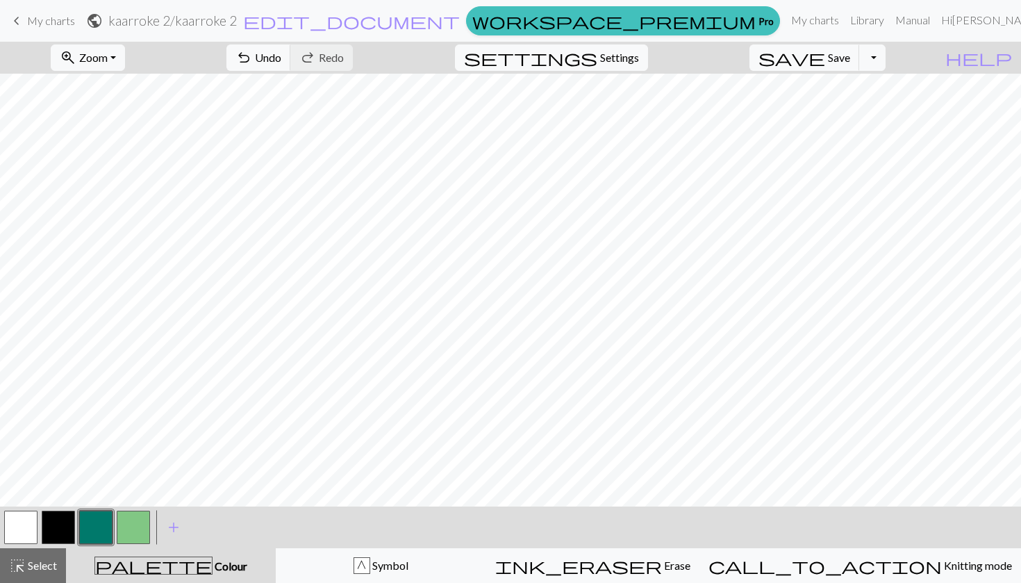
click at [56, 521] on button "button" at bounding box center [58, 526] width 33 height 33
click at [26, 534] on button "button" at bounding box center [20, 526] width 33 height 33
click at [53, 525] on button "button" at bounding box center [58, 526] width 33 height 33
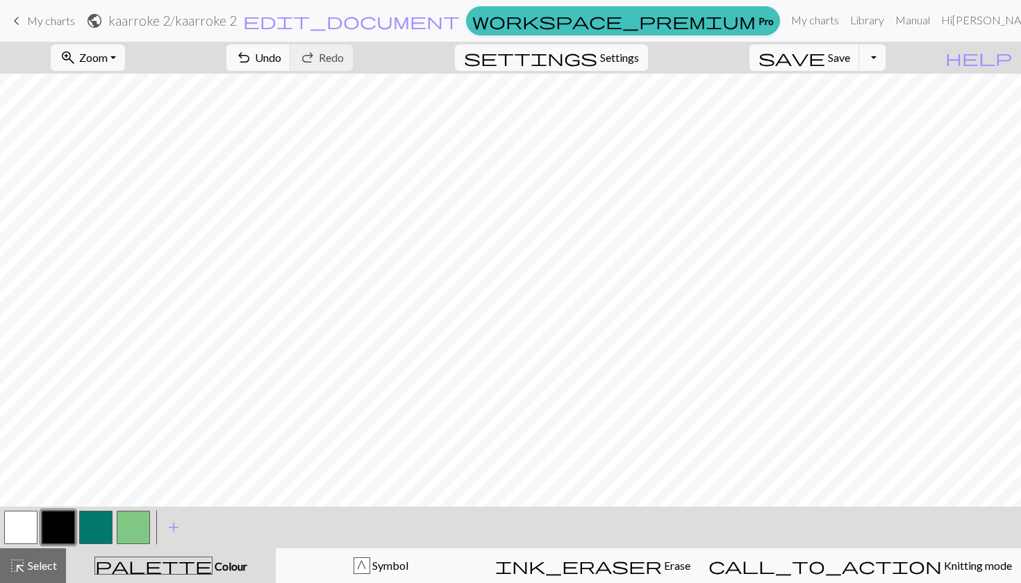
click at [97, 520] on button "button" at bounding box center [95, 526] width 33 height 33
click at [54, 532] on button "button" at bounding box center [58, 526] width 33 height 33
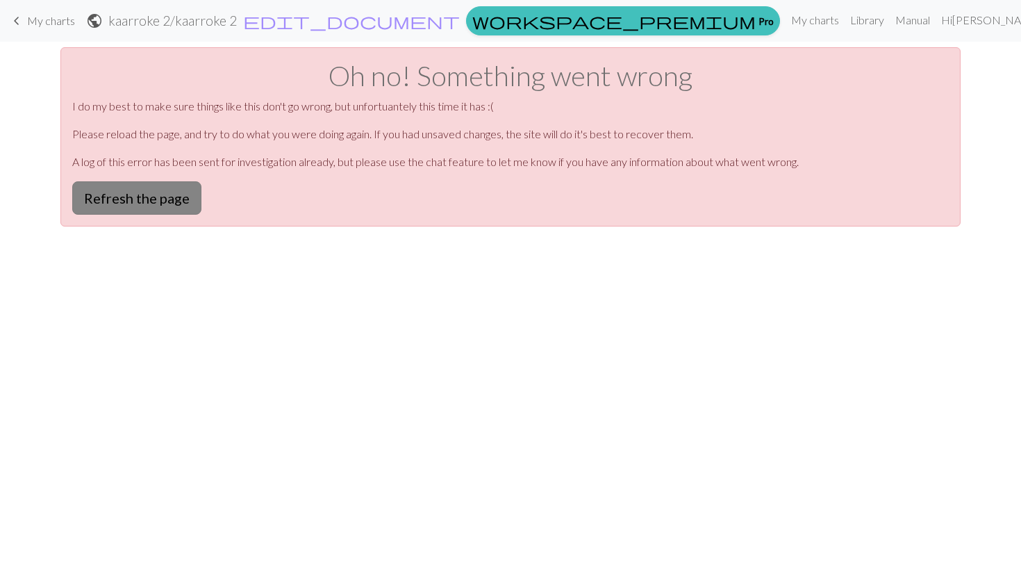
click at [156, 188] on button "Refresh the page" at bounding box center [136, 197] width 129 height 33
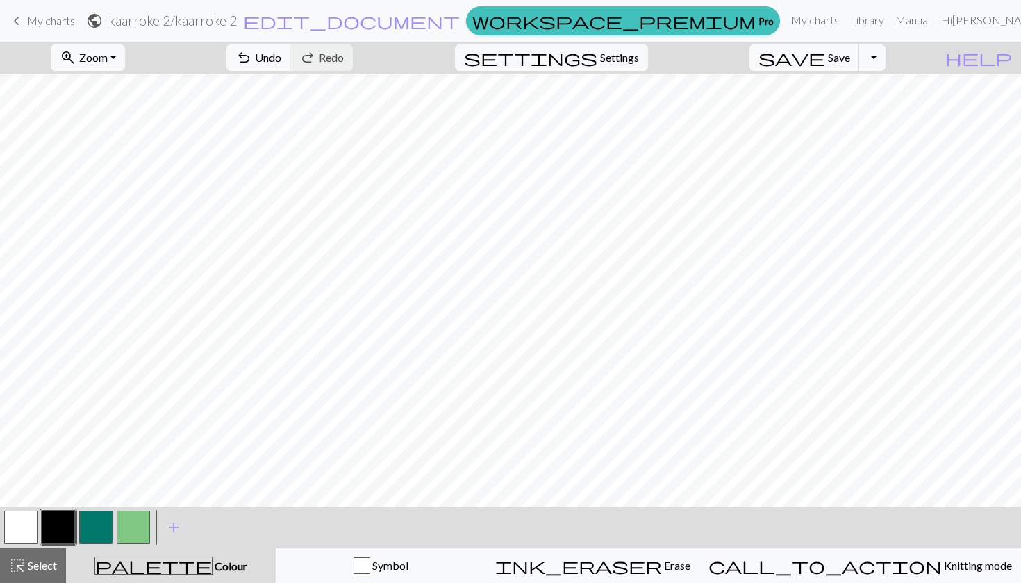
scroll to position [211, 0]
click at [99, 531] on button "button" at bounding box center [95, 526] width 33 height 33
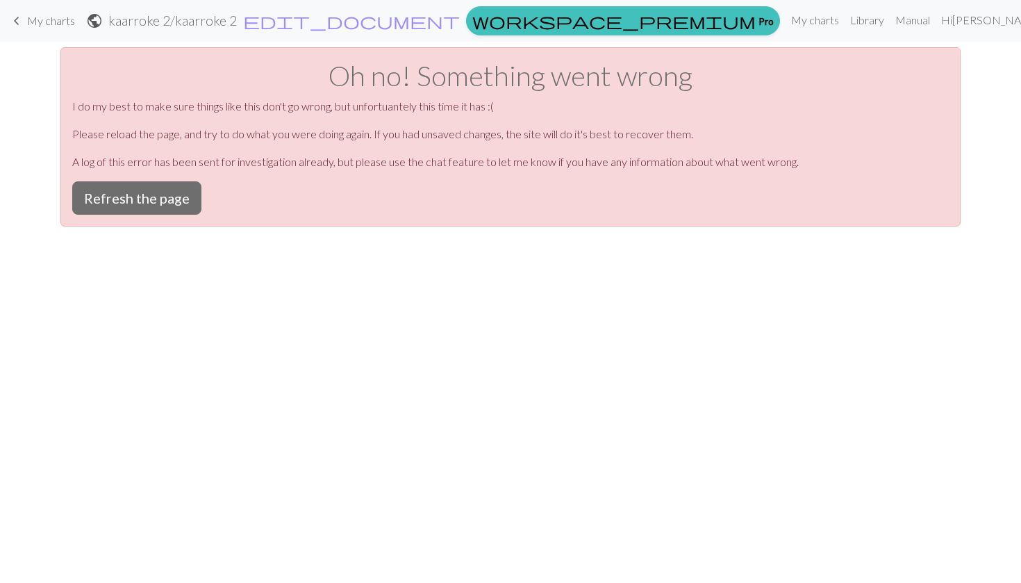
scroll to position [0, 0]
click at [151, 196] on button "Refresh the page" at bounding box center [136, 197] width 129 height 33
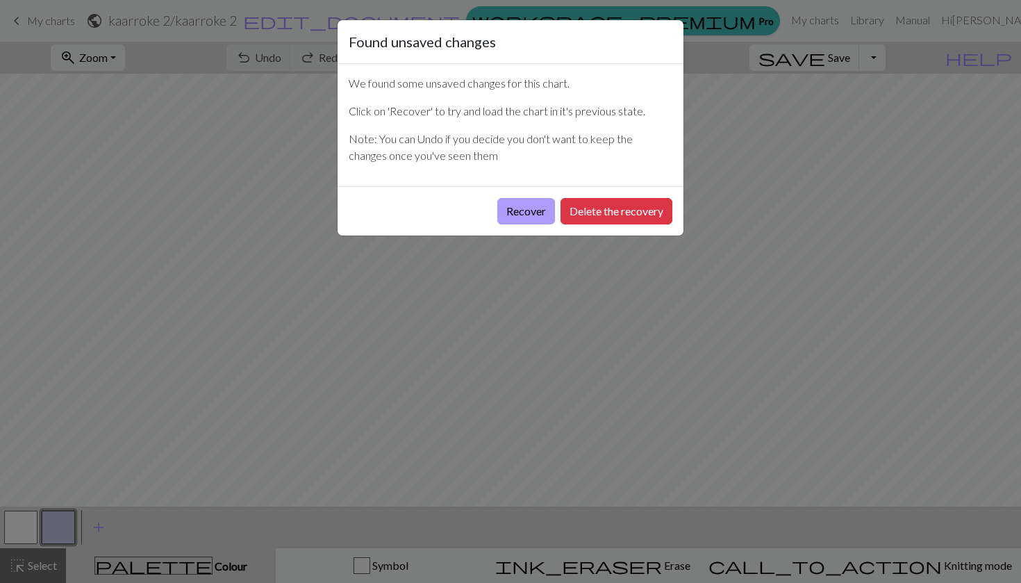
click at [550, 224] on button "Recover" at bounding box center [526, 211] width 58 height 26
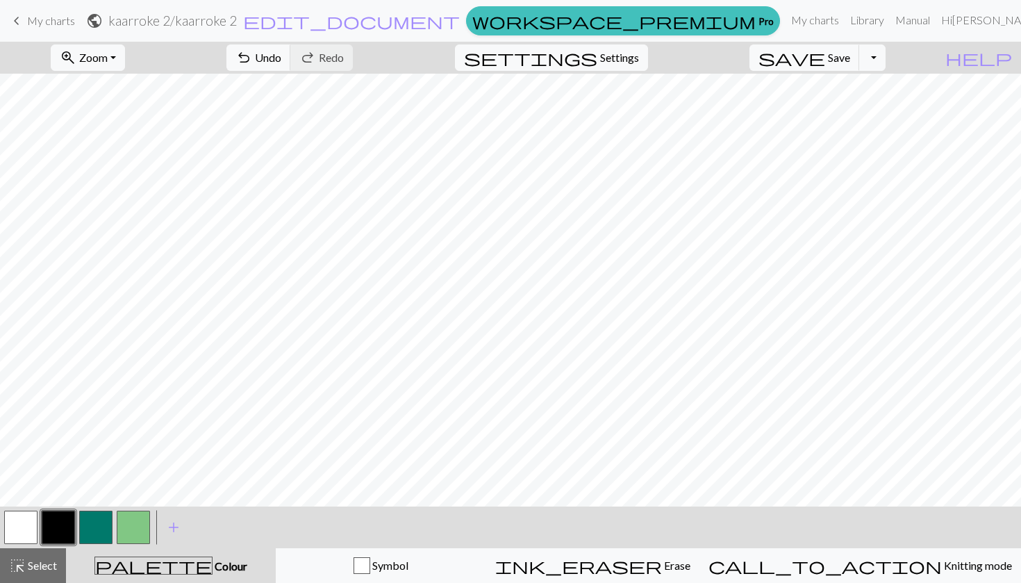
click at [90, 531] on button "button" at bounding box center [95, 526] width 33 height 33
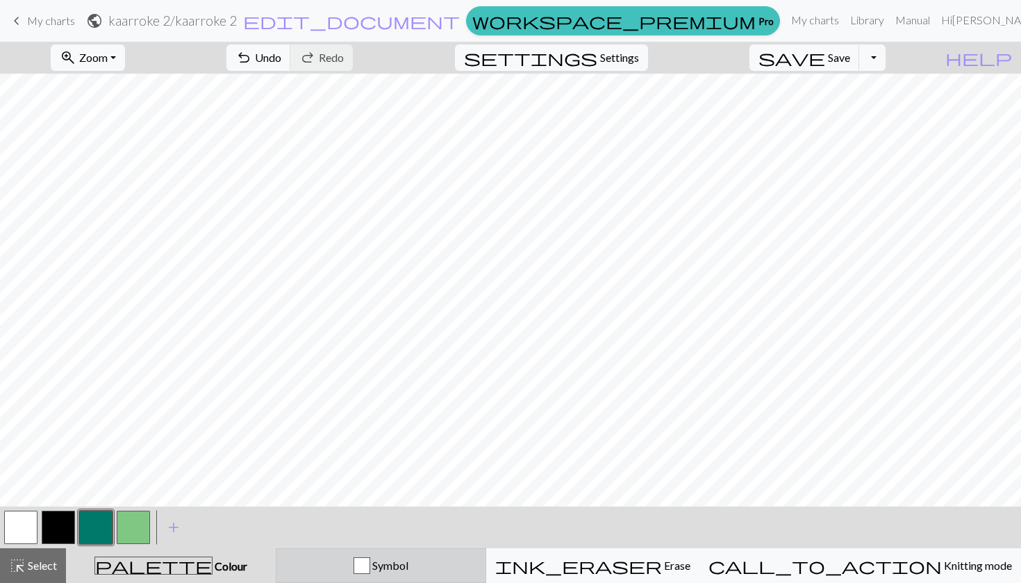
click at [408, 565] on span "Symbol" at bounding box center [389, 564] width 38 height 13
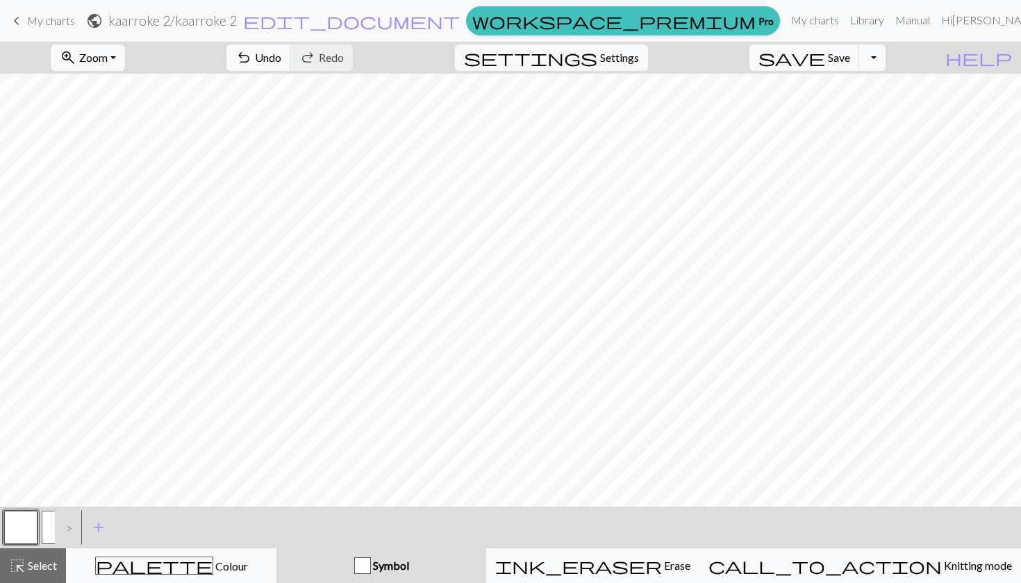
click at [46, 526] on button "G" at bounding box center [58, 526] width 33 height 33
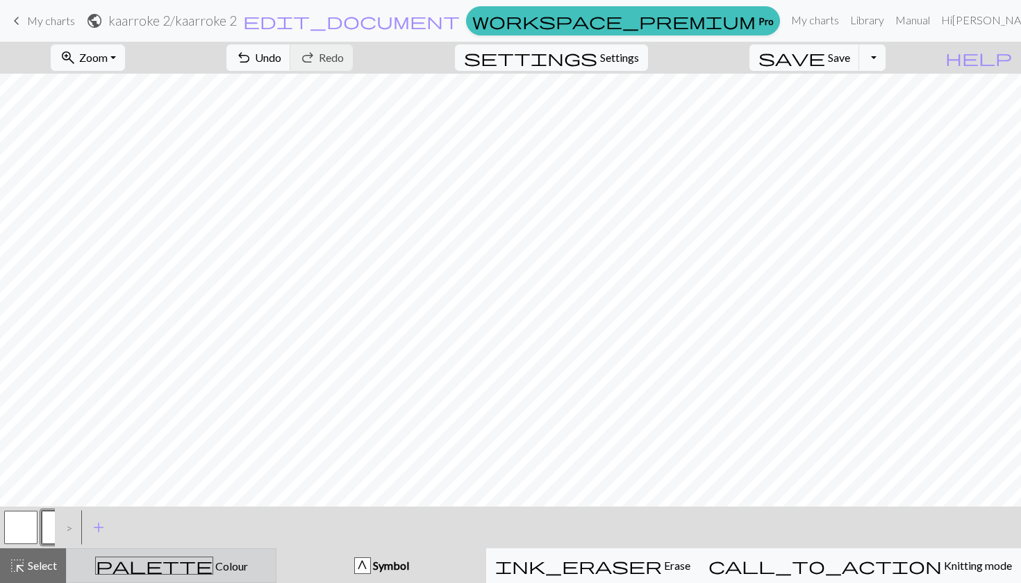
click at [190, 572] on div "palette Colour Colour" at bounding box center [171, 565] width 192 height 18
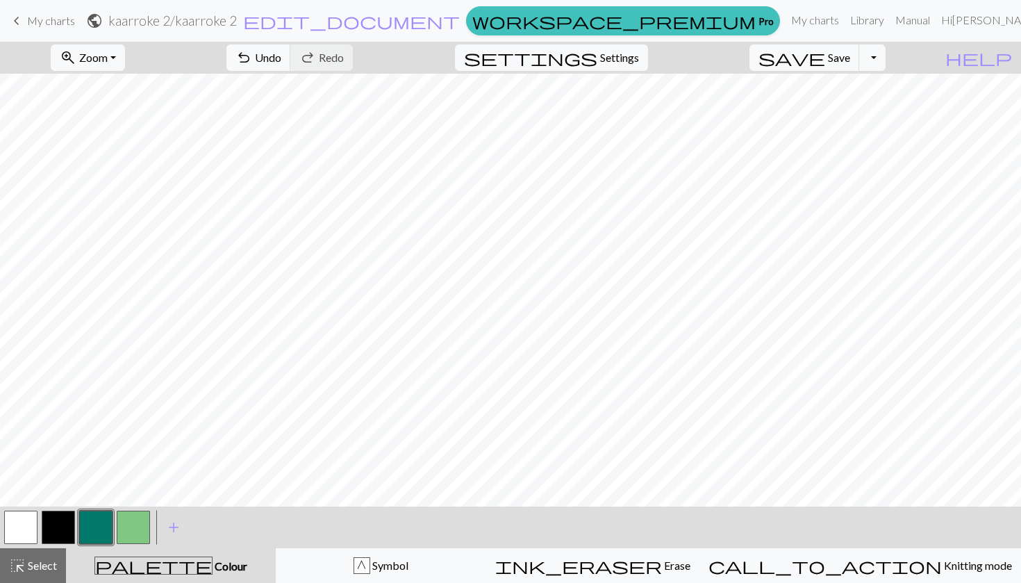
click at [147, 524] on button "button" at bounding box center [133, 526] width 33 height 33
click at [60, 526] on button "button" at bounding box center [58, 526] width 33 height 33
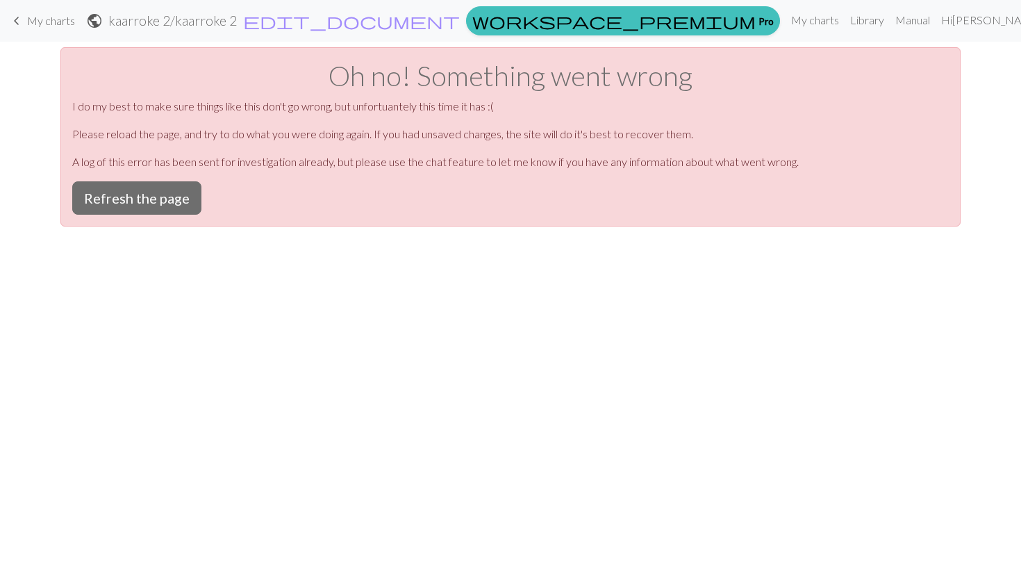
scroll to position [0, 0]
click at [127, 199] on button "Refresh the page" at bounding box center [136, 197] width 129 height 33
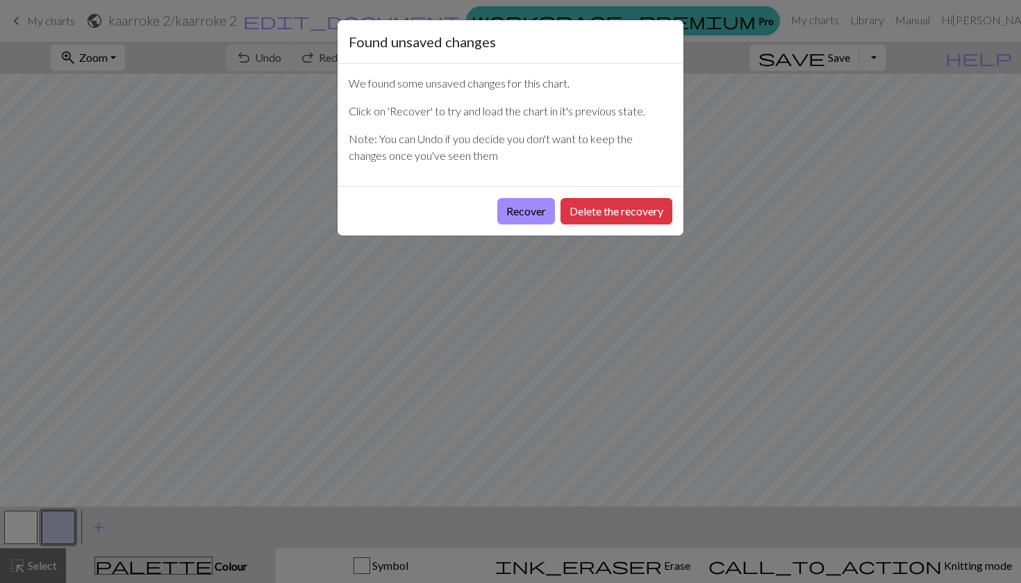
click at [523, 210] on button "Recover" at bounding box center [526, 211] width 58 height 26
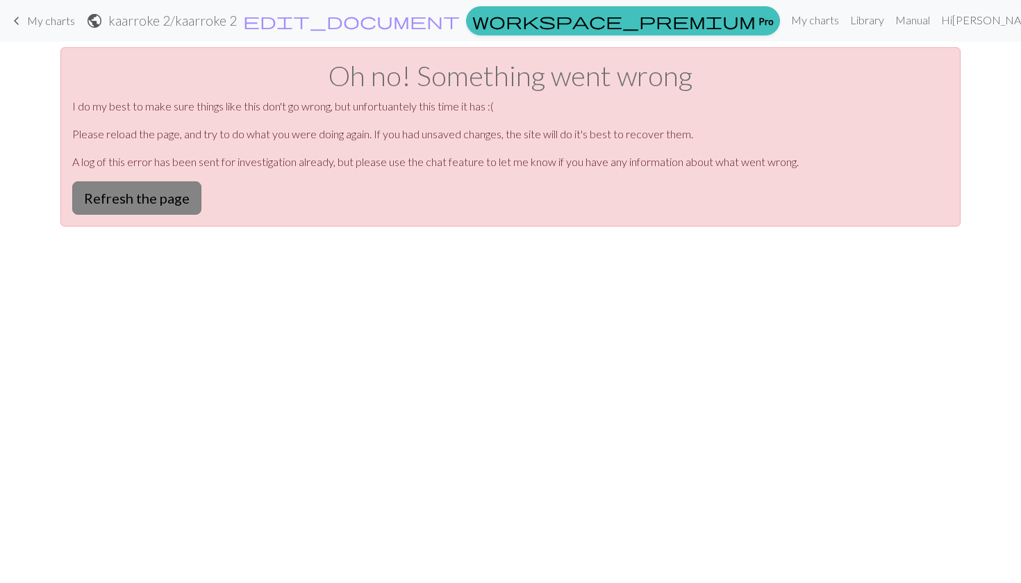
click at [172, 194] on button "Refresh the page" at bounding box center [136, 197] width 129 height 33
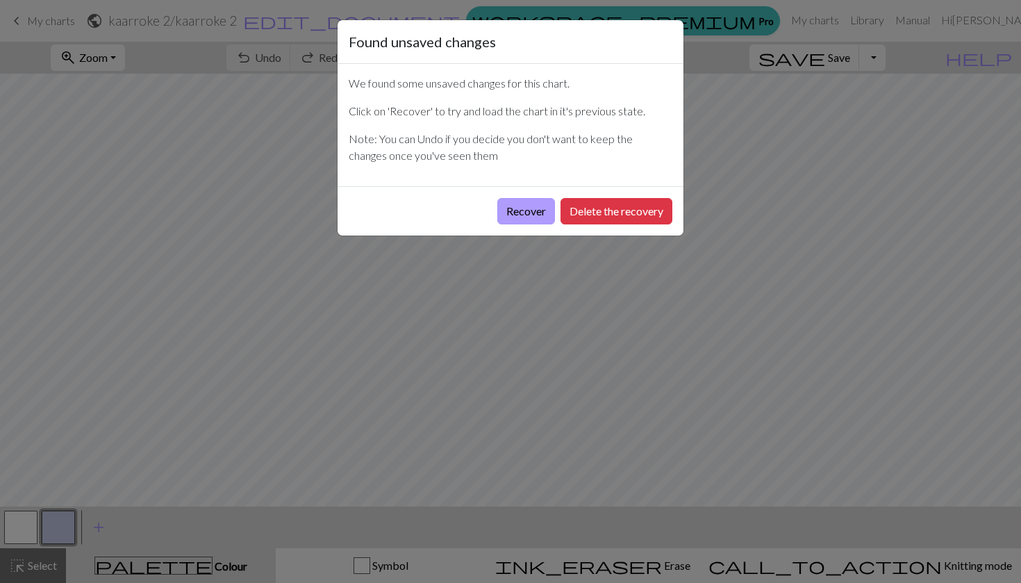
click at [524, 210] on button "Recover" at bounding box center [526, 211] width 58 height 26
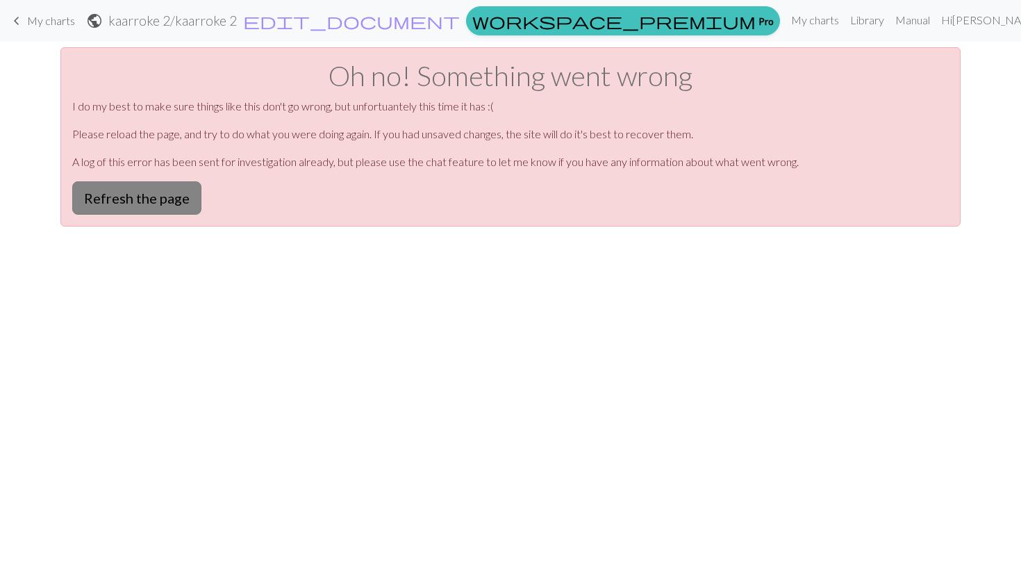
click at [135, 197] on button "Refresh the page" at bounding box center [136, 197] width 129 height 33
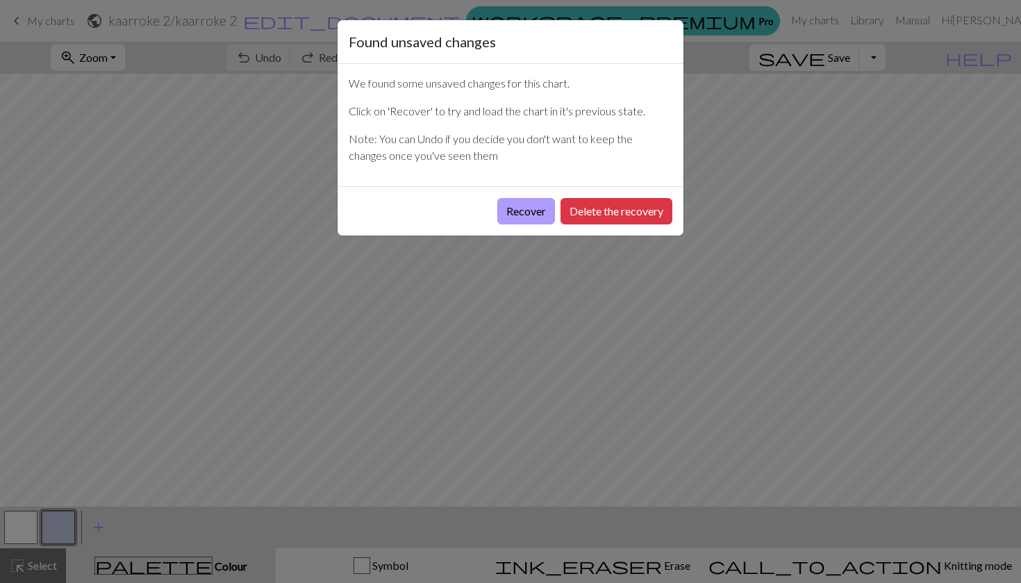
click at [527, 215] on button "Recover" at bounding box center [526, 211] width 58 height 26
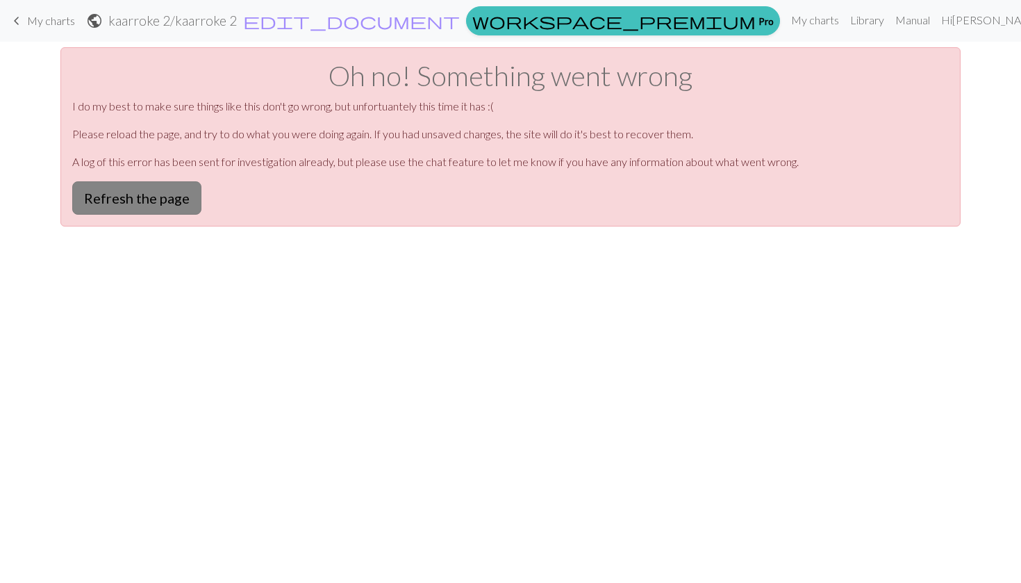
click at [140, 207] on button "Refresh the page" at bounding box center [136, 197] width 129 height 33
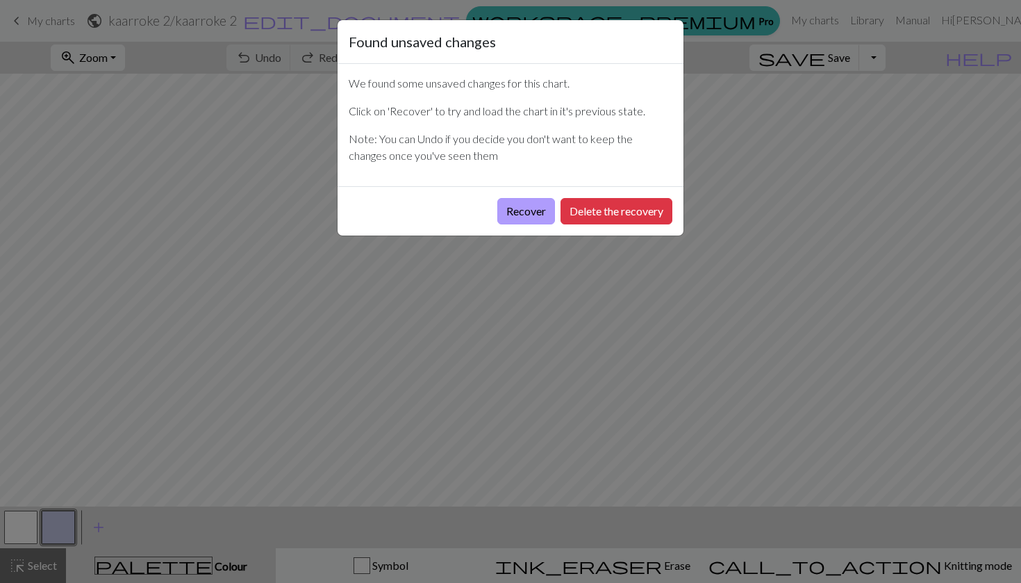
click at [539, 210] on button "Recover" at bounding box center [526, 211] width 58 height 26
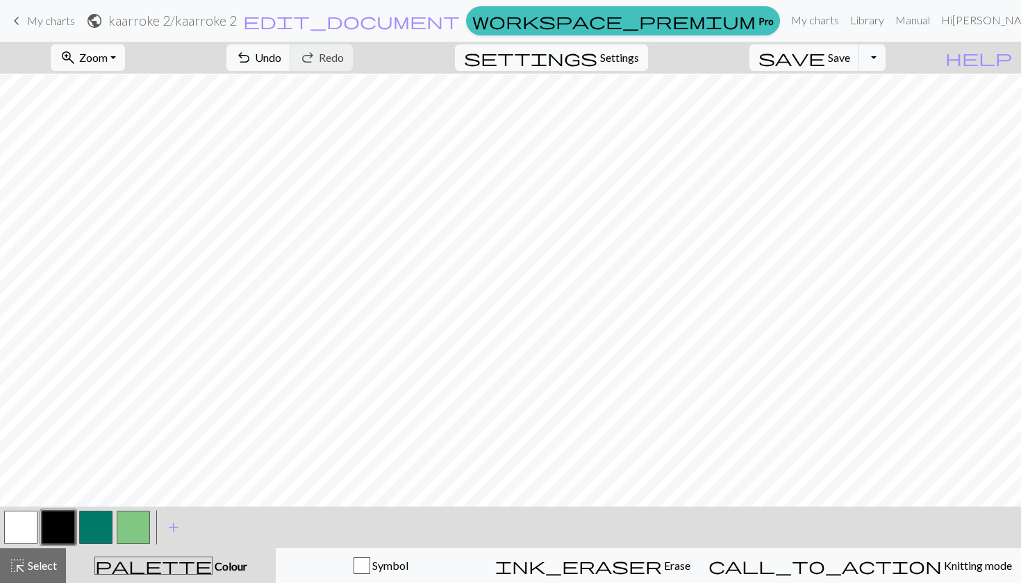
scroll to position [317, 0]
click at [21, 518] on button "button" at bounding box center [20, 526] width 33 height 33
click at [97, 522] on button "button" at bounding box center [95, 526] width 33 height 33
click at [25, 526] on button "button" at bounding box center [20, 526] width 33 height 33
click at [53, 529] on button "button" at bounding box center [58, 526] width 33 height 33
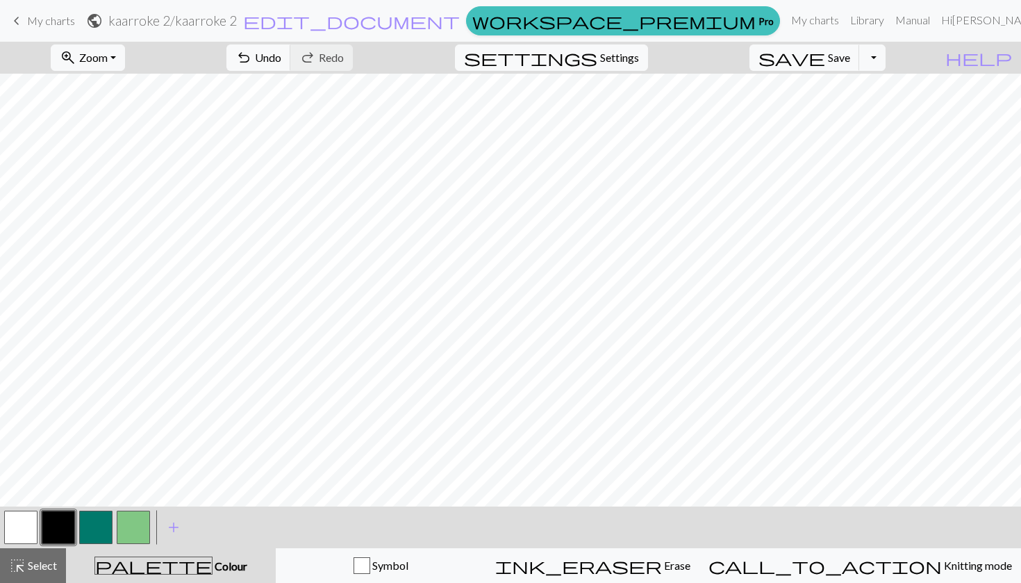
click at [126, 530] on button "button" at bounding box center [133, 526] width 33 height 33
click at [24, 524] on button "button" at bounding box center [20, 526] width 33 height 33
click at [25, 531] on button "button" at bounding box center [20, 526] width 33 height 33
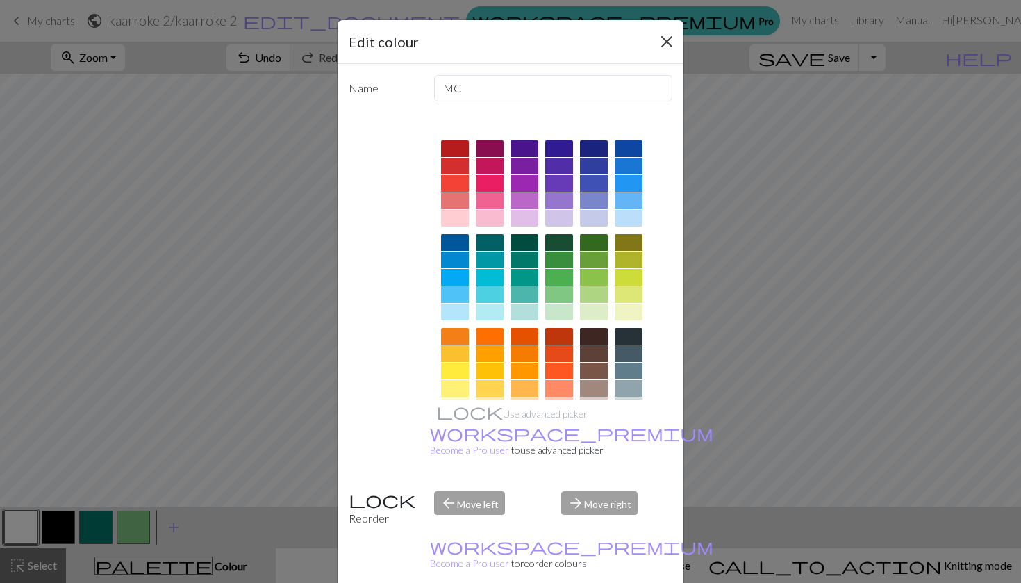
click at [668, 39] on button "Close" at bounding box center [667, 42] width 22 height 22
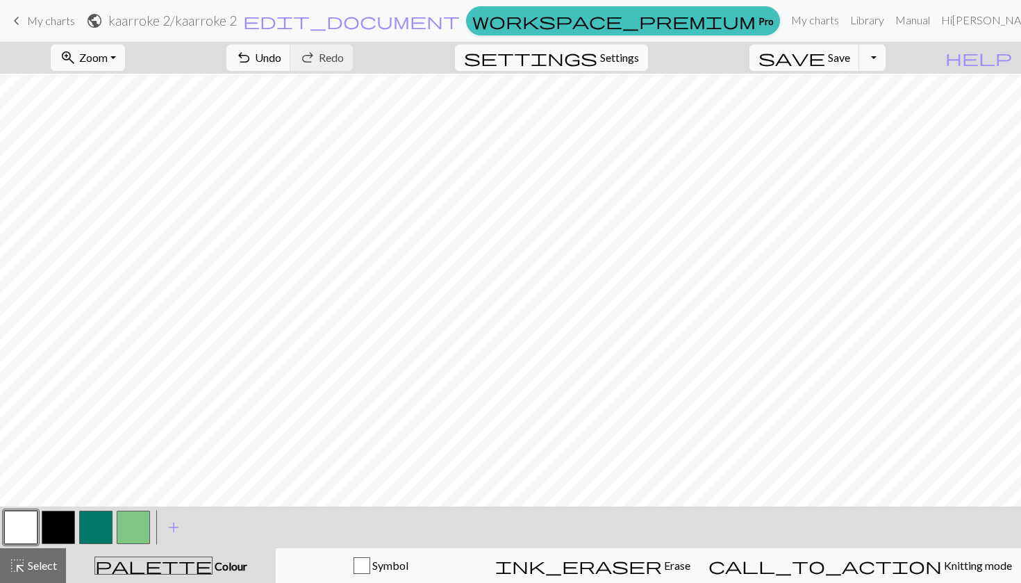
scroll to position [338, 0]
click at [61, 522] on button "button" at bounding box center [58, 526] width 33 height 33
click at [31, 528] on button "button" at bounding box center [20, 526] width 33 height 33
click at [53, 522] on button "button" at bounding box center [58, 526] width 33 height 33
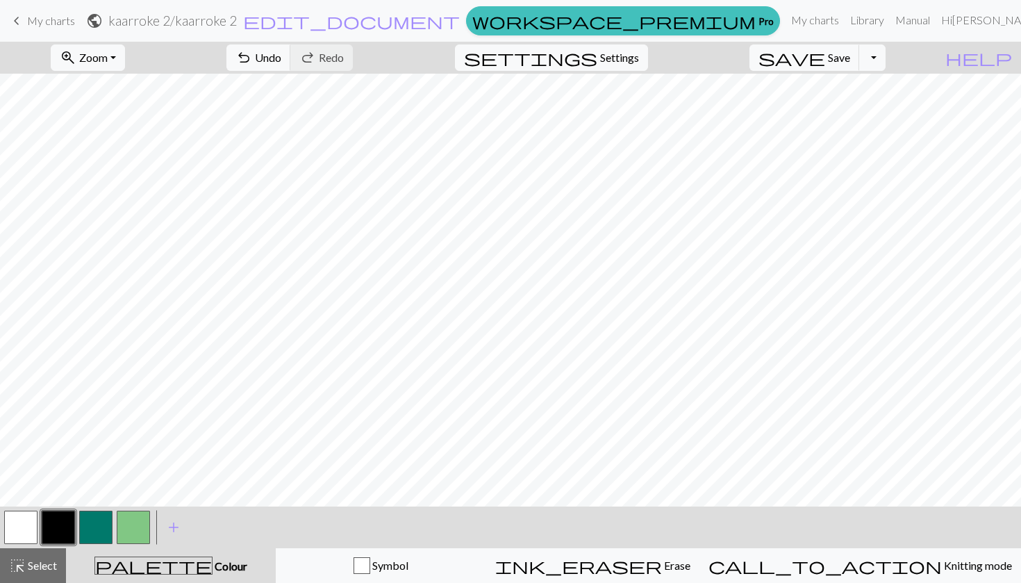
click at [33, 526] on button "button" at bounding box center [20, 526] width 33 height 33
click at [134, 526] on button "button" at bounding box center [133, 526] width 33 height 33
click at [21, 513] on button "button" at bounding box center [20, 526] width 33 height 33
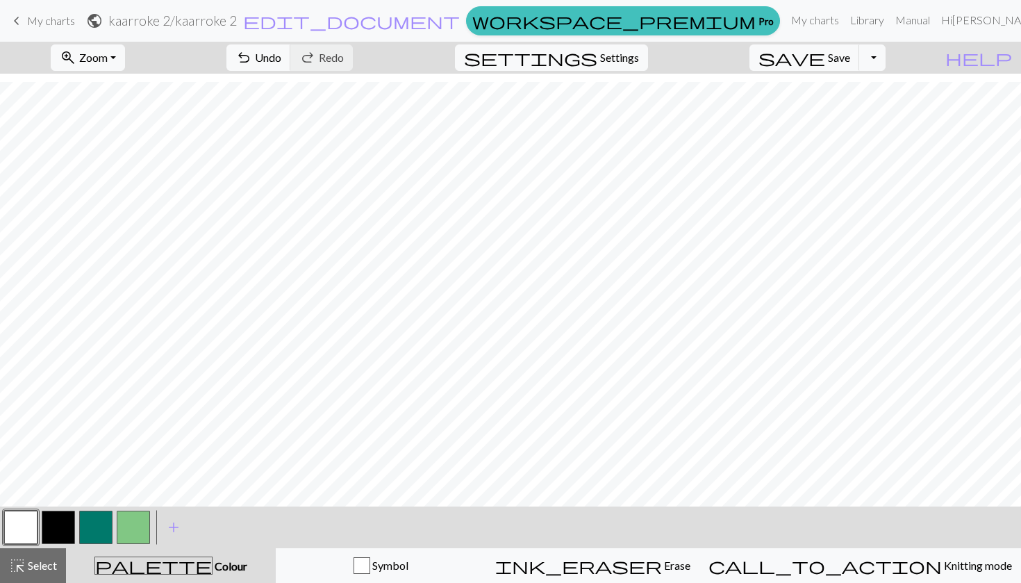
scroll to position [324, 0]
